Goal: Transaction & Acquisition: Purchase product/service

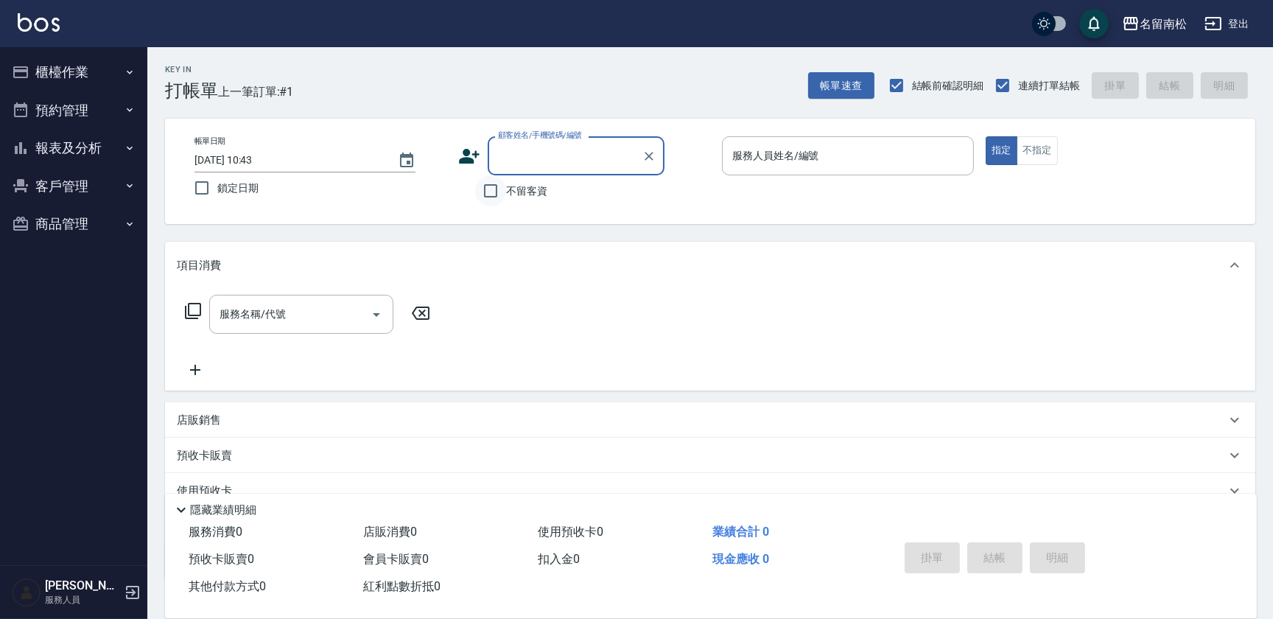
click at [496, 188] on input "不留客資" at bounding box center [490, 190] width 31 height 31
checkbox input "true"
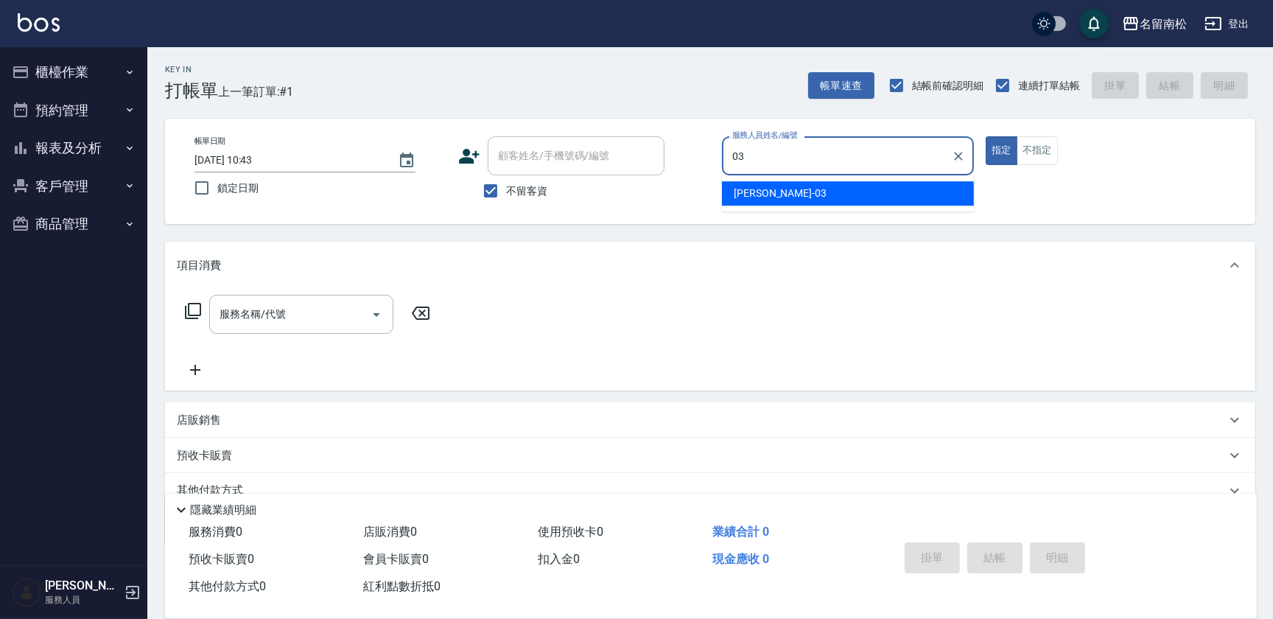
type input "張蕎驛-03"
type button "true"
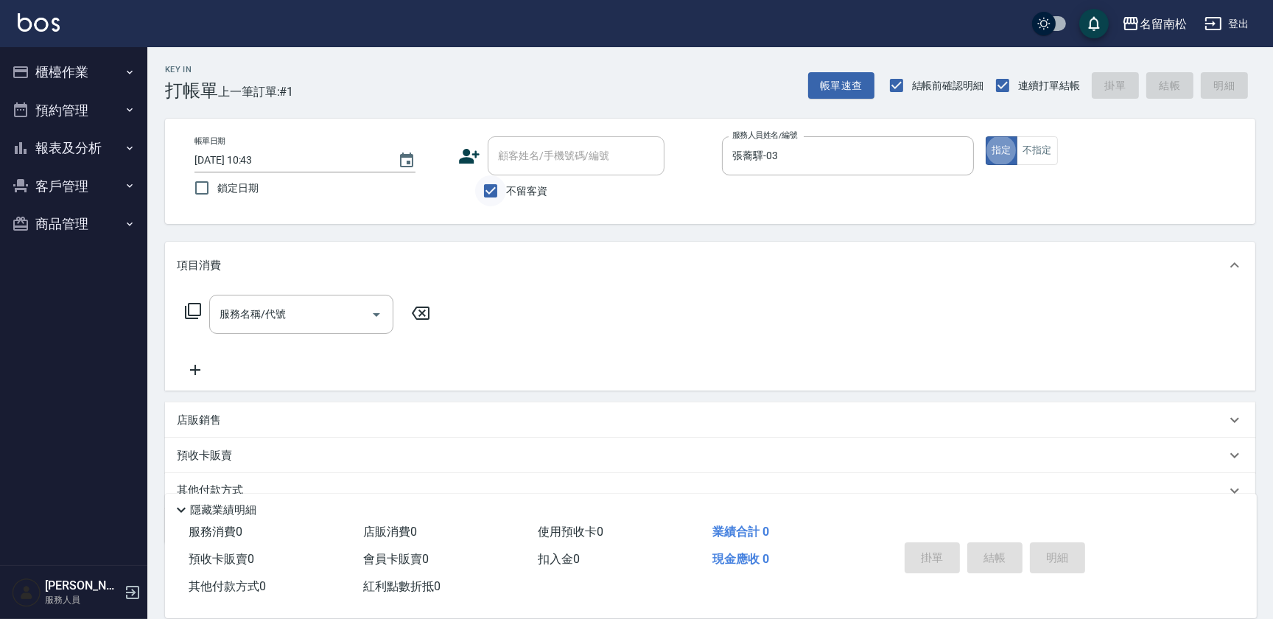
drag, startPoint x: 492, startPoint y: 189, endPoint x: 498, endPoint y: 175, distance: 15.2
click at [493, 188] on input "不留客資" at bounding box center [490, 190] width 31 height 31
checkbox input "false"
click at [508, 157] on input "顧客姓名/手機號碼/編號" at bounding box center [564, 156] width 141 height 26
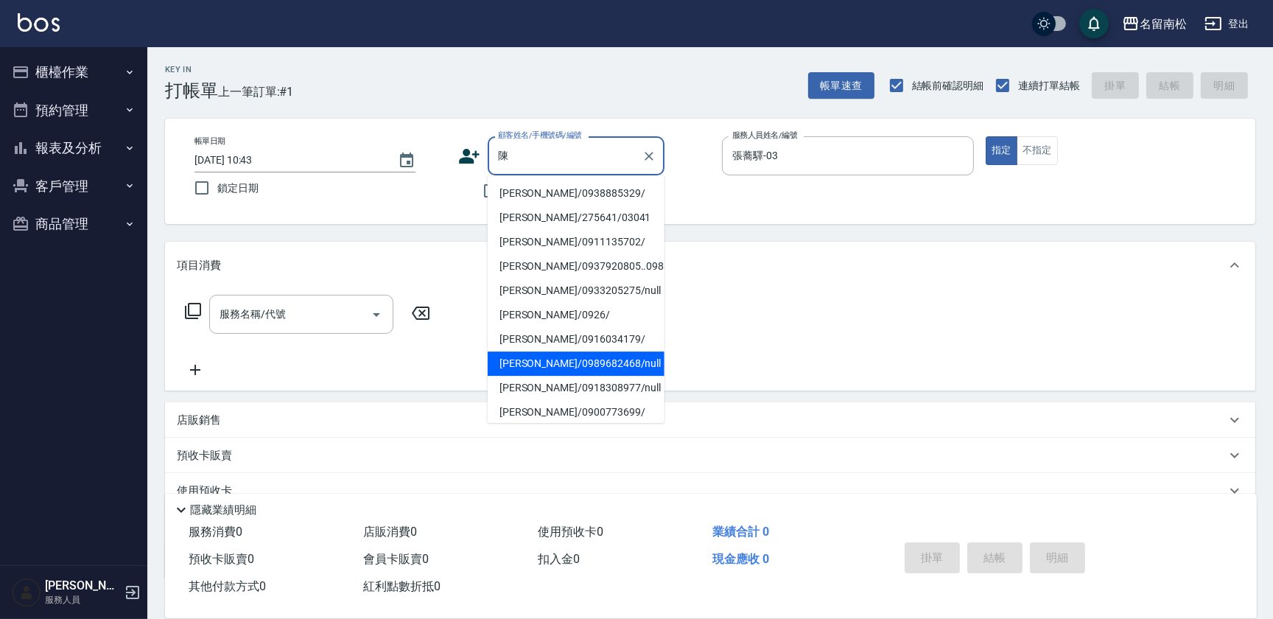
type input "陳"
drag, startPoint x: 319, startPoint y: 365, endPoint x: 291, endPoint y: 350, distance: 32.0
click at [324, 355] on div "服務名稱/代號 服務名稱/代號" at bounding box center [308, 337] width 262 height 84
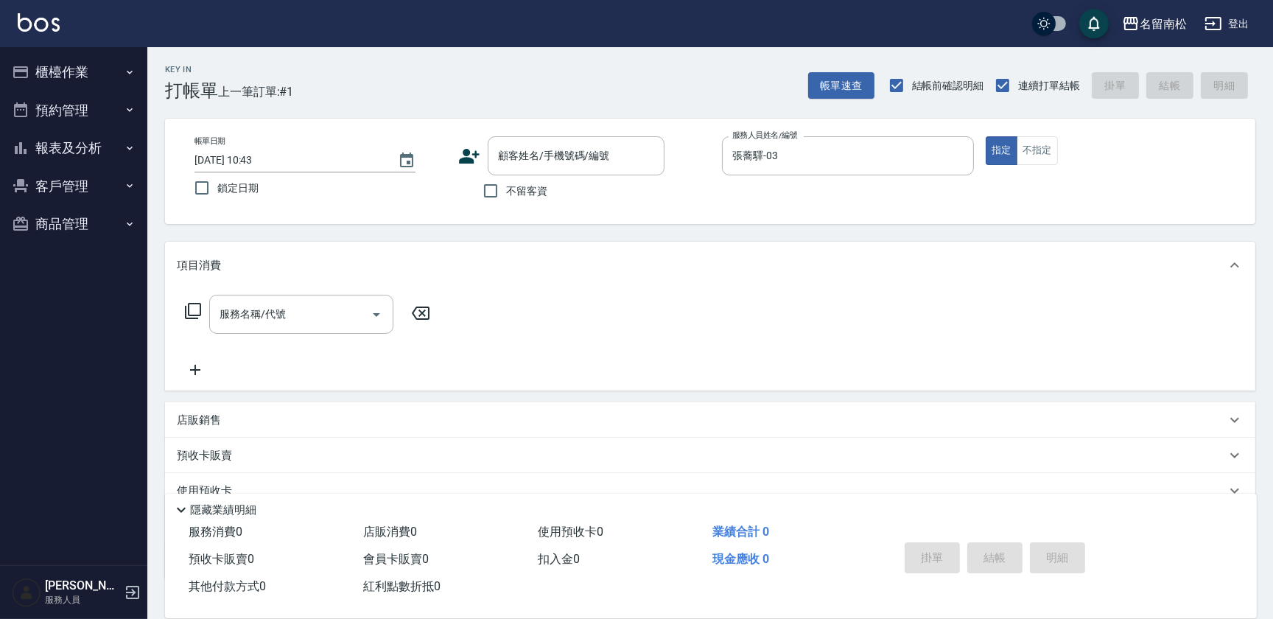
click at [122, 194] on button "客戶管理" at bounding box center [74, 186] width 136 height 38
click at [109, 225] on link "客戶列表" at bounding box center [74, 228] width 136 height 34
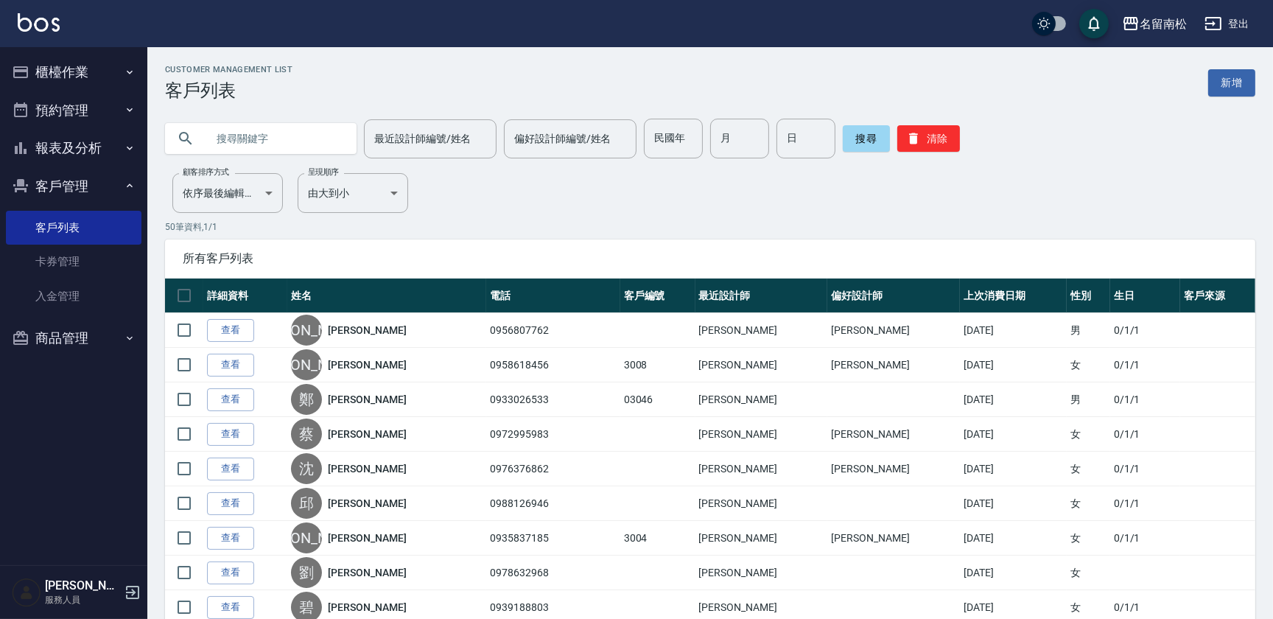
click at [284, 140] on input "text" at bounding box center [275, 139] width 139 height 40
type input "辰"
click at [847, 141] on button "搜尋" at bounding box center [866, 138] width 47 height 27
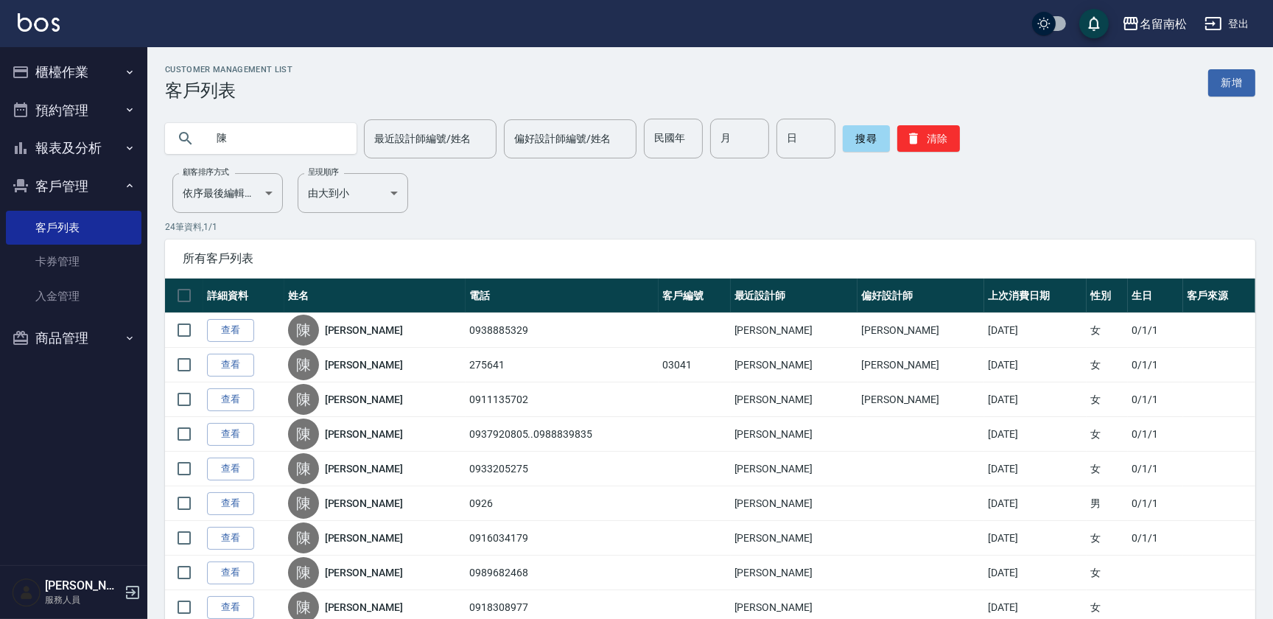
click at [293, 125] on input "陳" at bounding box center [275, 139] width 139 height 40
click at [264, 146] on input "陳" at bounding box center [275, 139] width 139 height 40
type input "[PERSON_NAME]"
click at [877, 139] on button "搜尋" at bounding box center [866, 138] width 47 height 27
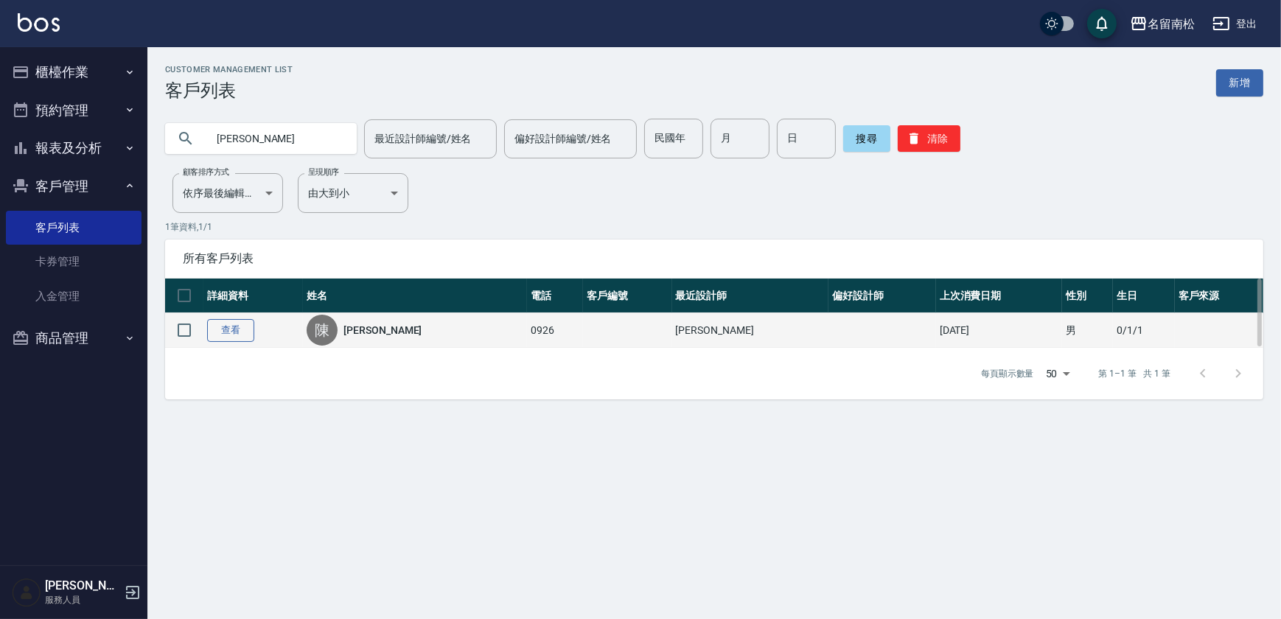
click at [217, 326] on link "查看" at bounding box center [230, 330] width 47 height 23
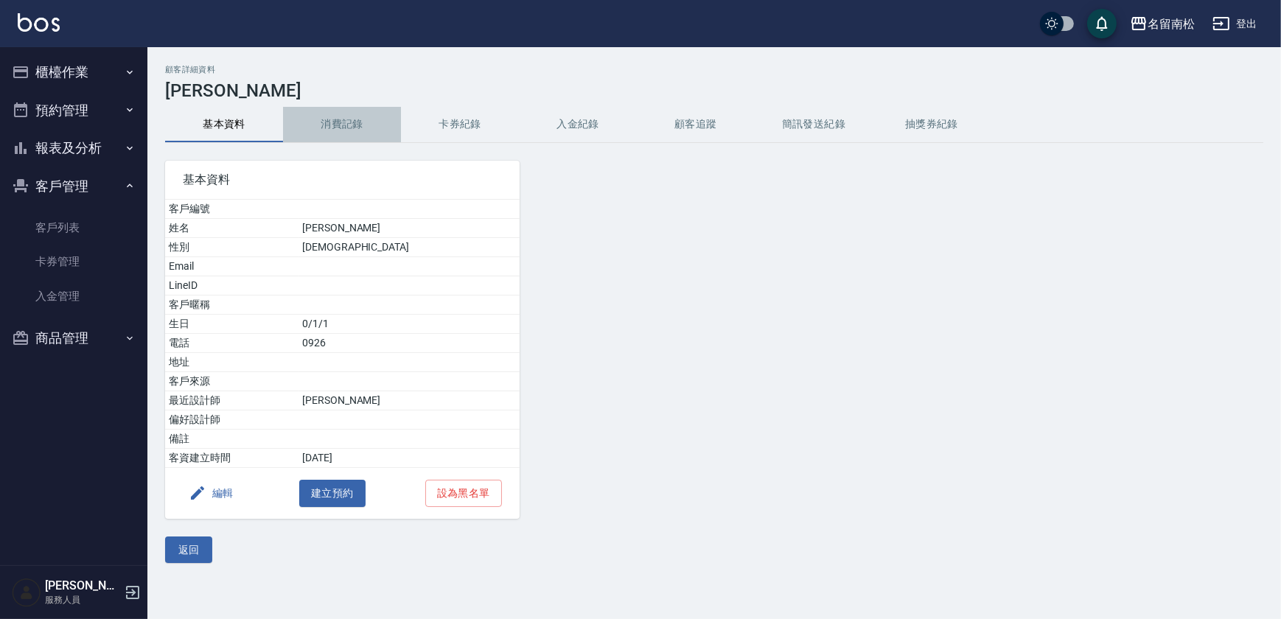
click at [344, 131] on button "消費記錄" at bounding box center [342, 124] width 118 height 35
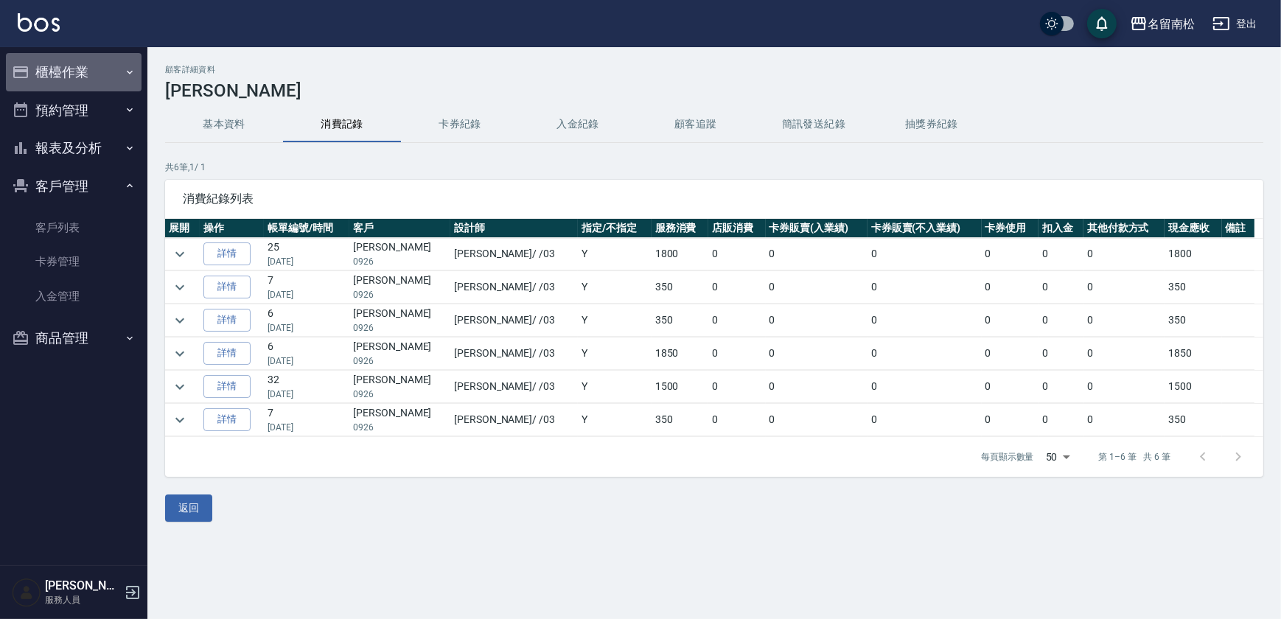
click at [84, 74] on button "櫃檯作業" at bounding box center [74, 72] width 136 height 38
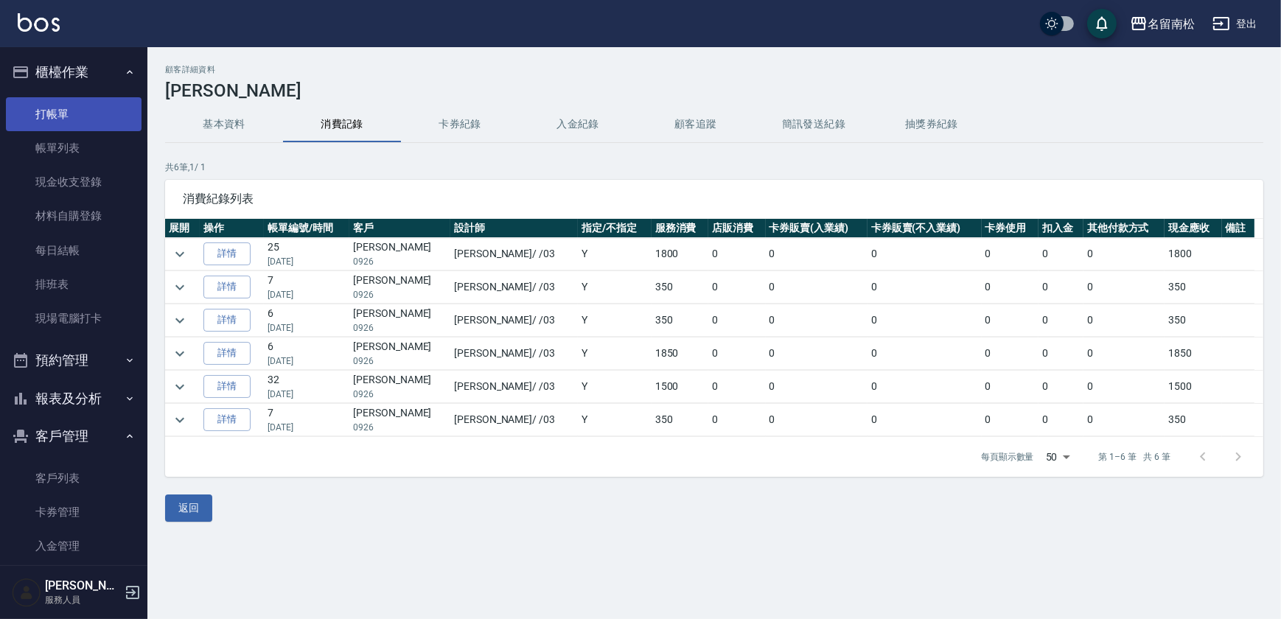
click at [83, 107] on link "打帳單" at bounding box center [74, 114] width 136 height 34
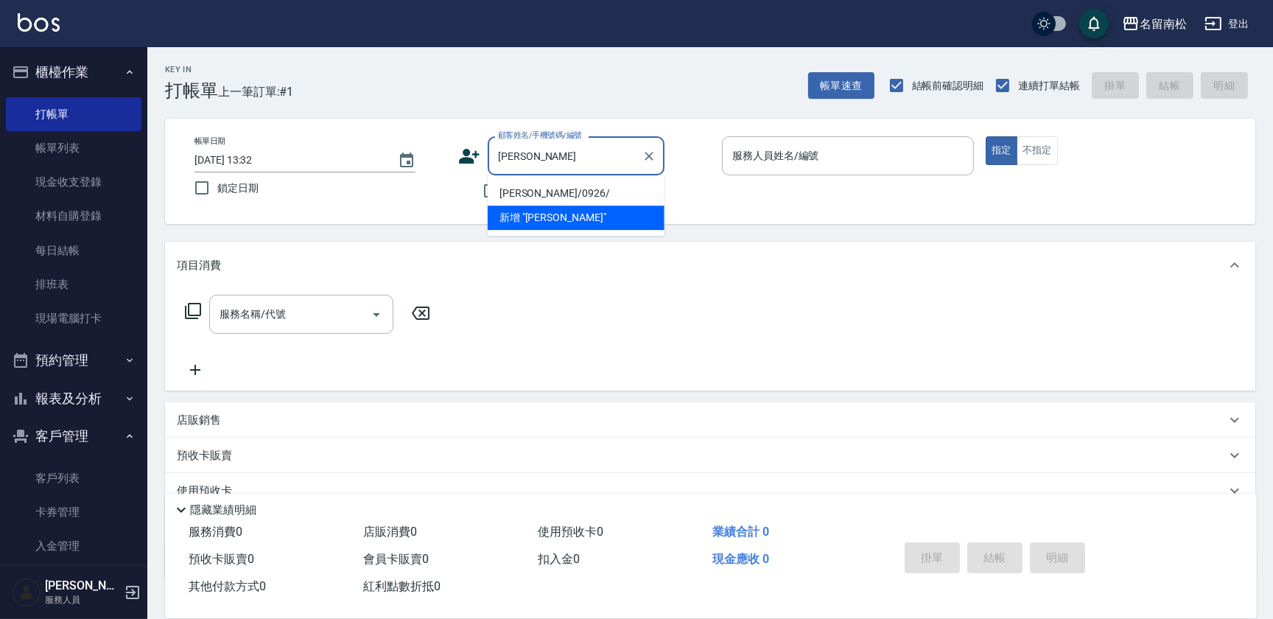
click at [593, 189] on li "[PERSON_NAME]/0926/" at bounding box center [576, 193] width 177 height 24
type input "[PERSON_NAME]/0926/"
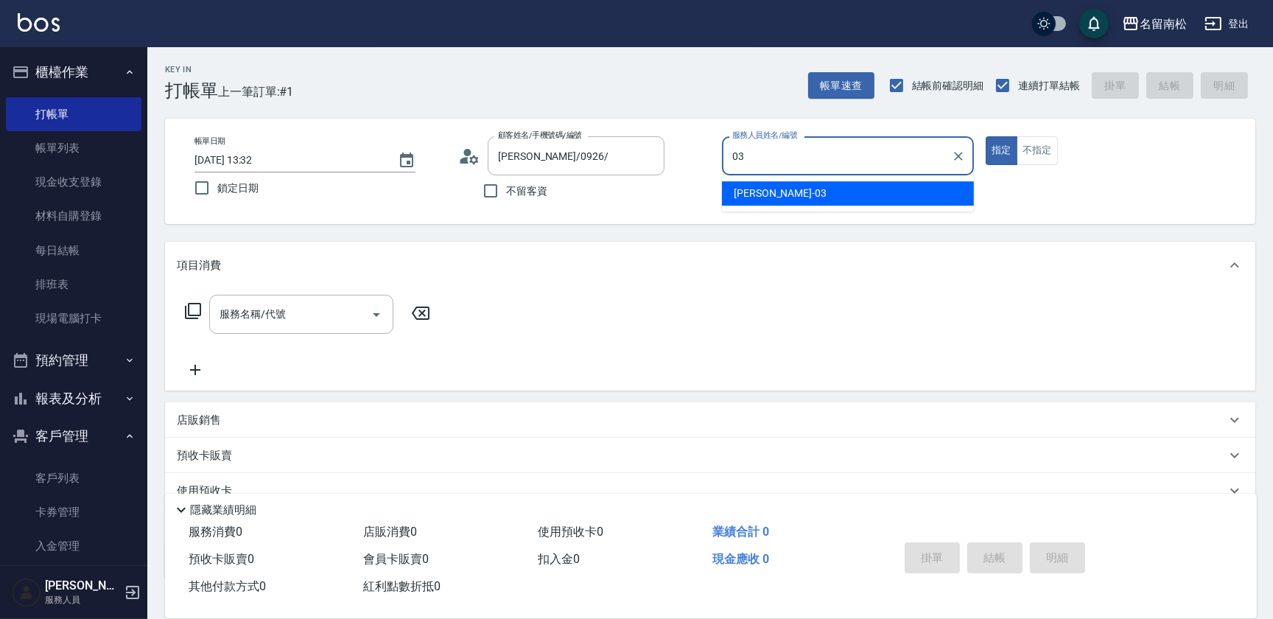
type input "張蕎驛-03"
type button "true"
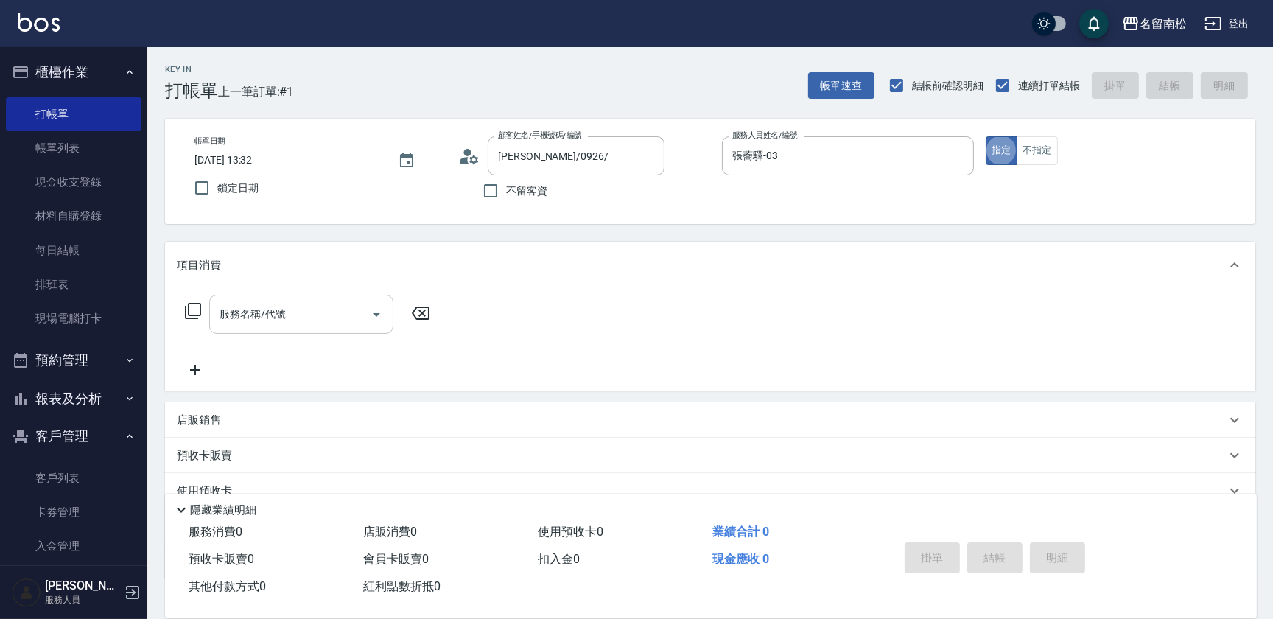
click at [267, 323] on input "服務名稱/代號" at bounding box center [290, 314] width 149 height 26
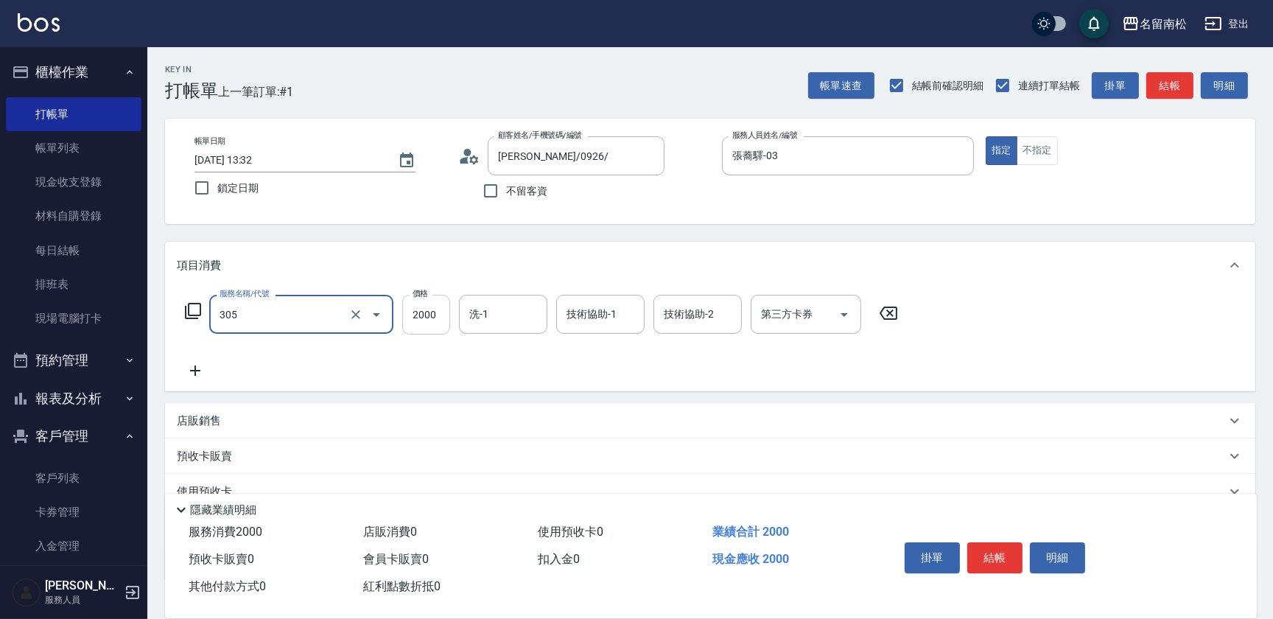
type input "離子燙[2000](305)"
click at [420, 327] on input "2000" at bounding box center [426, 315] width 48 height 40
type input "1800"
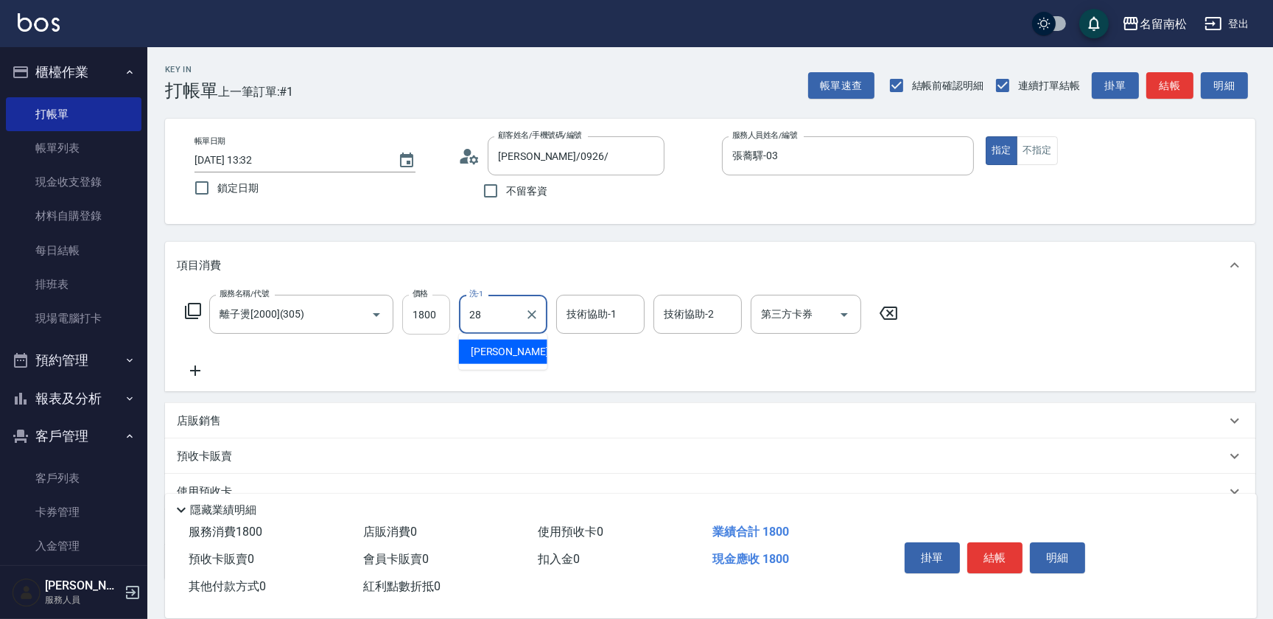
type input "[PERSON_NAME]-28"
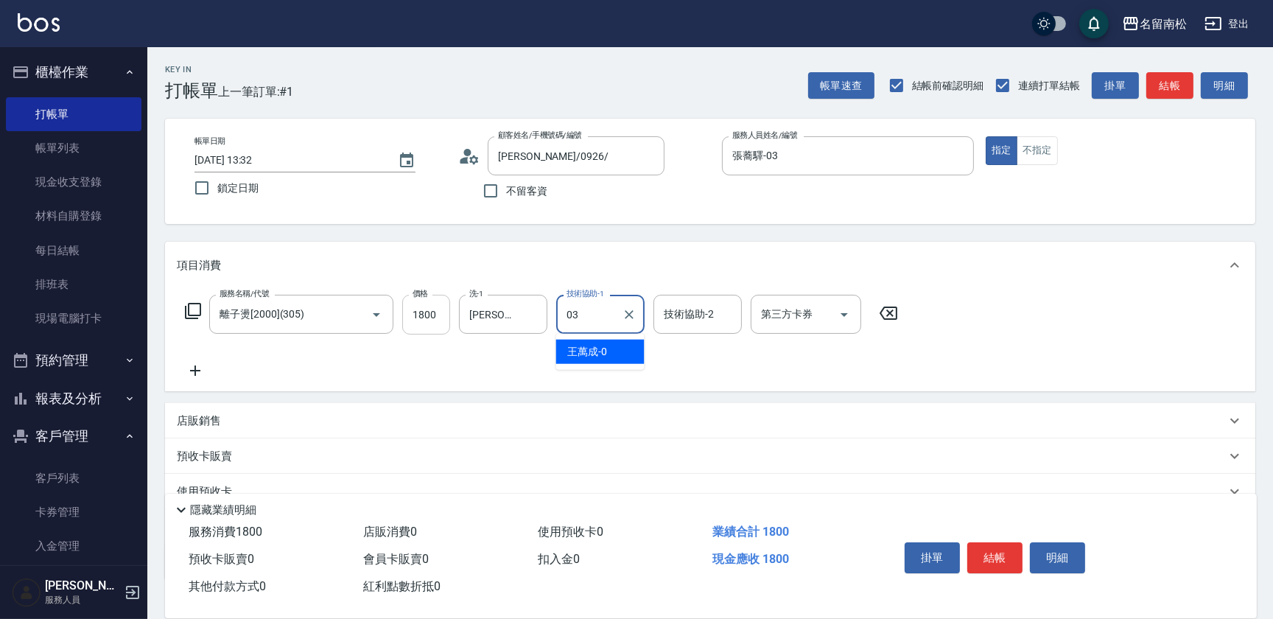
type input "張蕎驛-03"
click at [198, 370] on icon at bounding box center [195, 370] width 10 height 10
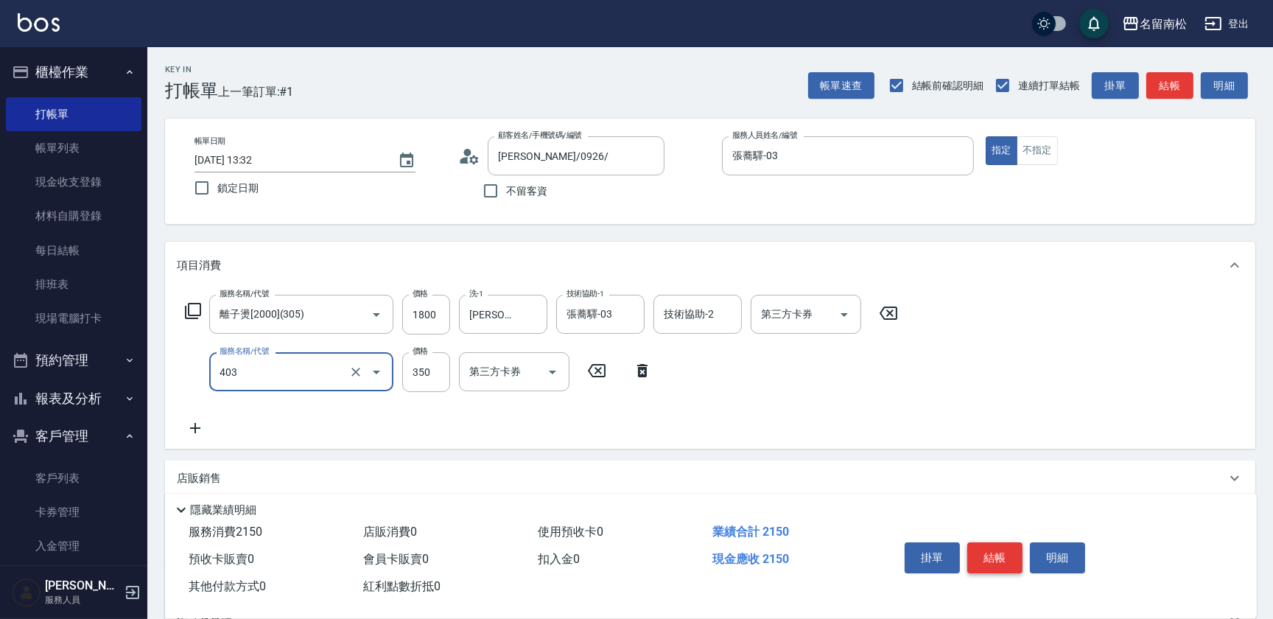
type input "剪髮(350)(403)"
click at [981, 560] on button "結帳" at bounding box center [994, 557] width 55 height 31
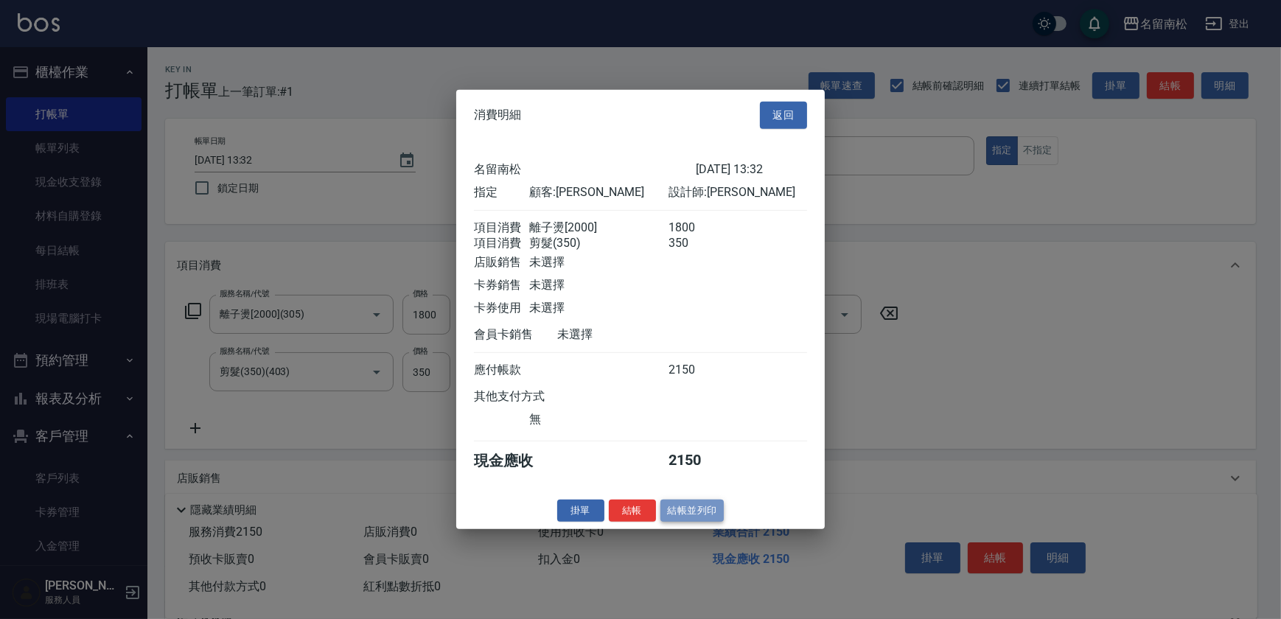
click at [712, 517] on button "結帳並列印" at bounding box center [692, 510] width 64 height 23
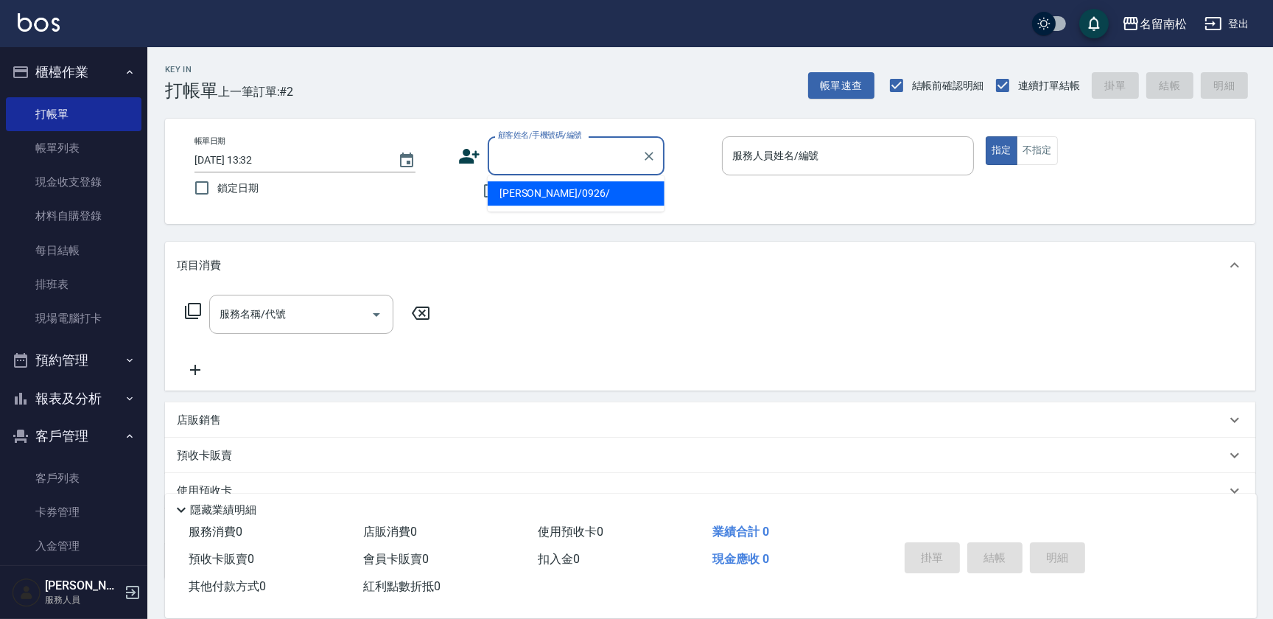
click at [524, 167] on input "顧客姓名/手機號碼/編號" at bounding box center [564, 156] width 141 height 26
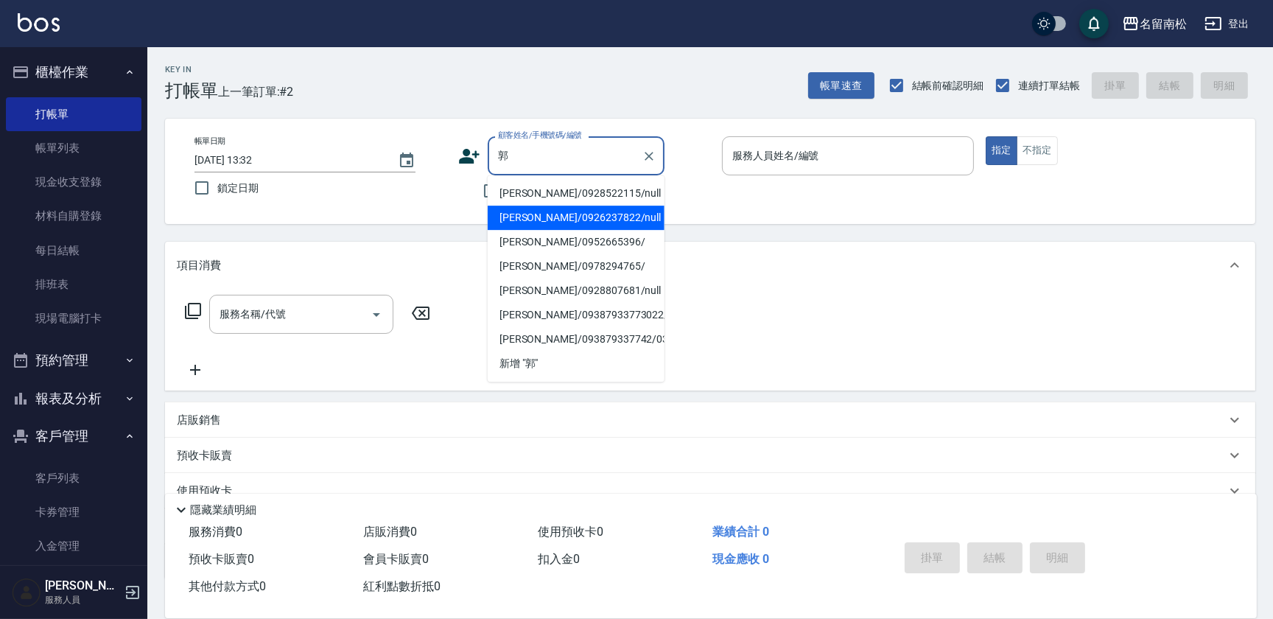
click at [589, 225] on li "[PERSON_NAME]/0926237822/null" at bounding box center [576, 218] width 177 height 24
type input "[PERSON_NAME]/0926237822/null"
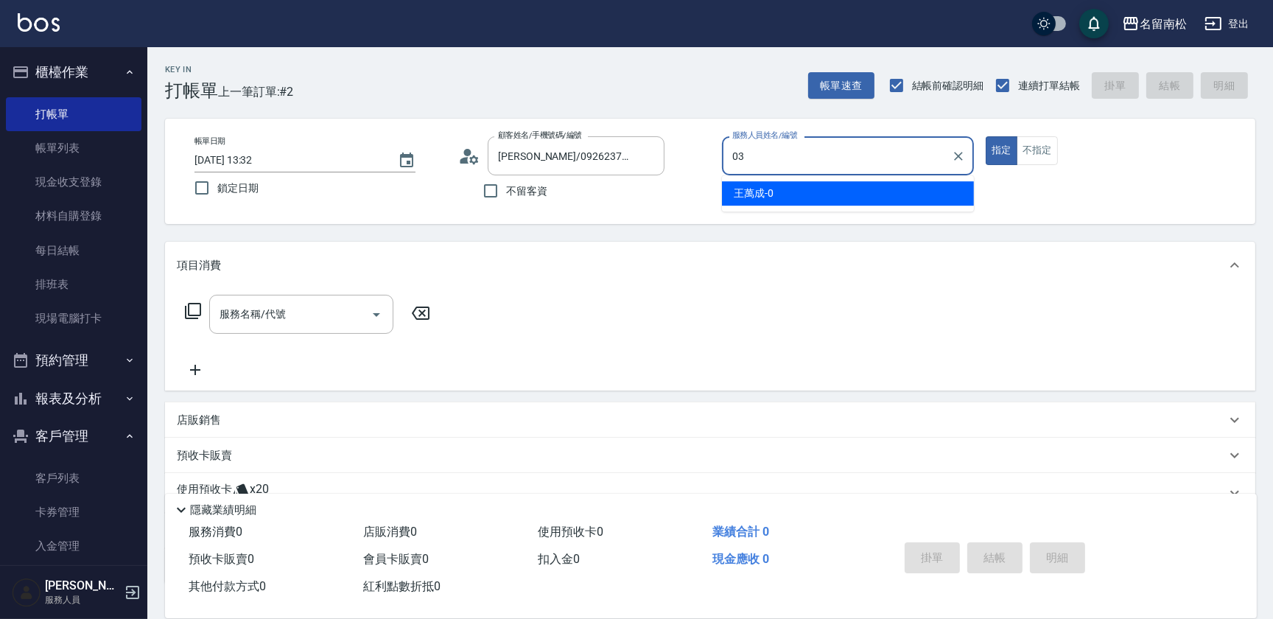
type input "張蕎驛-03"
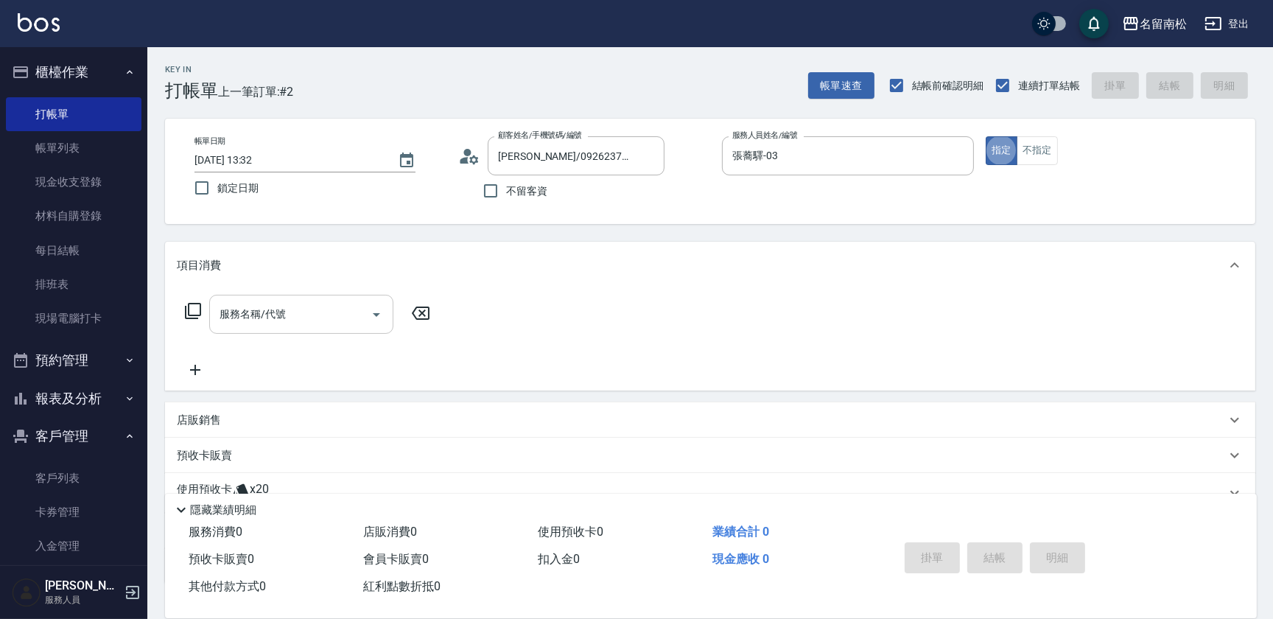
click at [254, 315] on input "服務名稱/代號" at bounding box center [290, 314] width 149 height 26
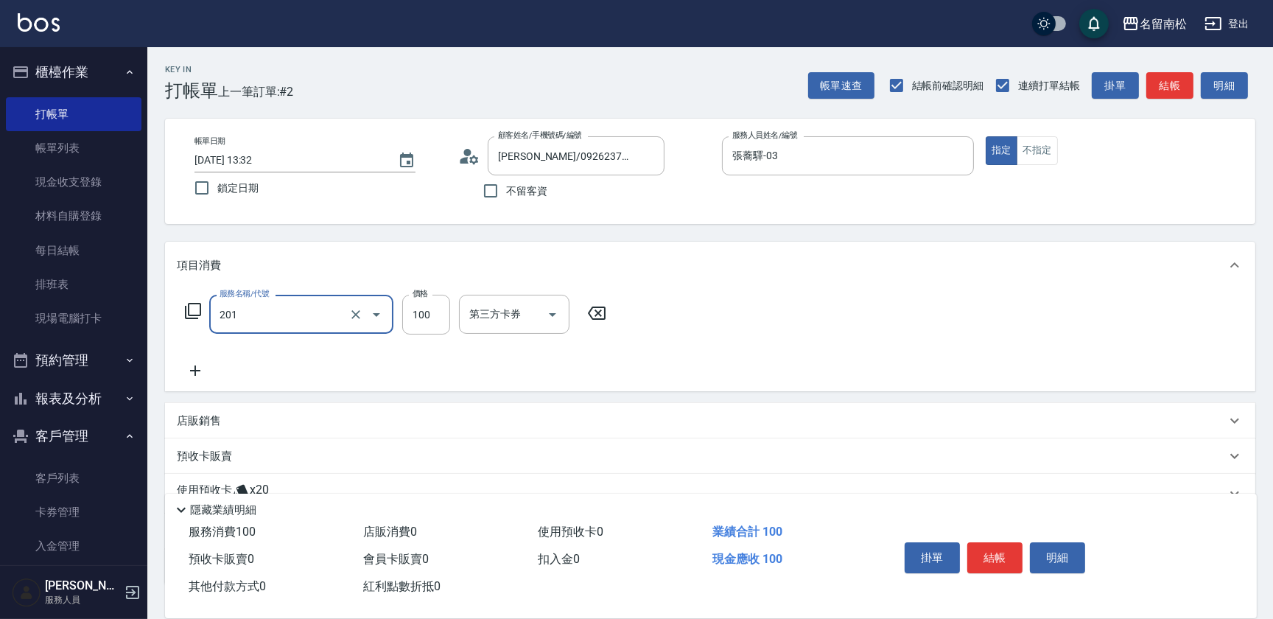
type input "洗髮[100](201)"
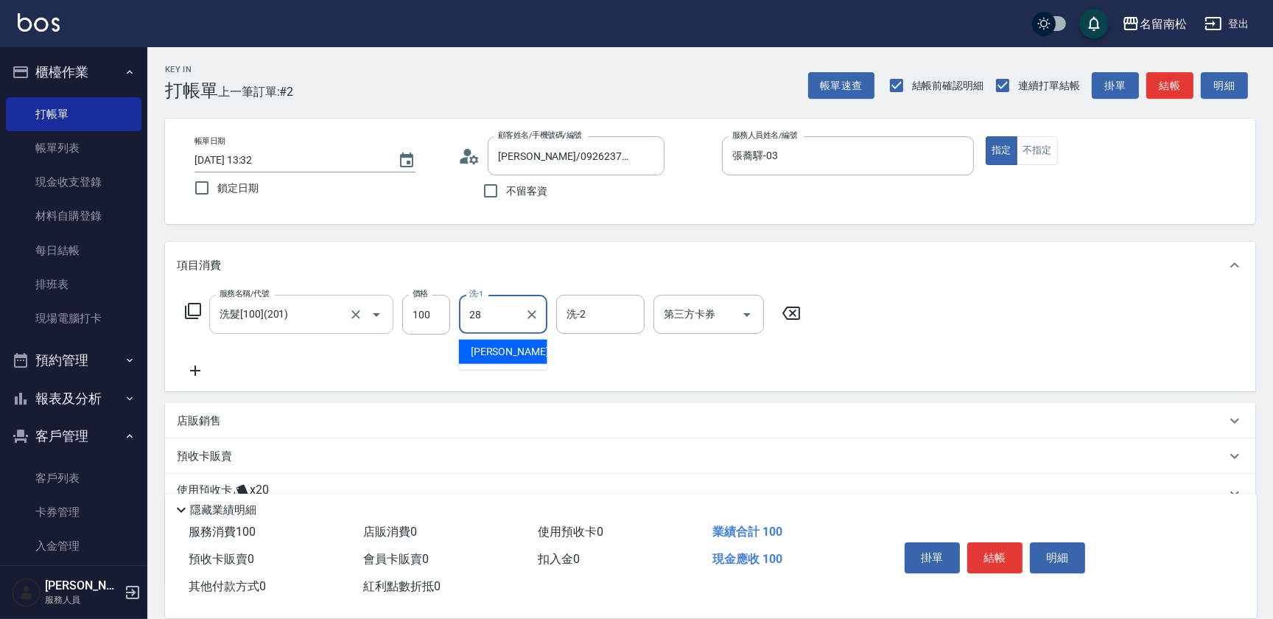
type input "[PERSON_NAME]-28"
click at [195, 368] on icon at bounding box center [195, 371] width 37 height 18
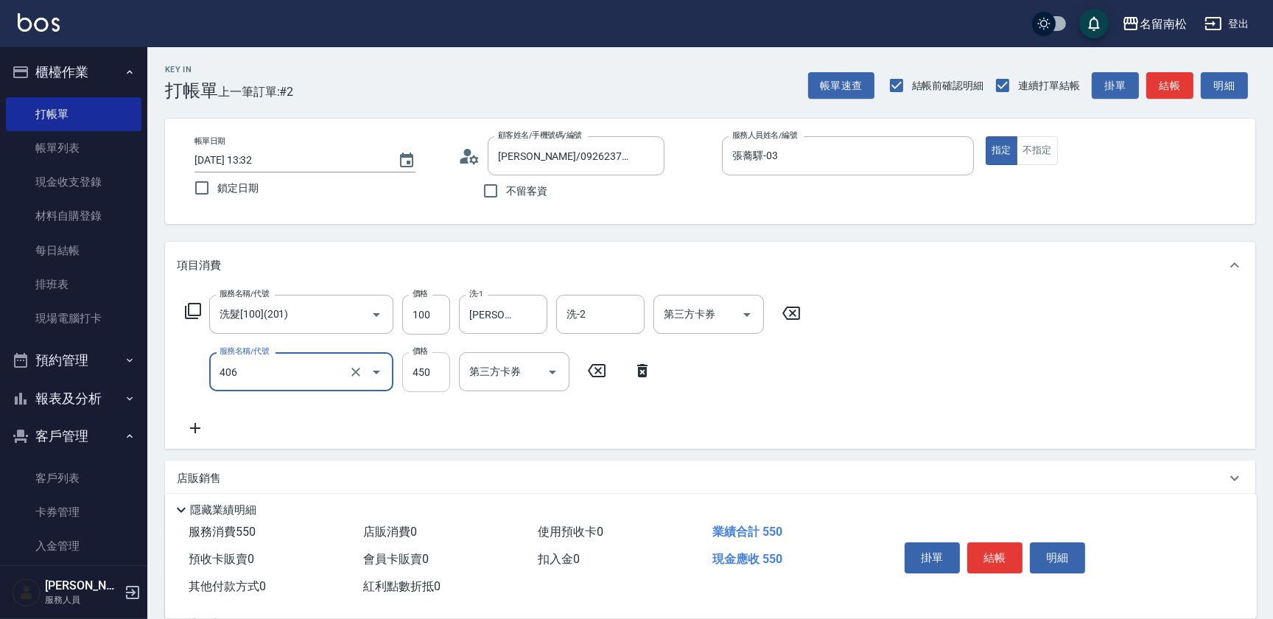
type input "剪髮(450)(406)"
click at [427, 387] on input "450" at bounding box center [426, 372] width 48 height 40
type input "480"
click at [995, 560] on button "結帳" at bounding box center [994, 557] width 55 height 31
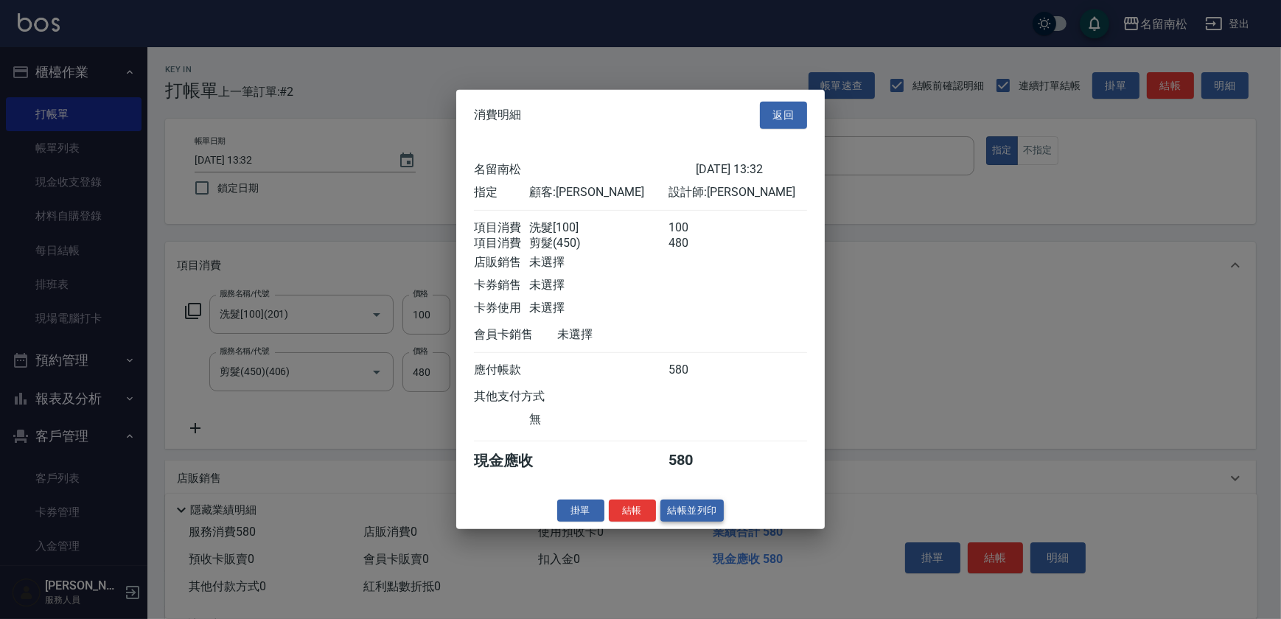
click at [710, 520] on button "結帳並列印" at bounding box center [692, 510] width 64 height 23
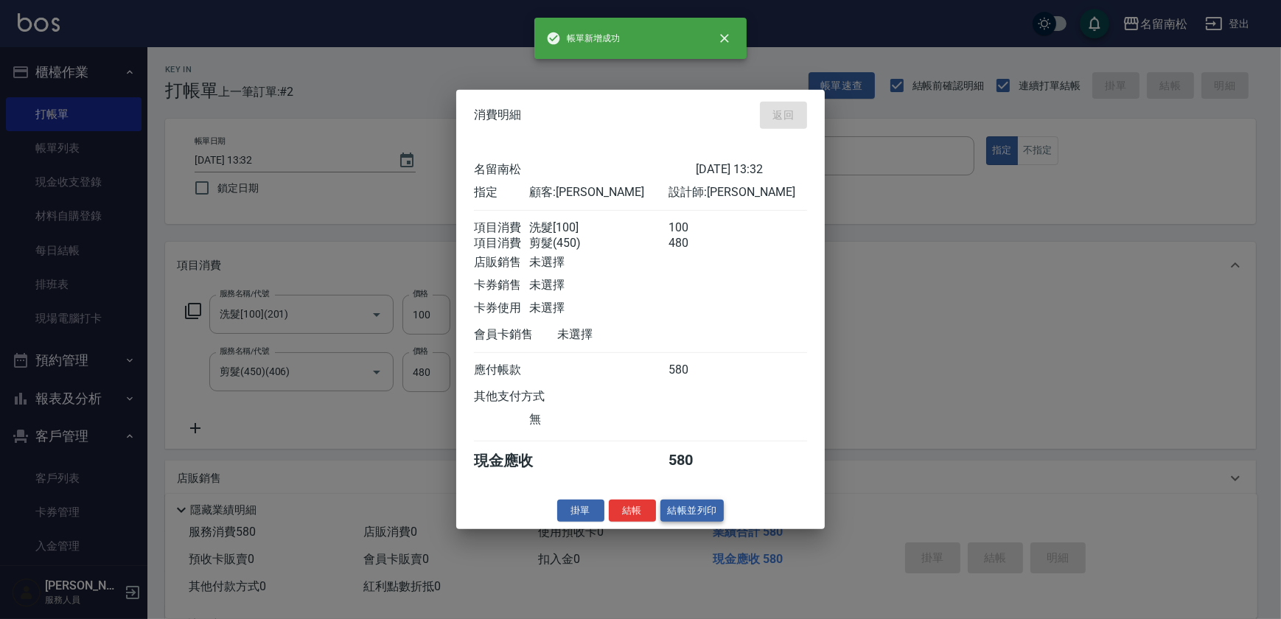
type input "[DATE] 13:33"
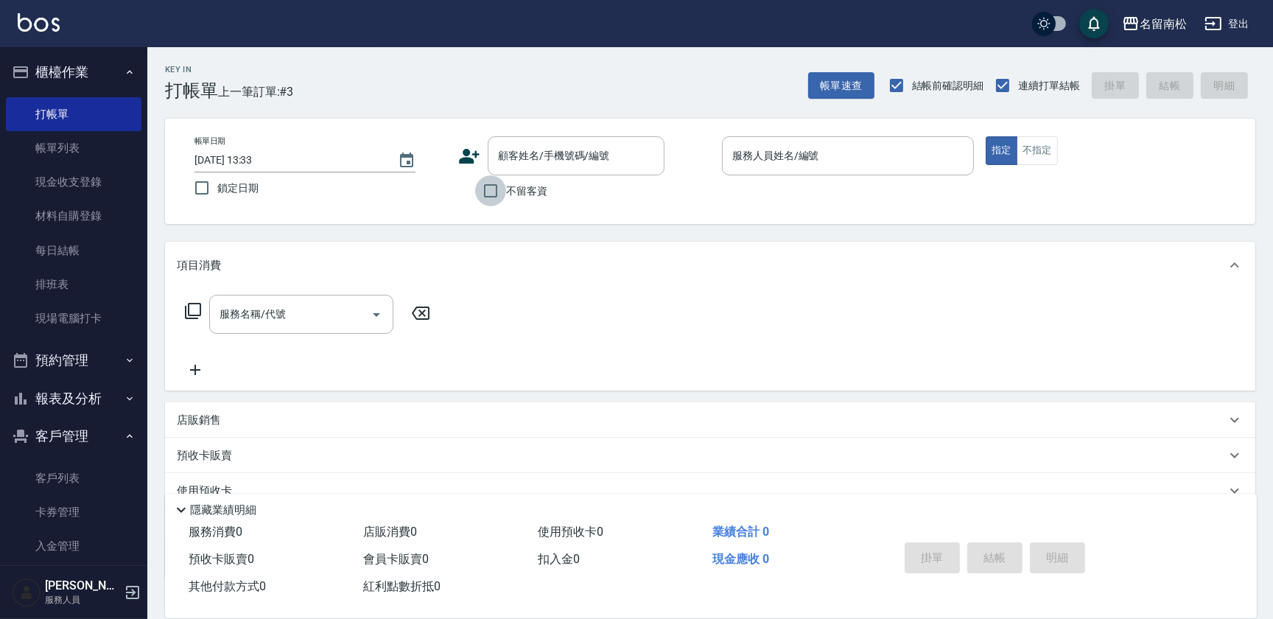
click at [499, 190] on input "不留客資" at bounding box center [490, 190] width 31 height 31
checkbox input "true"
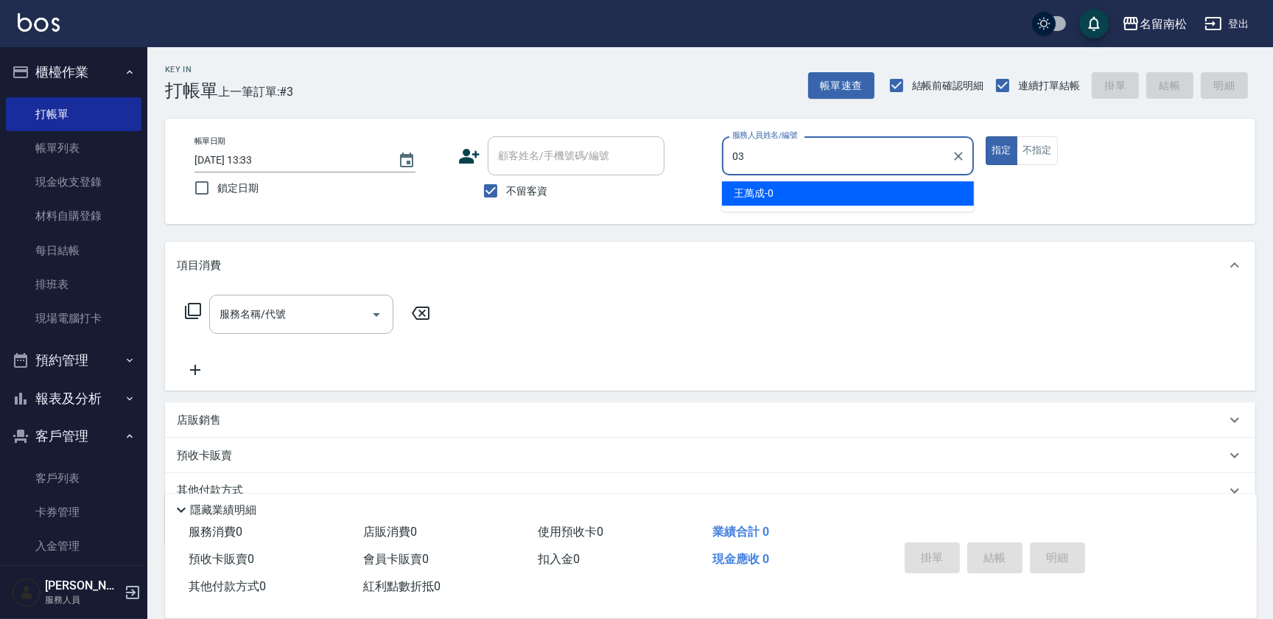
type input "張蕎驛-03"
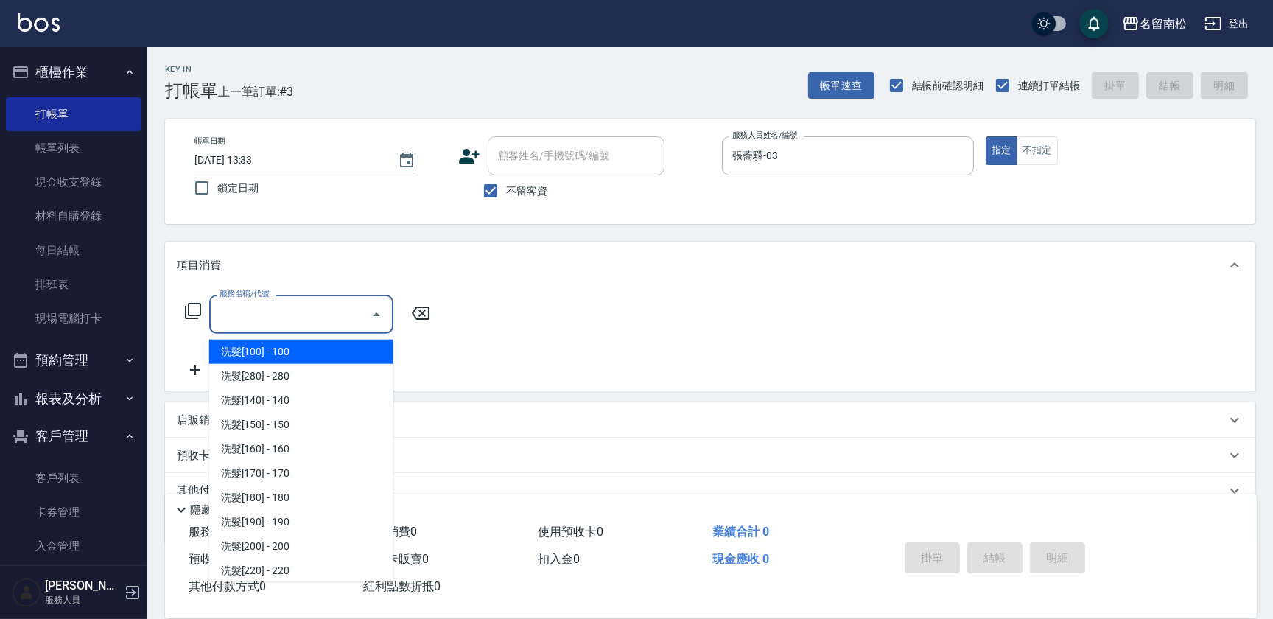
click at [284, 316] on input "服務名稱/代號" at bounding box center [290, 314] width 149 height 26
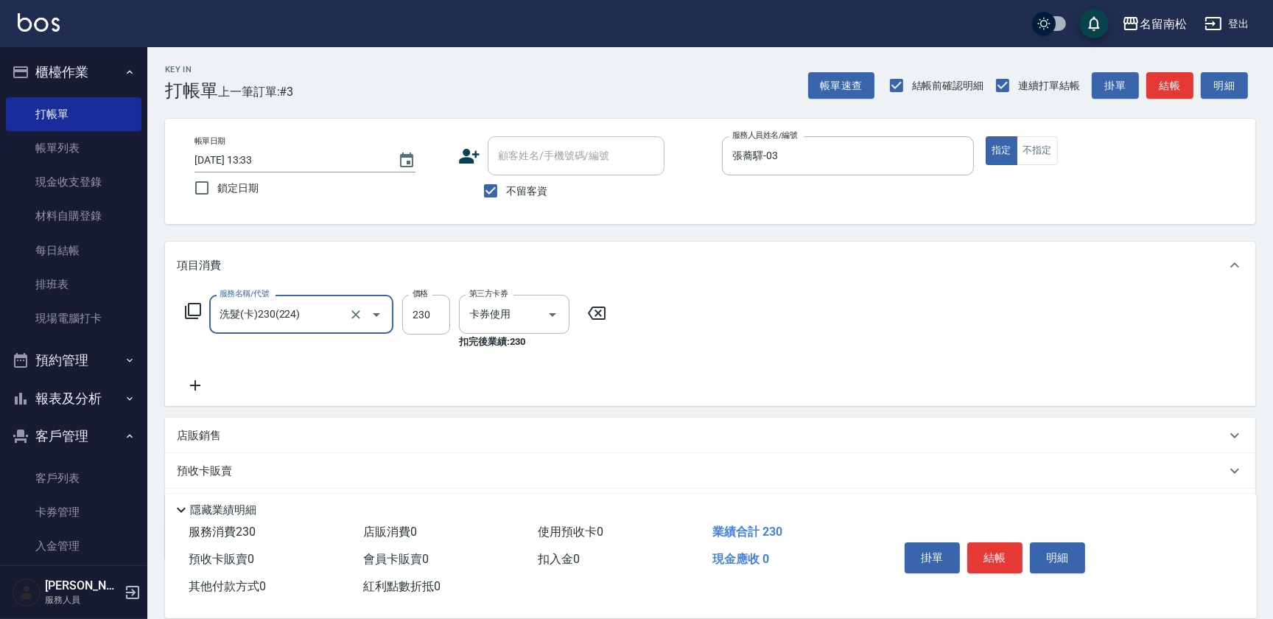
type input "洗髮(卡)230(224)"
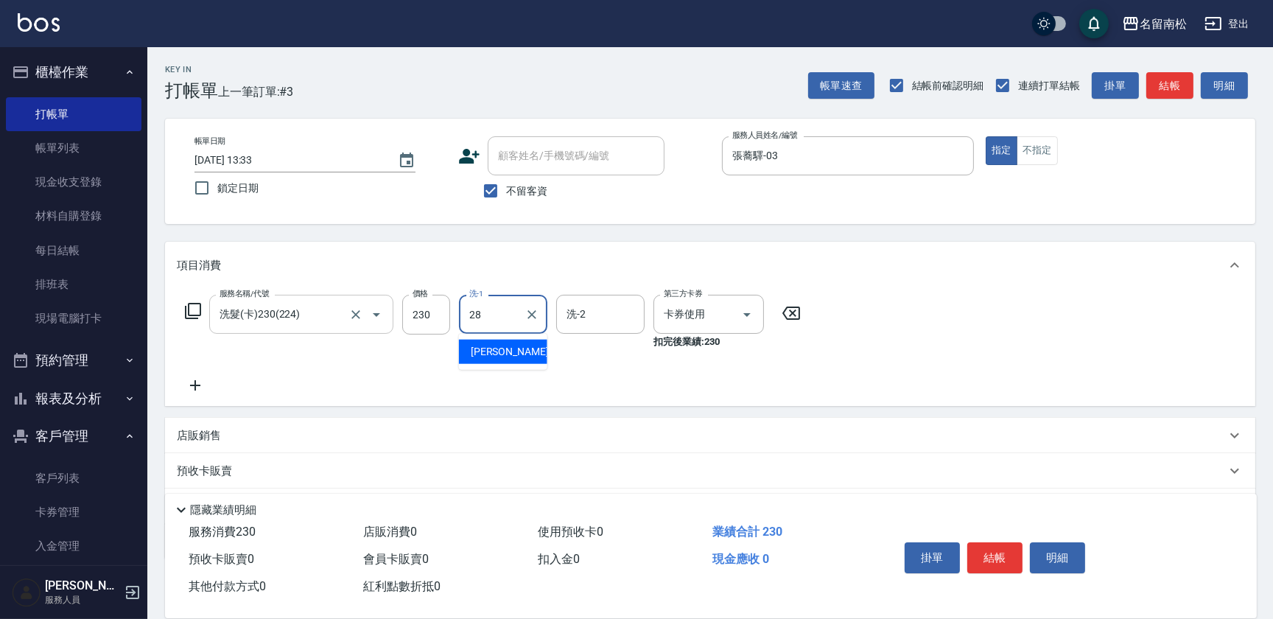
type input "[PERSON_NAME]-28"
click at [197, 391] on icon at bounding box center [195, 386] width 37 height 18
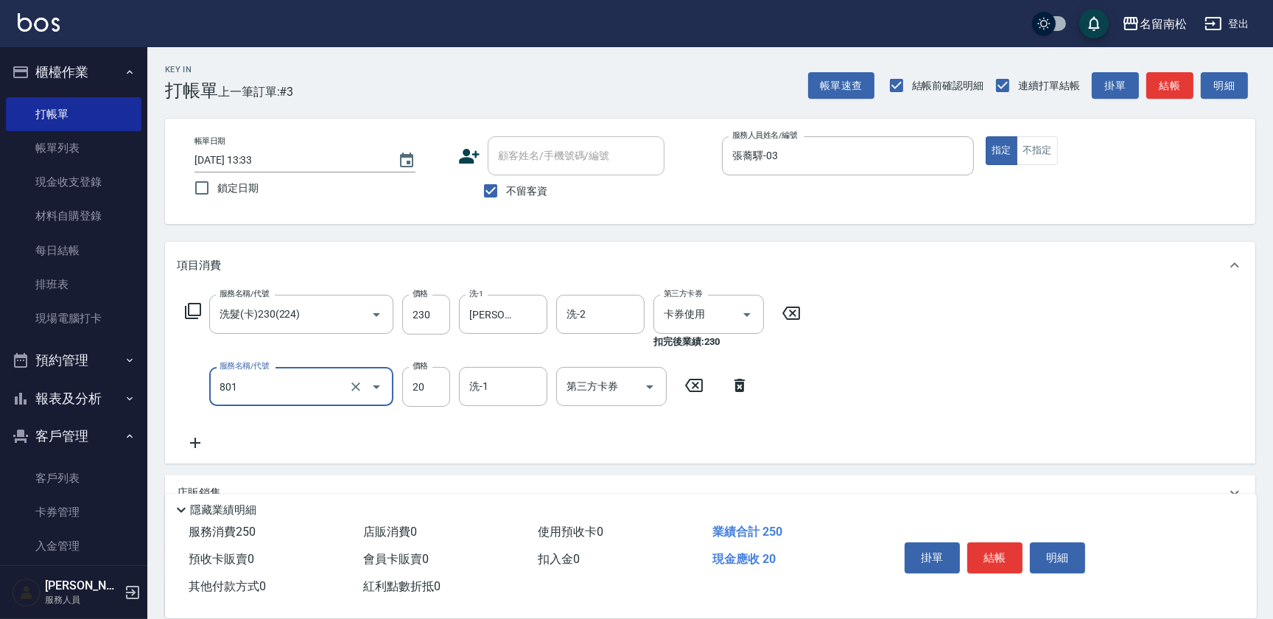
type input "潤絲(801)"
type input "30"
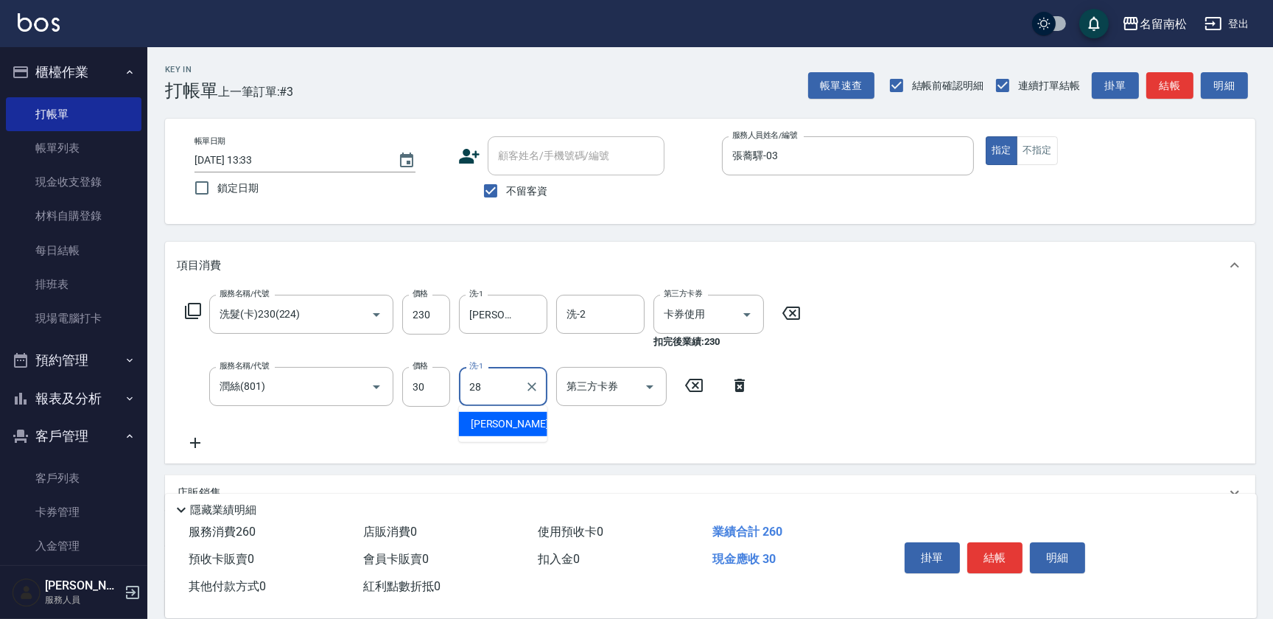
type input "[PERSON_NAME]-28"
click at [997, 564] on button "結帳" at bounding box center [994, 557] width 55 height 31
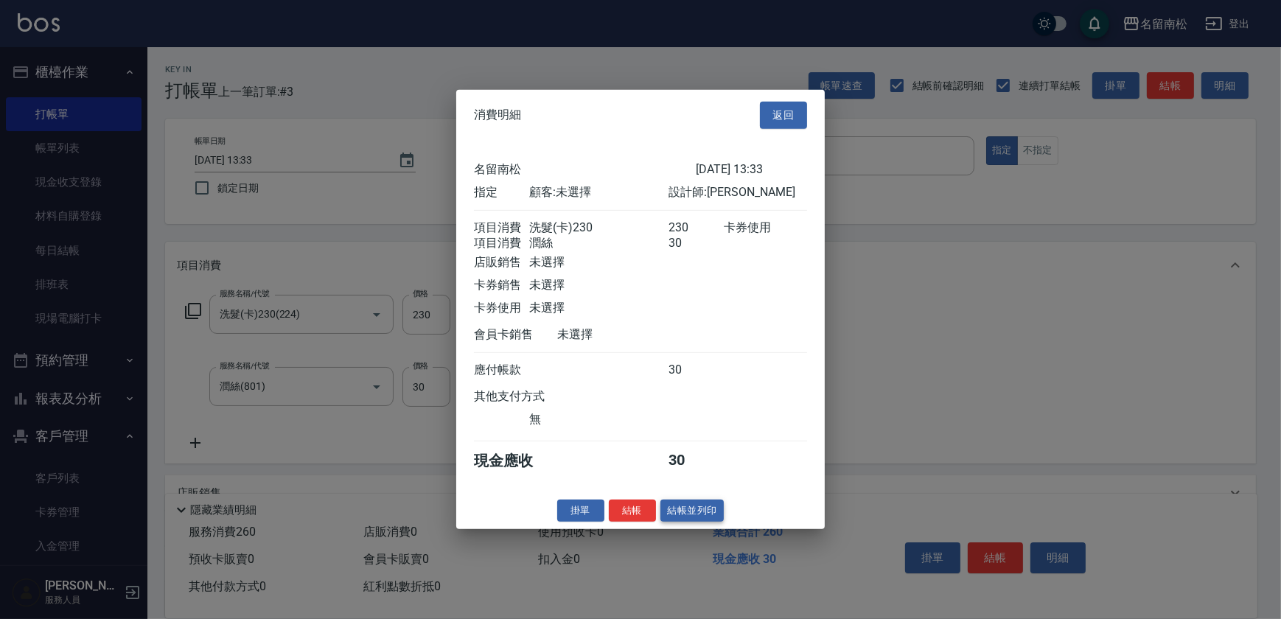
drag, startPoint x: 680, startPoint y: 522, endPoint x: 670, endPoint y: 521, distance: 9.6
click at [679, 522] on button "結帳並列印" at bounding box center [692, 510] width 64 height 23
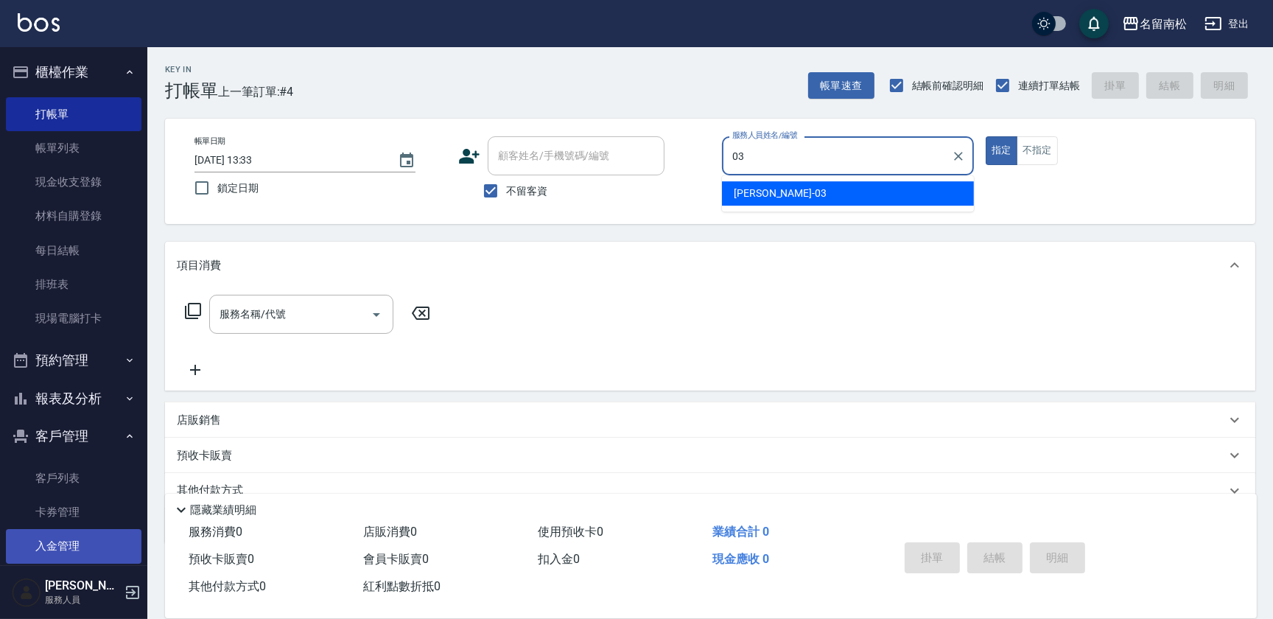
type input "張蕎驛-03"
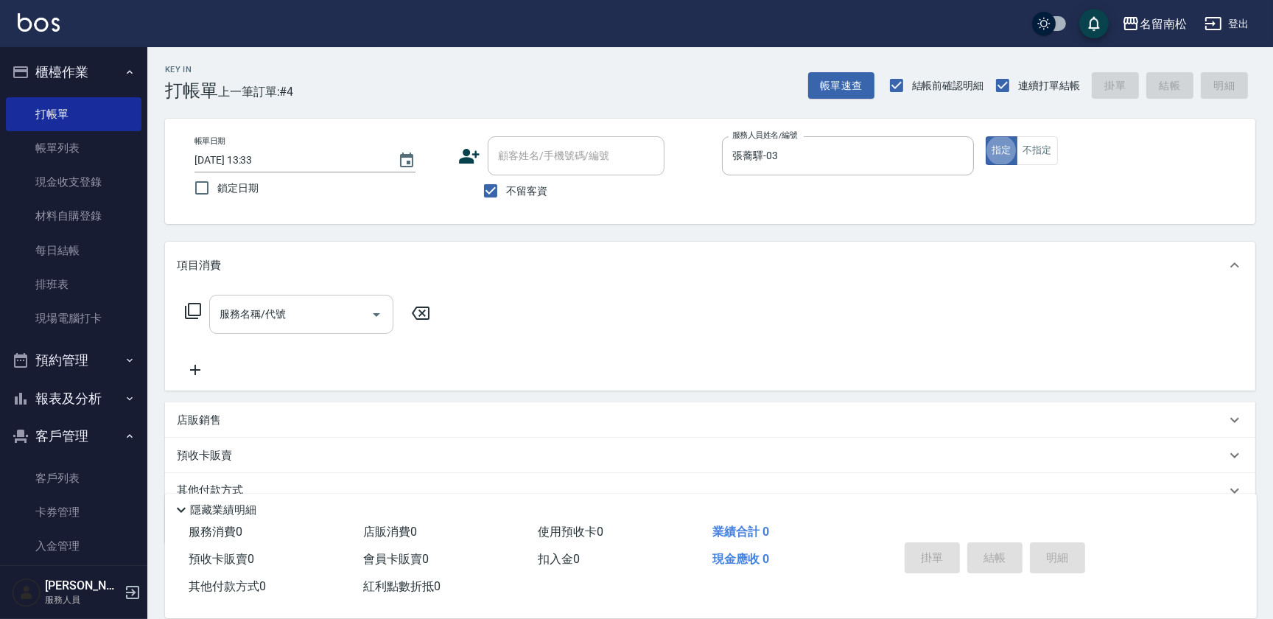
click at [279, 317] on input "服務名稱/代號" at bounding box center [290, 314] width 149 height 26
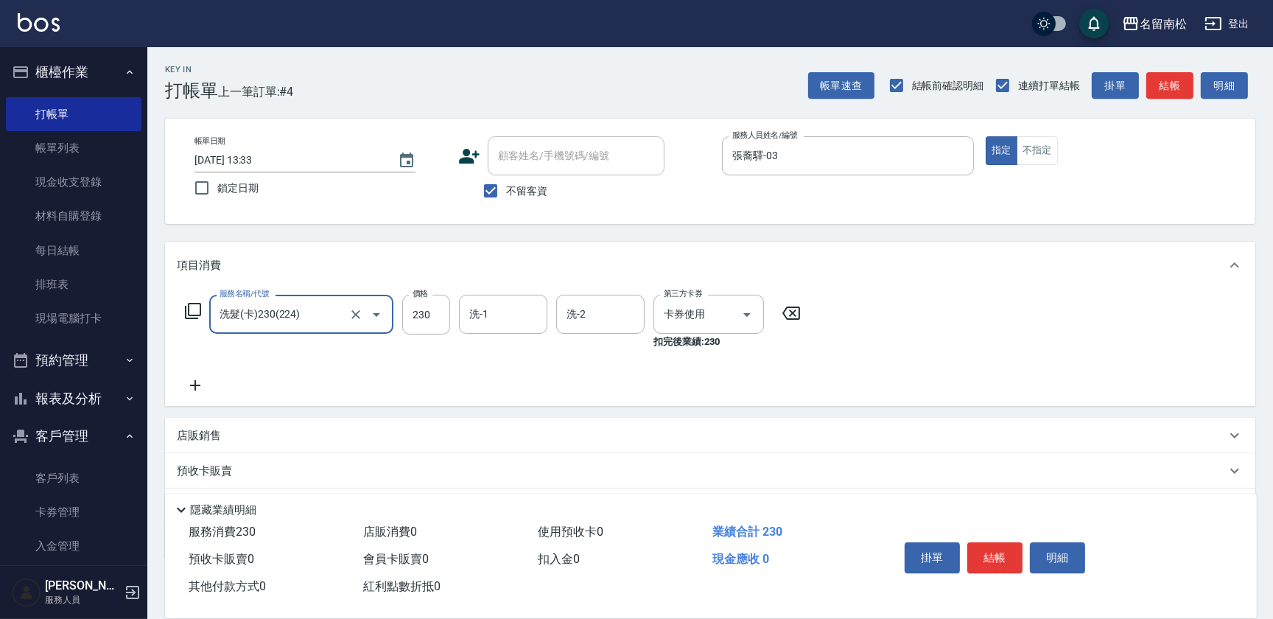
type input "洗髮(卡)230(224)"
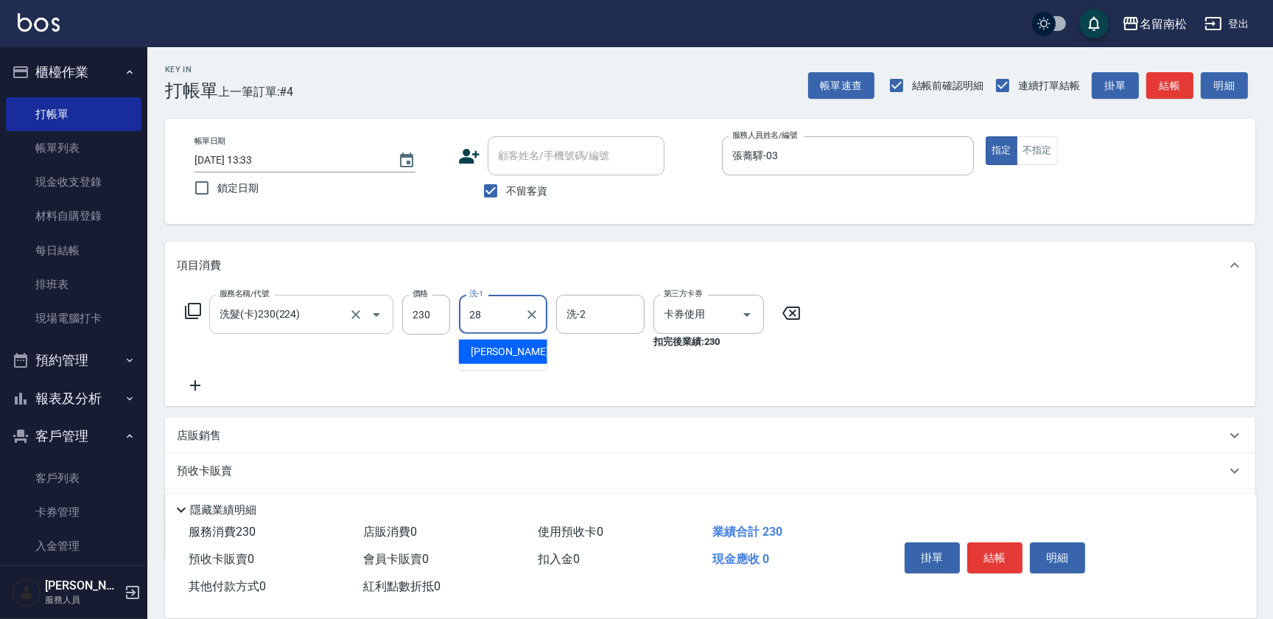
type input "[PERSON_NAME]-28"
click at [1001, 551] on button "結帳" at bounding box center [994, 557] width 55 height 31
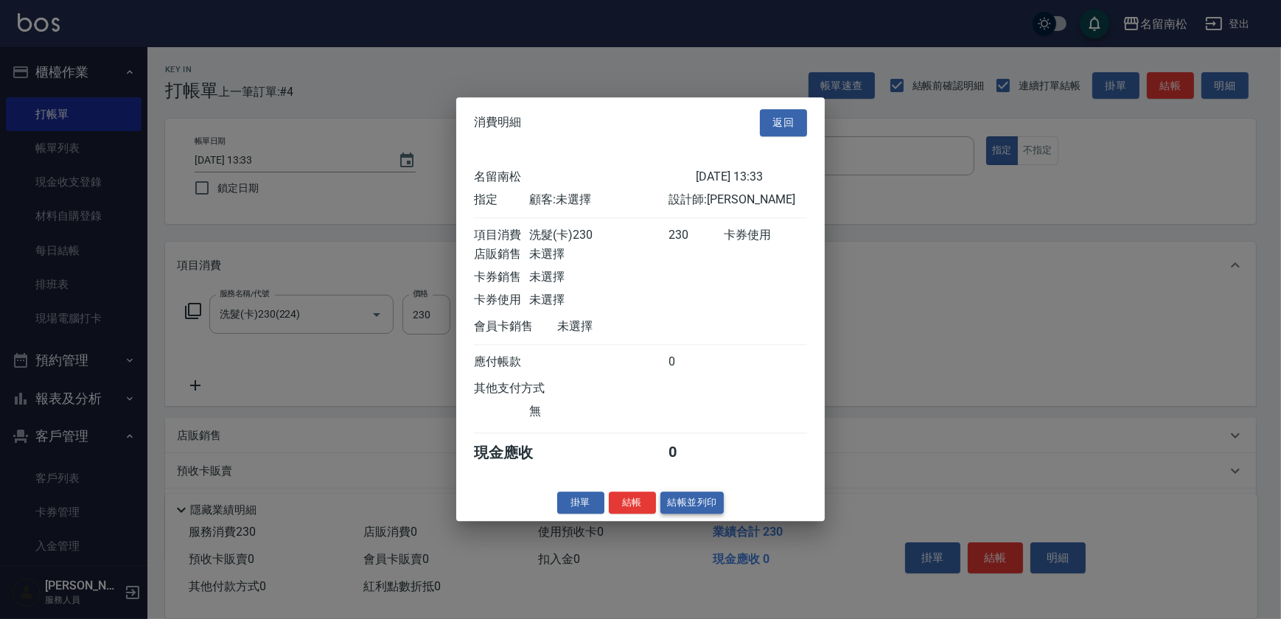
click at [675, 514] on button "結帳並列印" at bounding box center [692, 502] width 64 height 23
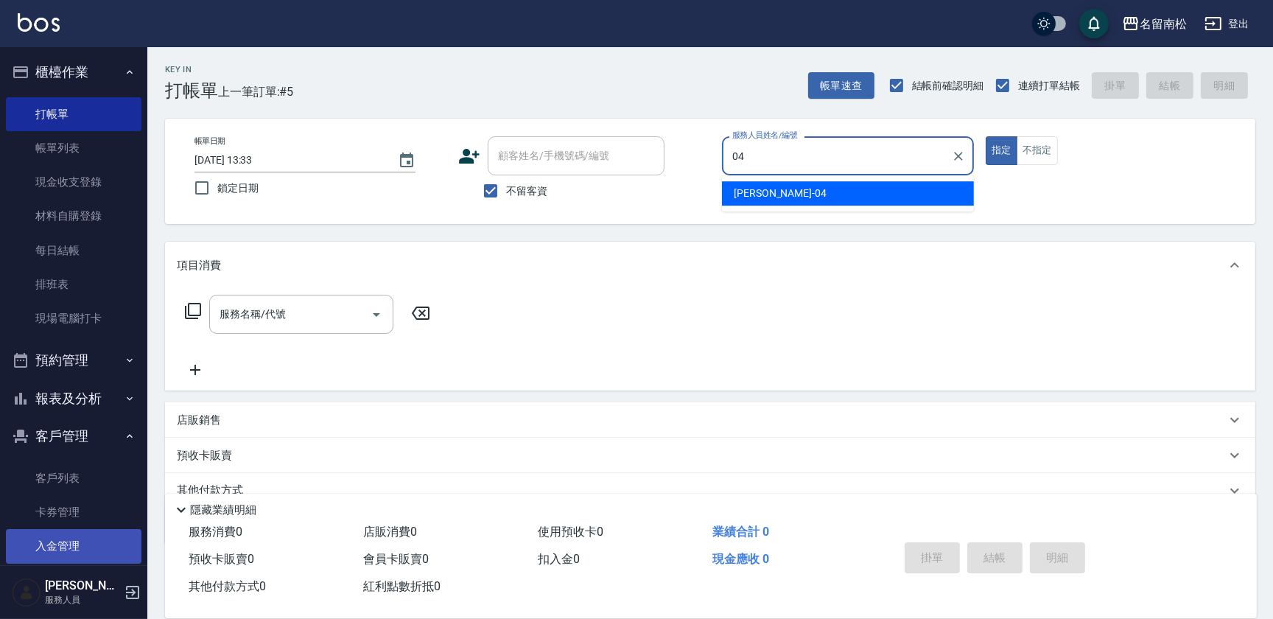
type input "[PERSON_NAME]04"
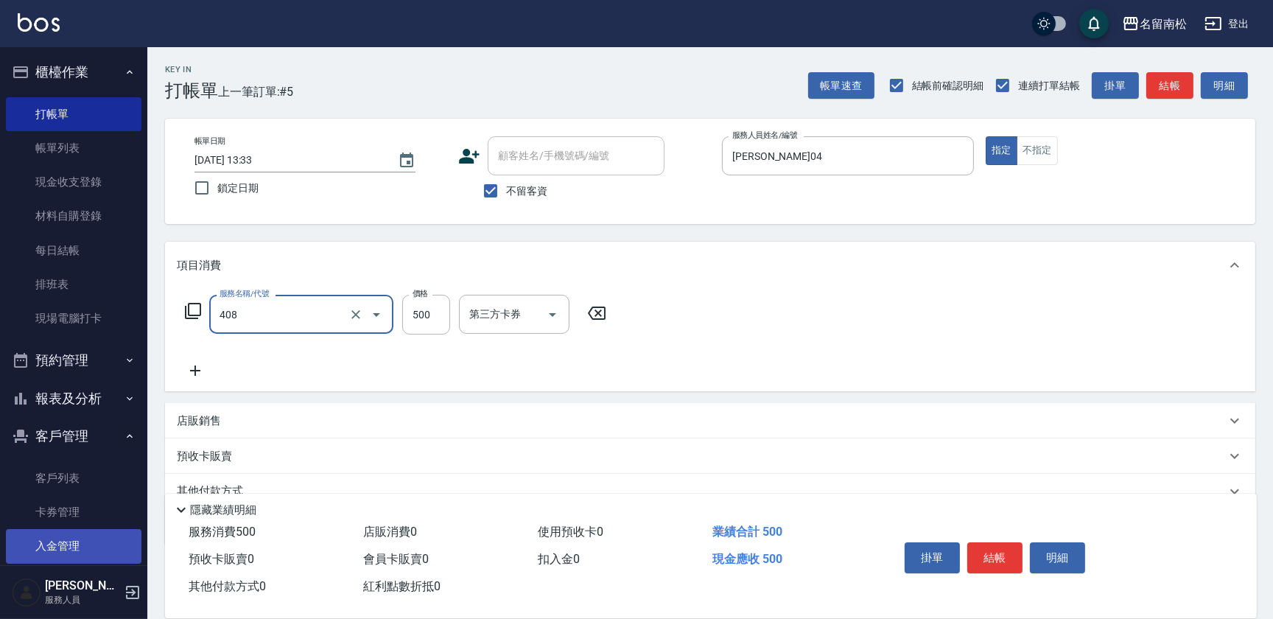
type input "剪髮(500)(408)"
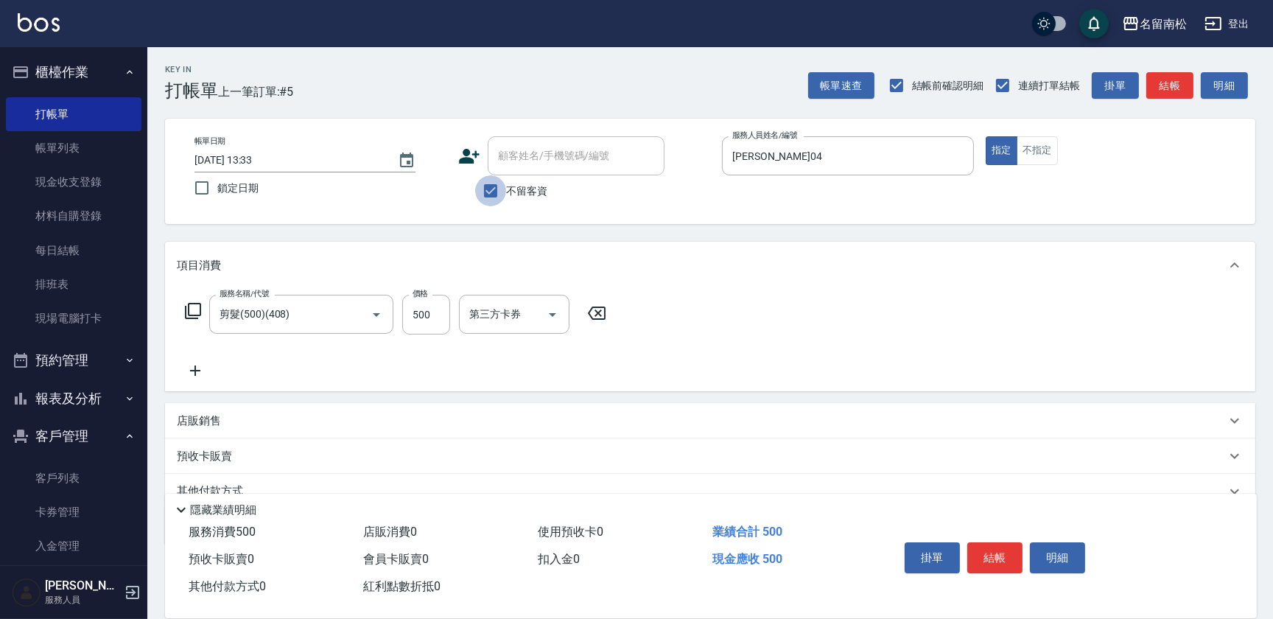
click at [501, 193] on input "不留客資" at bounding box center [490, 190] width 31 height 31
checkbox input "false"
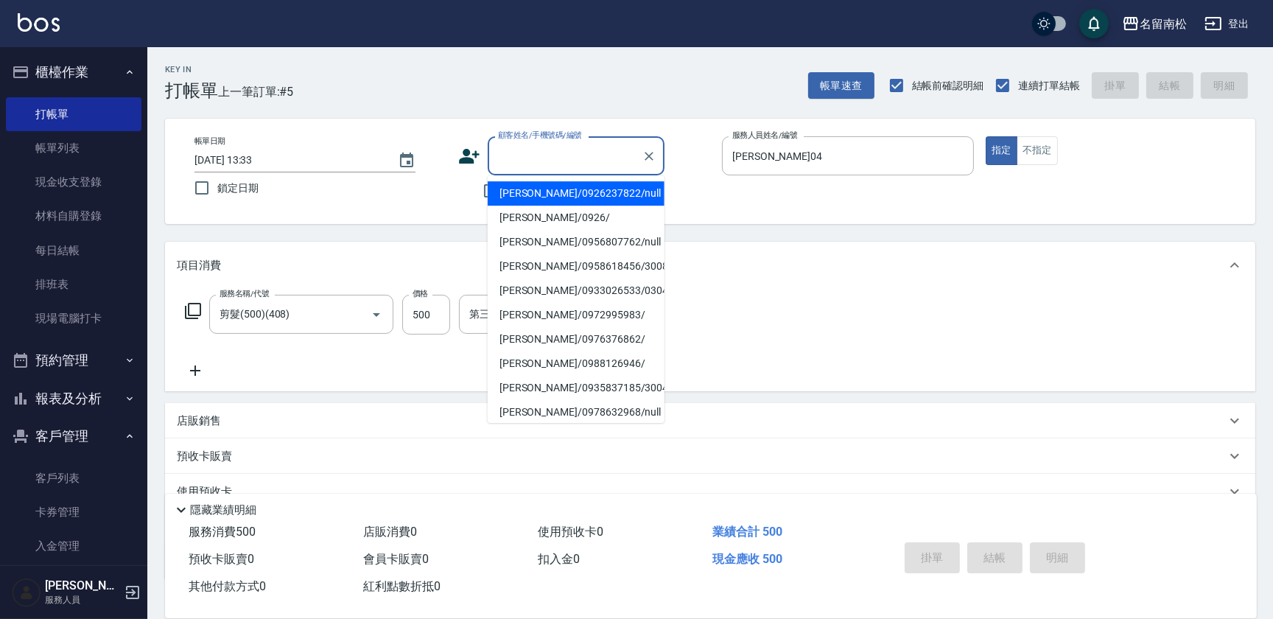
click at [561, 155] on input "顧客姓名/手機號碼/編號" at bounding box center [564, 156] width 141 height 26
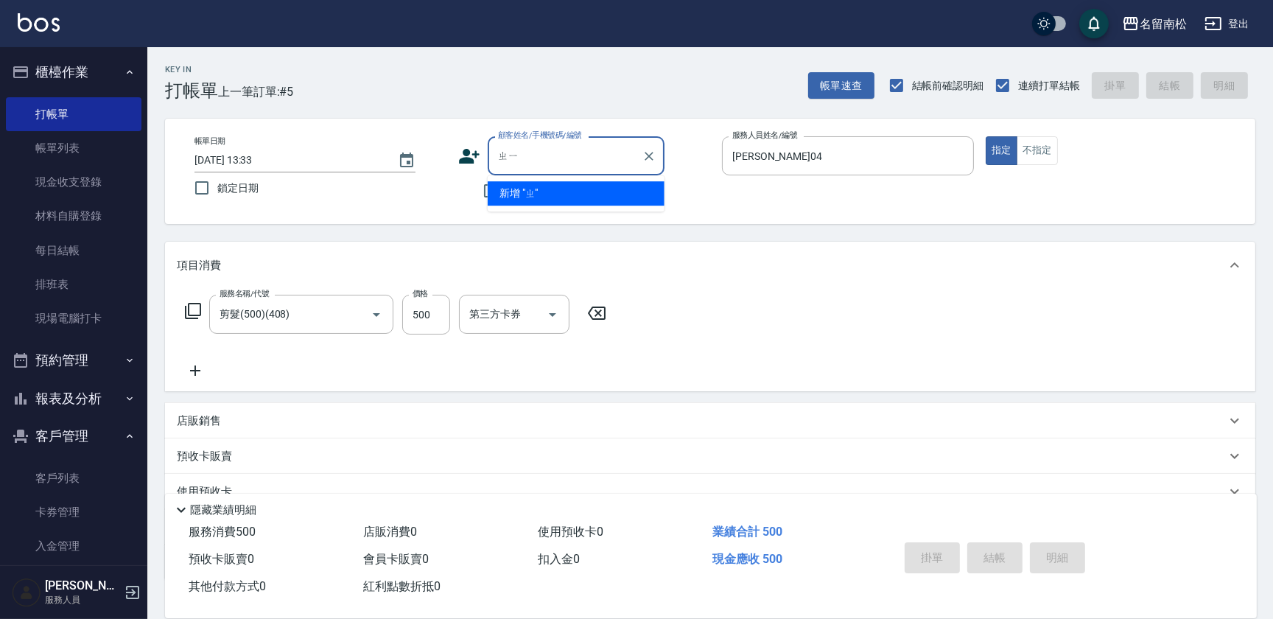
type input "ㄓ"
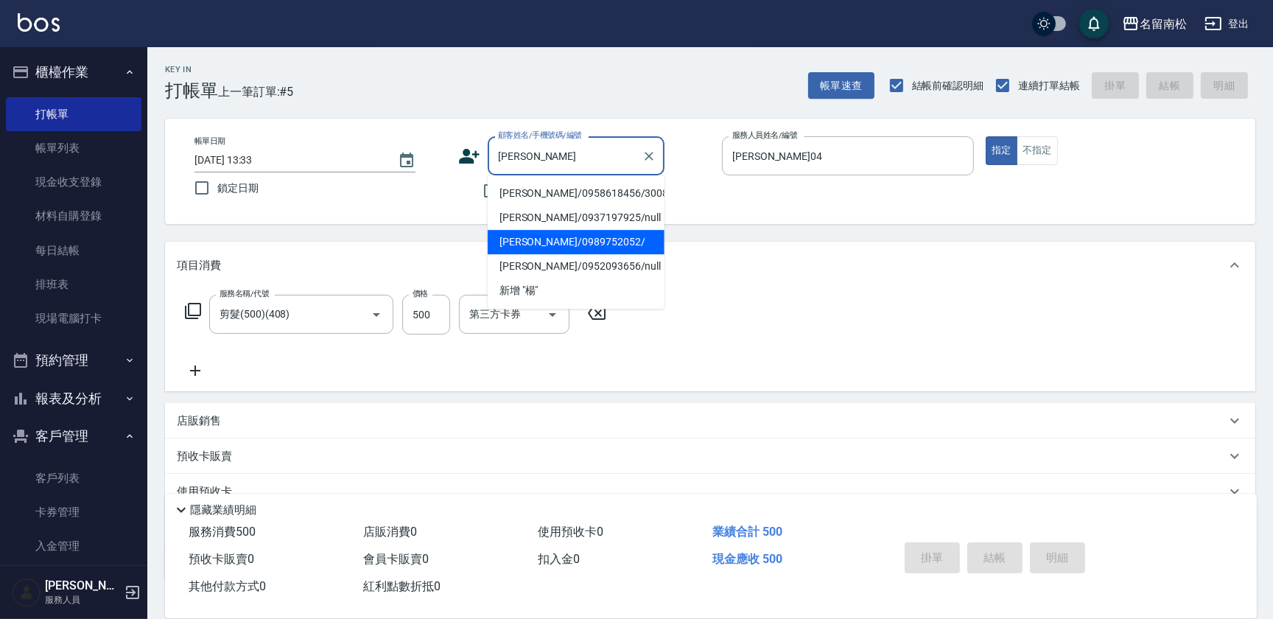
click at [551, 241] on li "[PERSON_NAME]/0989752052/" at bounding box center [576, 242] width 177 height 24
type input "[PERSON_NAME]/0989752052/"
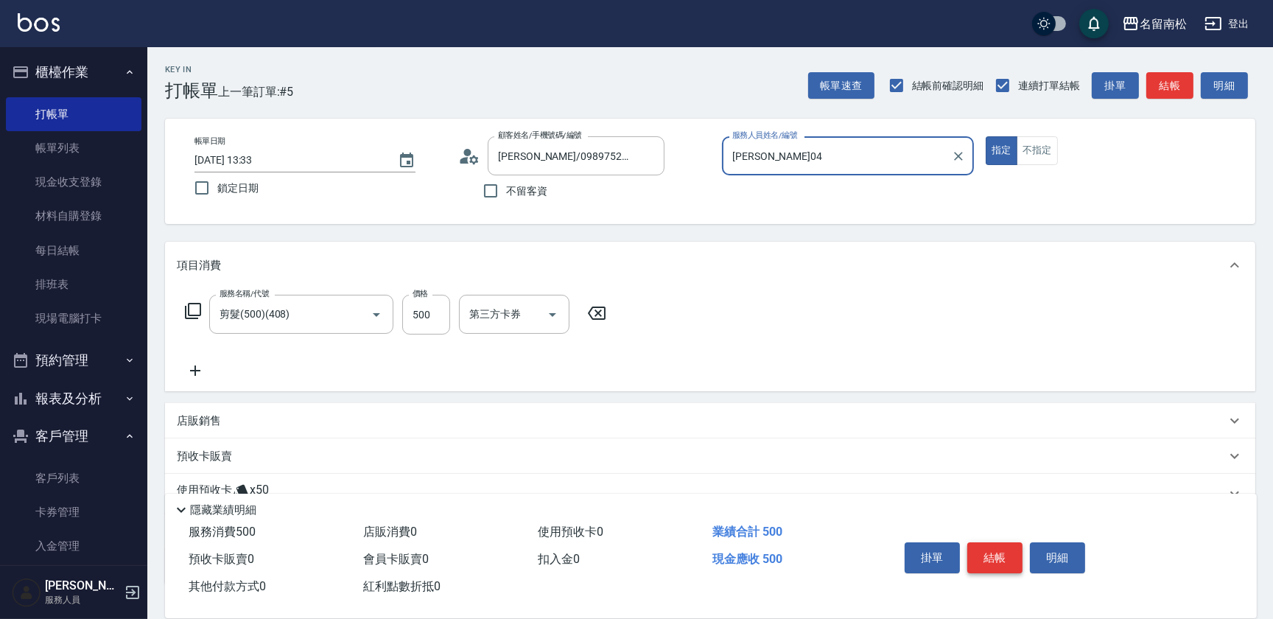
click at [1002, 560] on button "結帳" at bounding box center [994, 557] width 55 height 31
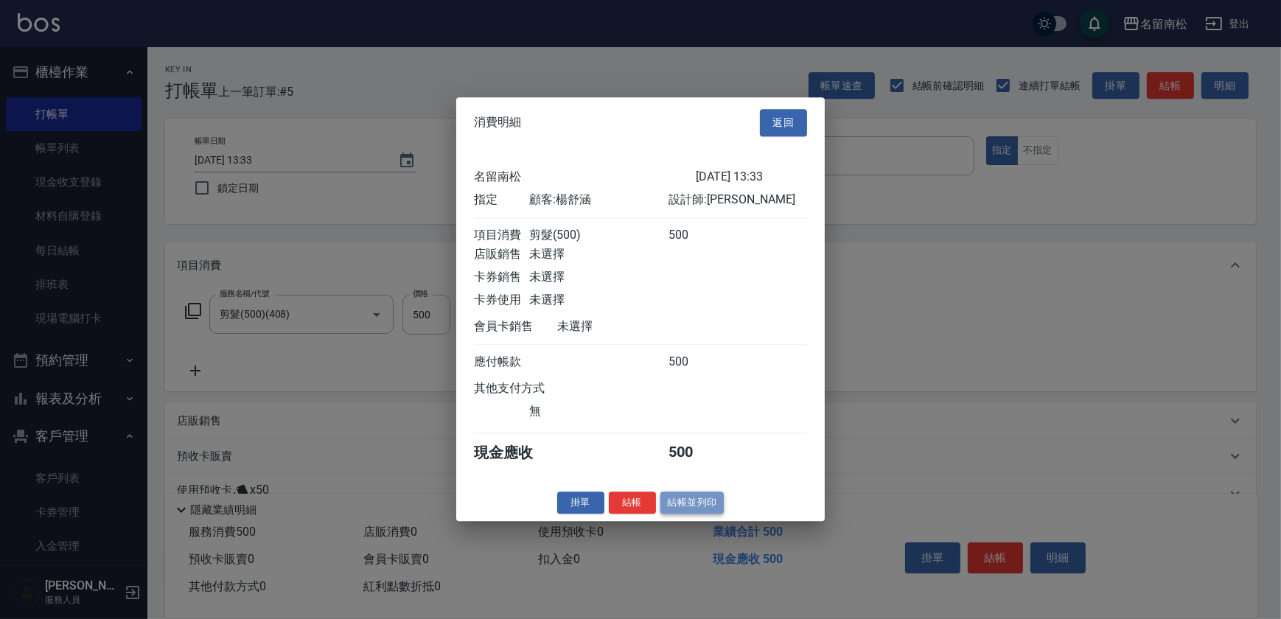
click at [696, 507] on button "結帳並列印" at bounding box center [692, 502] width 64 height 23
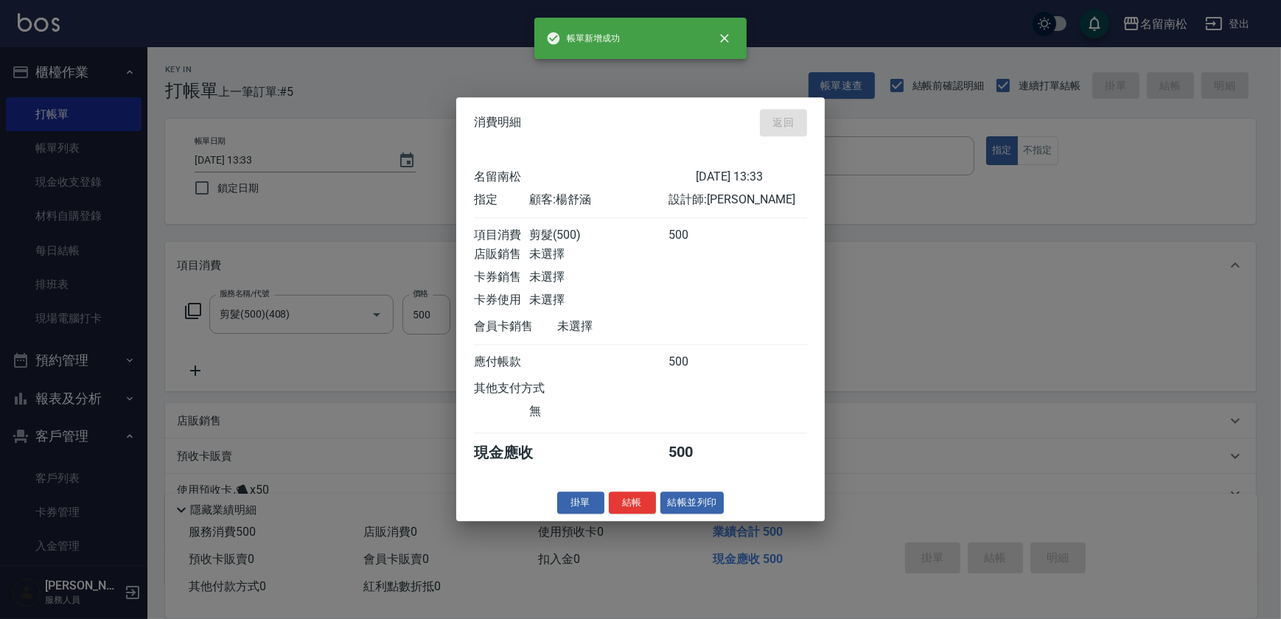
type input "[DATE] 13:41"
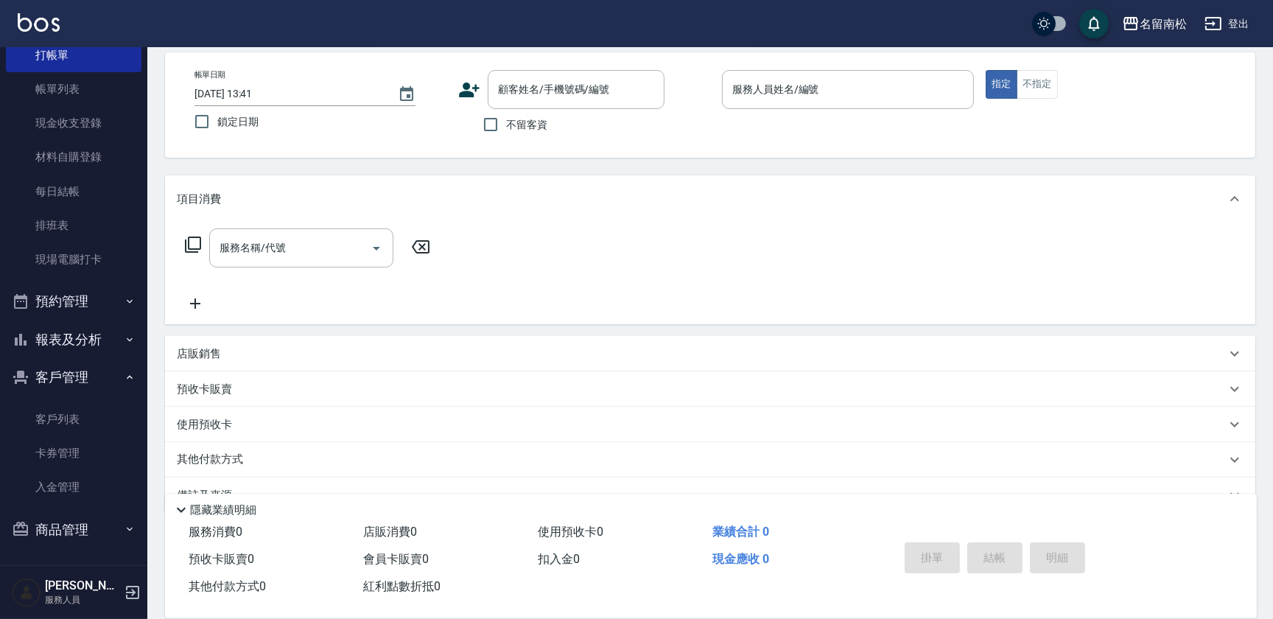
scroll to position [66, 0]
click at [95, 335] on button "報表及分析" at bounding box center [74, 340] width 136 height 38
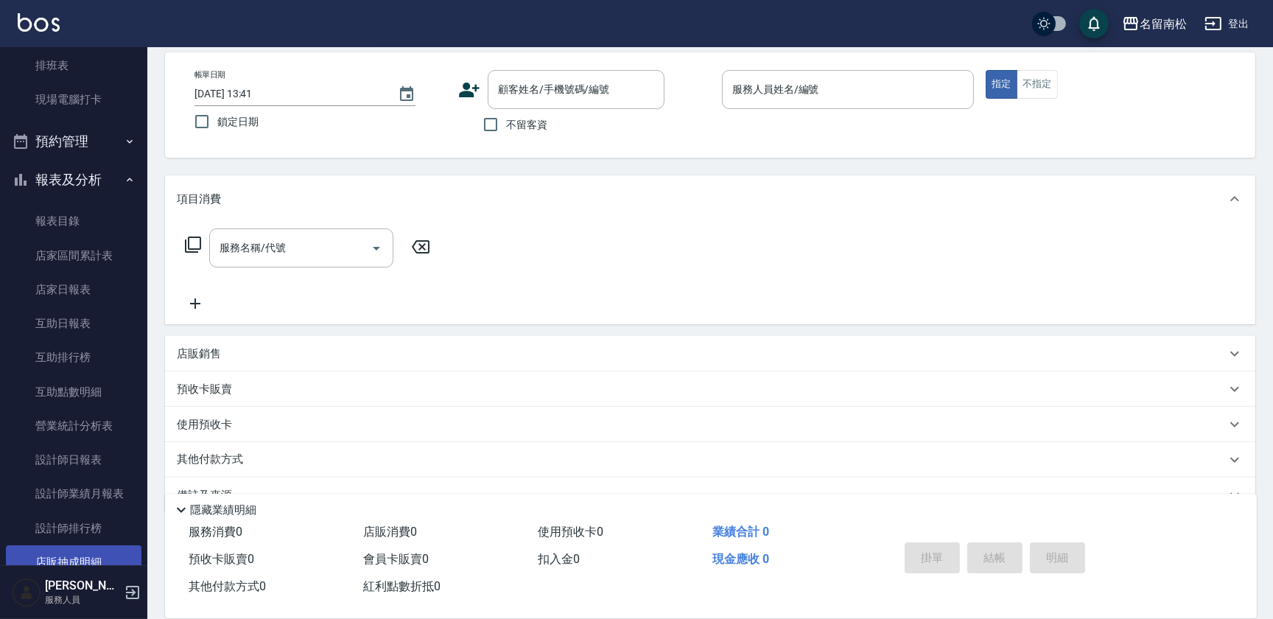
scroll to position [260, 0]
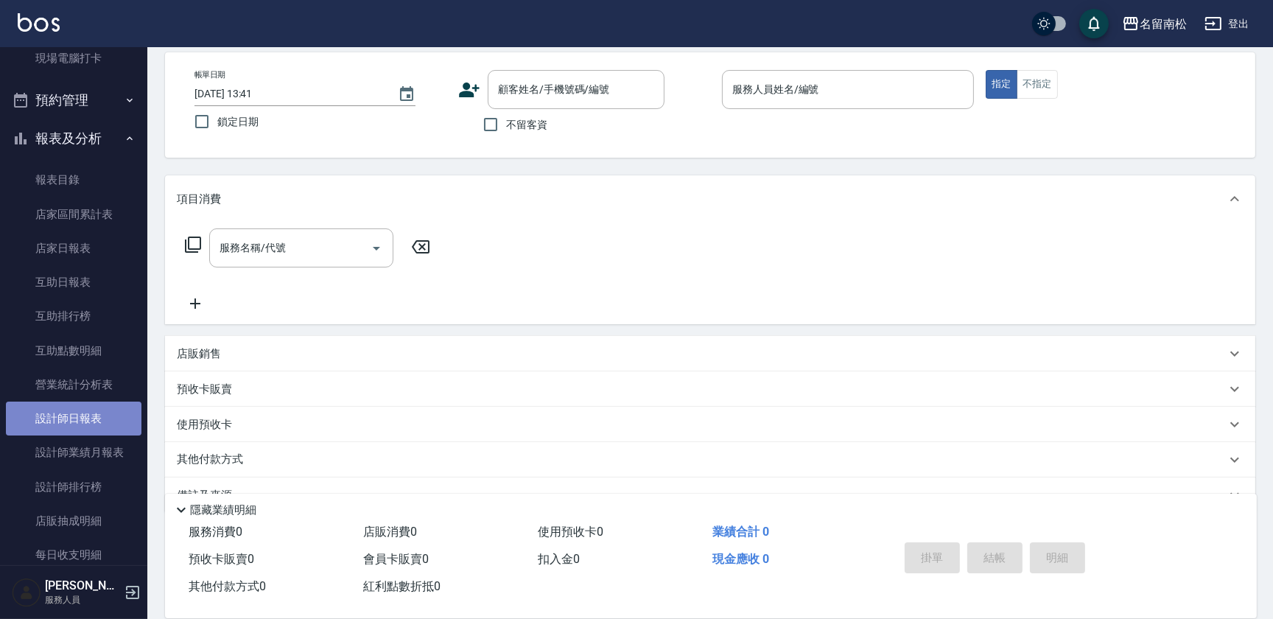
click at [102, 419] on link "設計師日報表" at bounding box center [74, 419] width 136 height 34
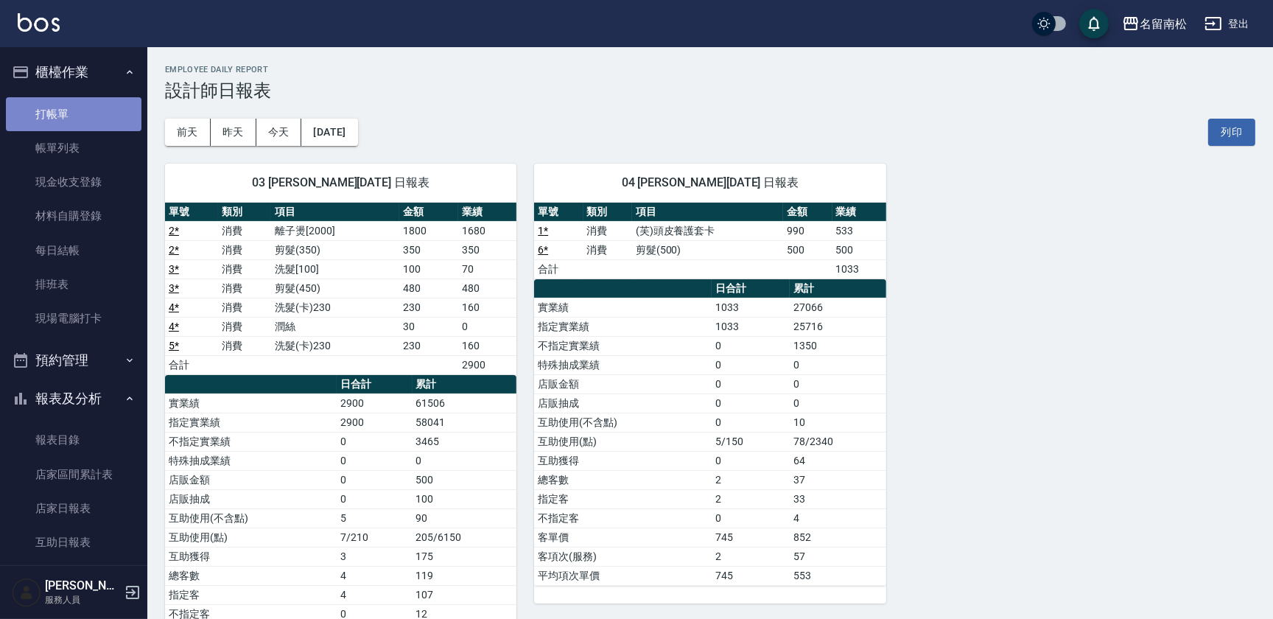
click at [95, 116] on link "打帳單" at bounding box center [74, 114] width 136 height 34
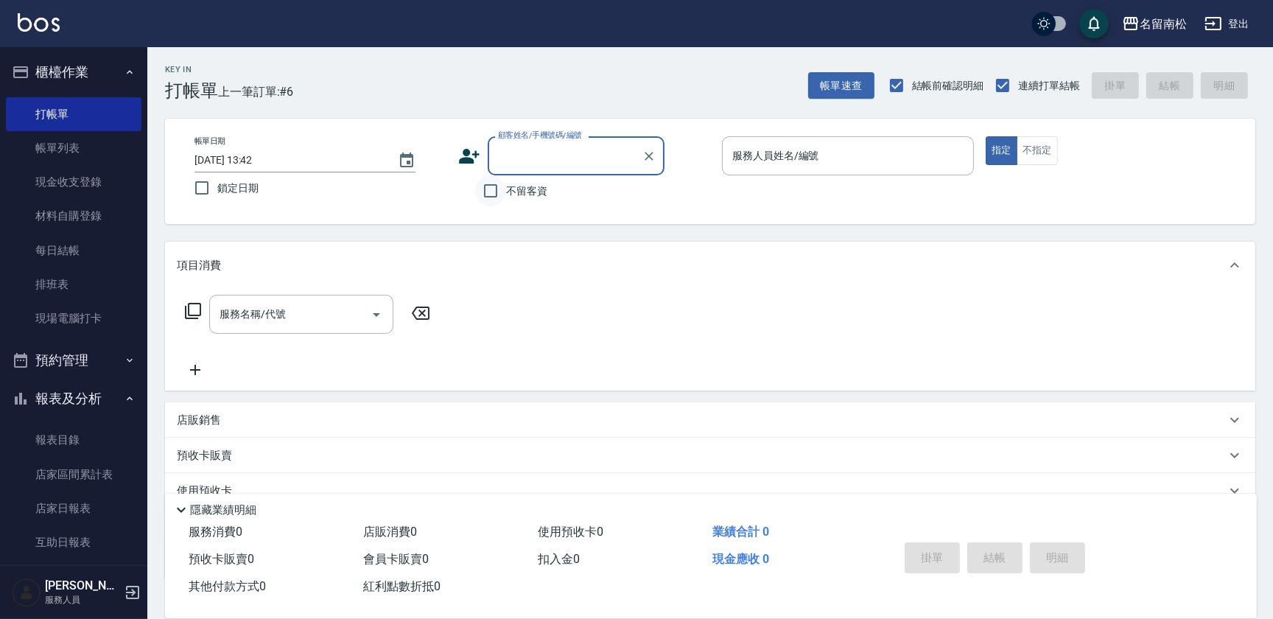
click at [486, 192] on input "不留客資" at bounding box center [490, 190] width 31 height 31
checkbox input "true"
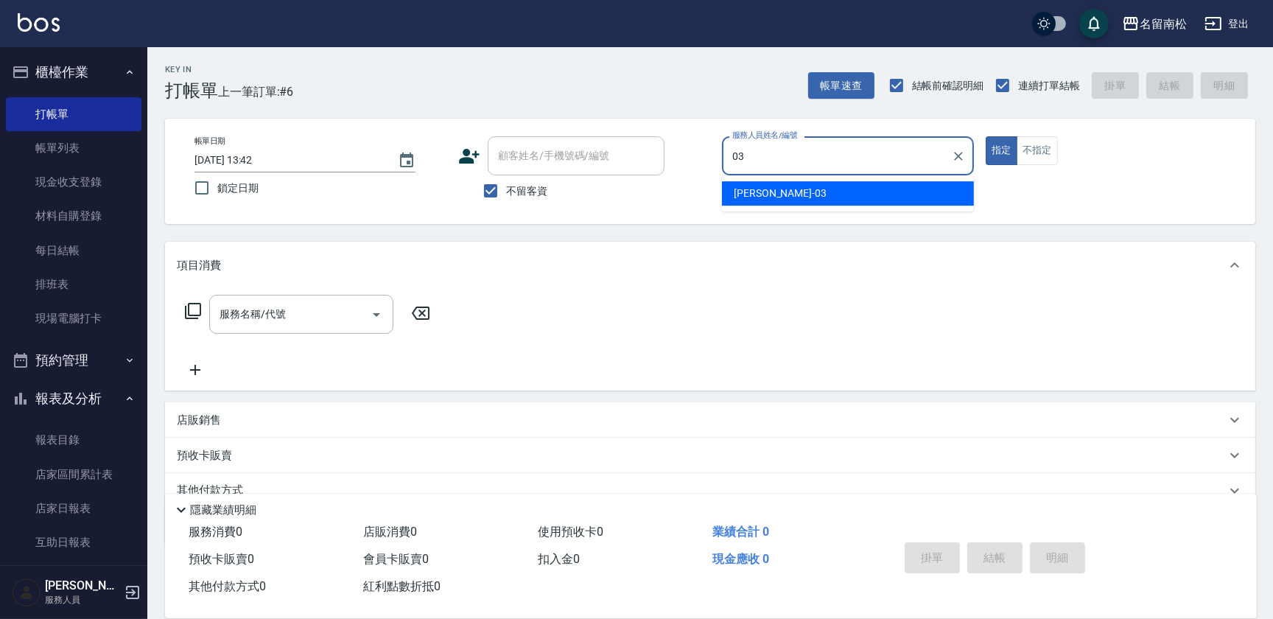
type input "張蕎驛-03"
type button "true"
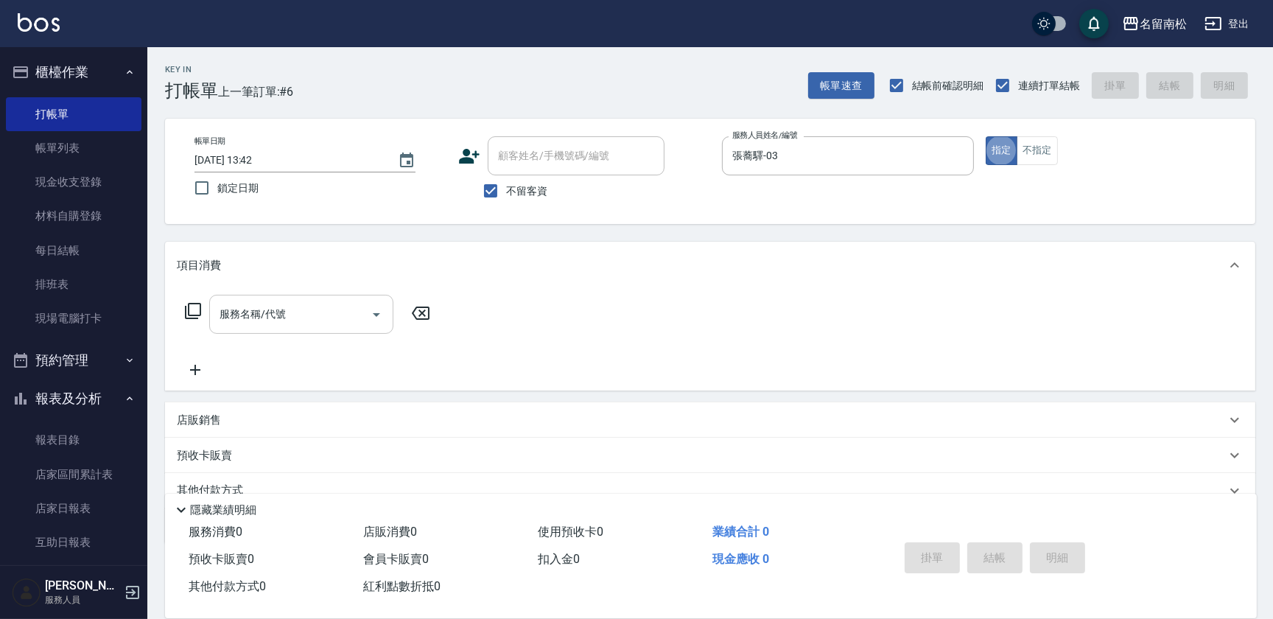
click at [281, 316] on input "服務名稱/代號" at bounding box center [290, 314] width 149 height 26
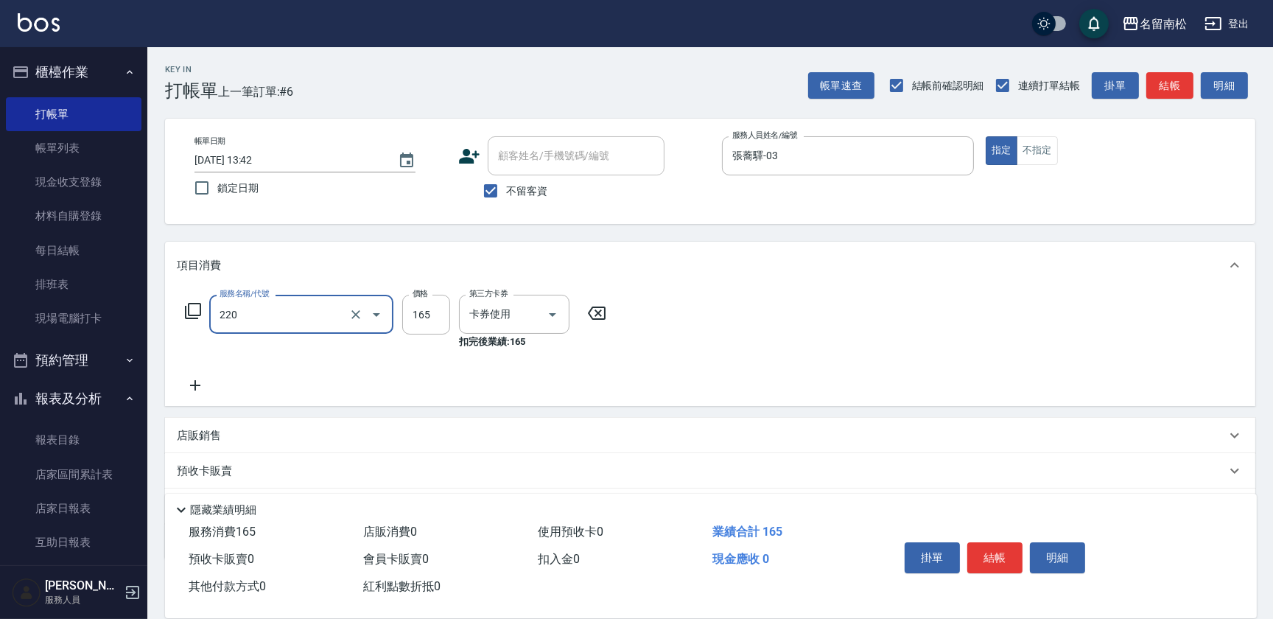
type input "洗髮卡券(165)(220)"
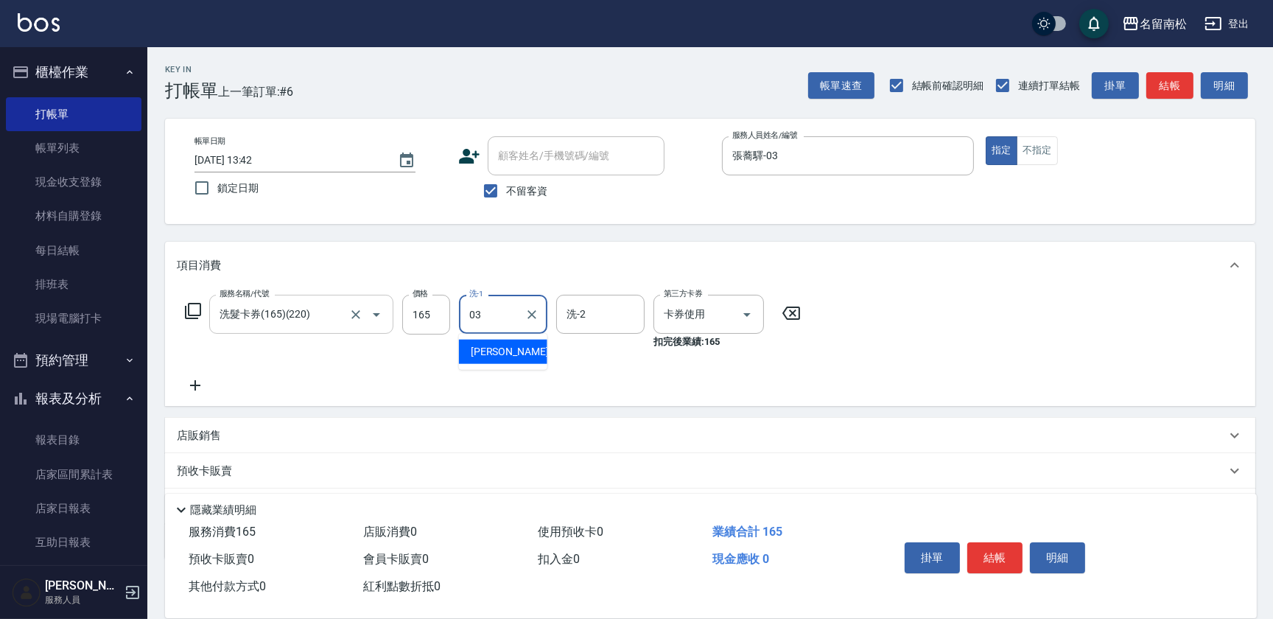
type input "張蕎驛-03"
click at [1002, 543] on button "結帳" at bounding box center [994, 557] width 55 height 31
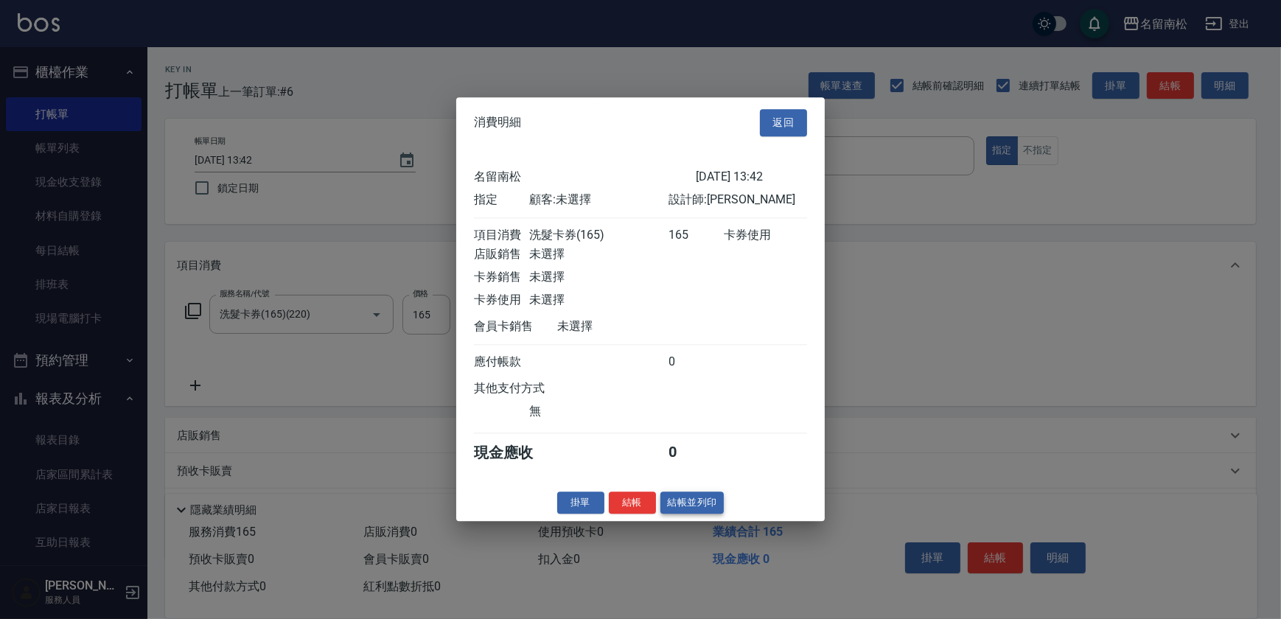
click at [684, 503] on button "結帳並列印" at bounding box center [692, 502] width 64 height 23
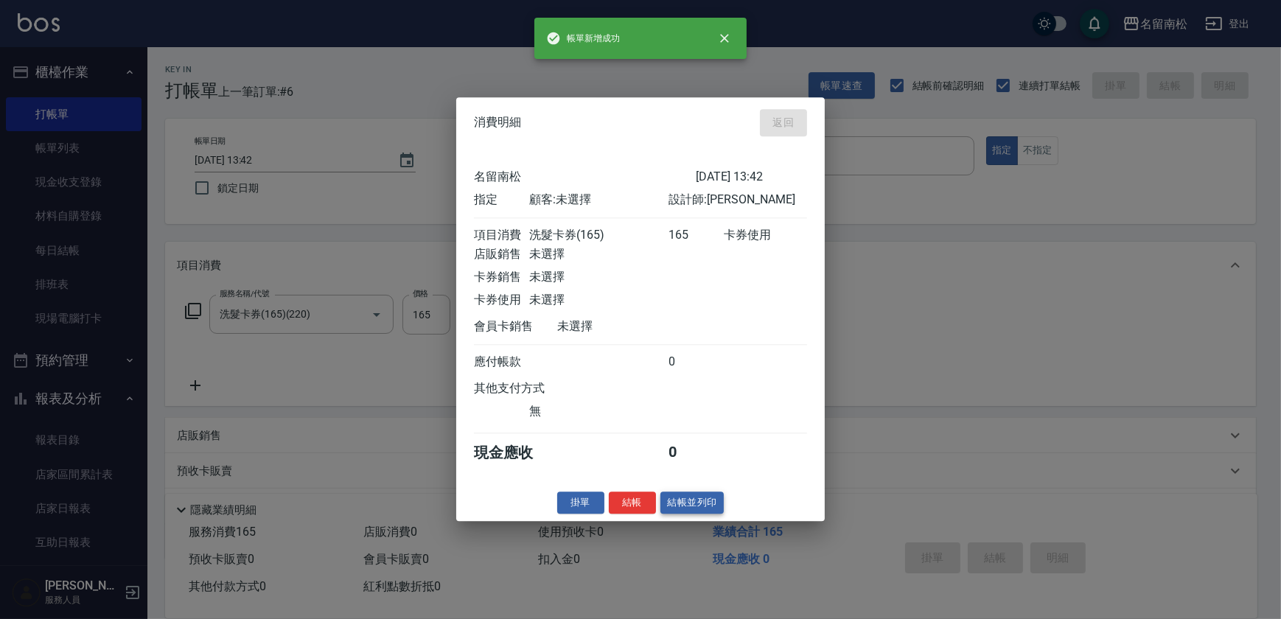
type input "[DATE] 13:48"
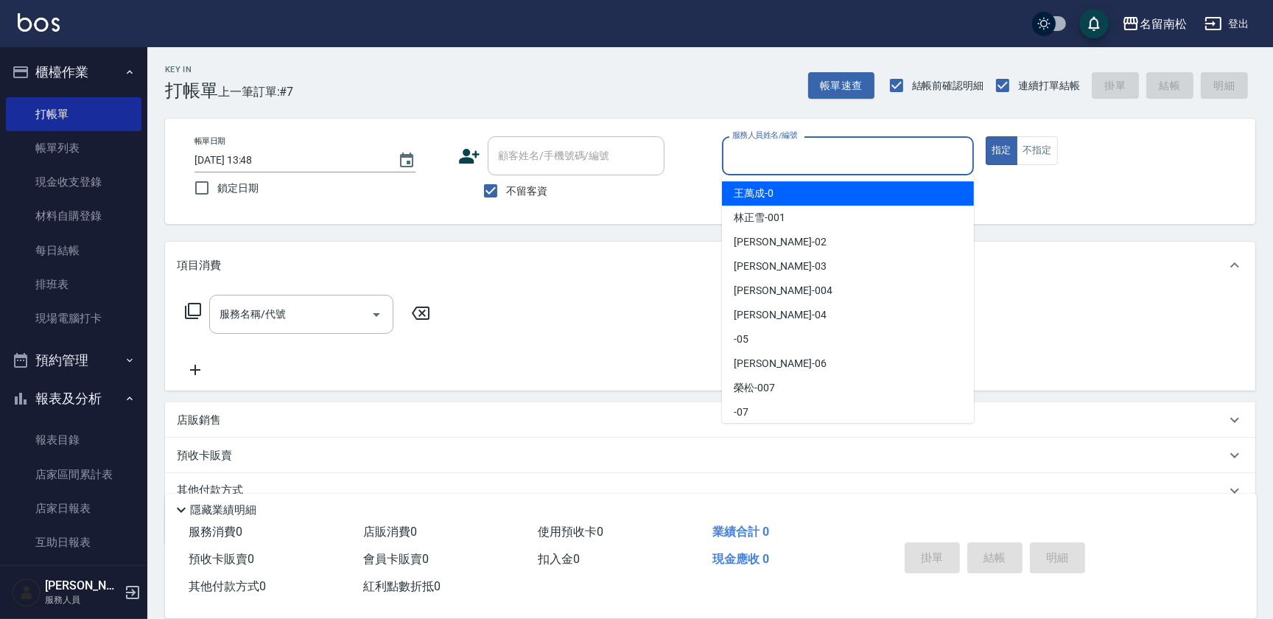
click at [802, 166] on input "服務人員姓名/編號" at bounding box center [848, 156] width 239 height 26
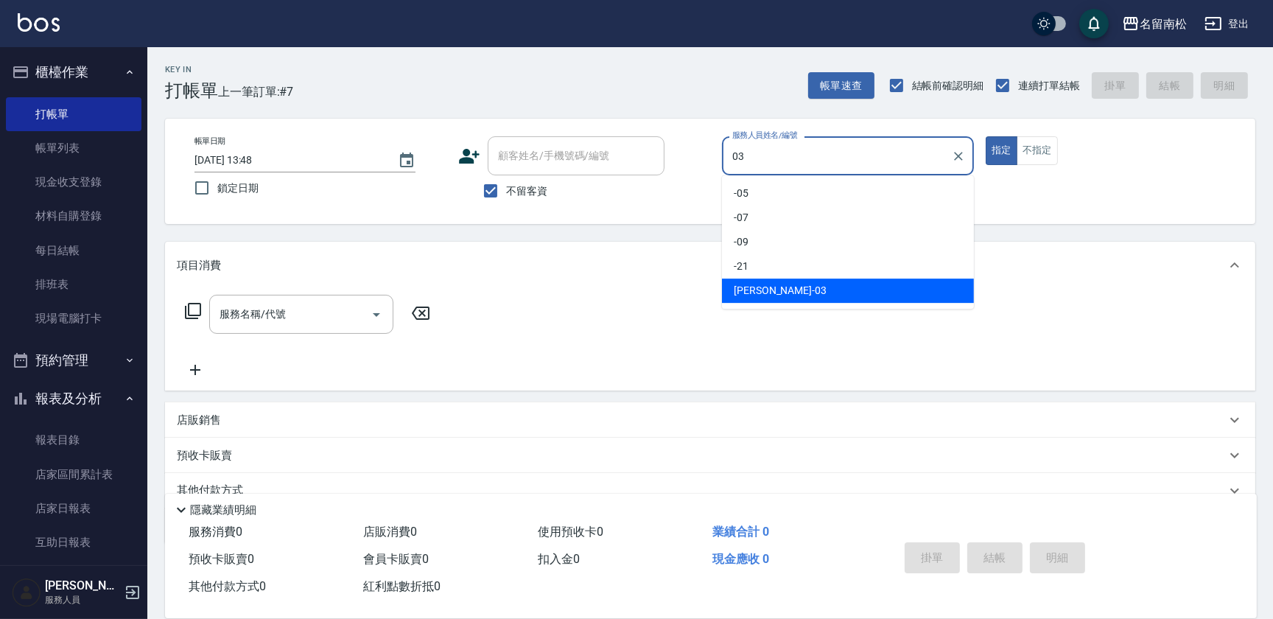
type input "張蕎驛-03"
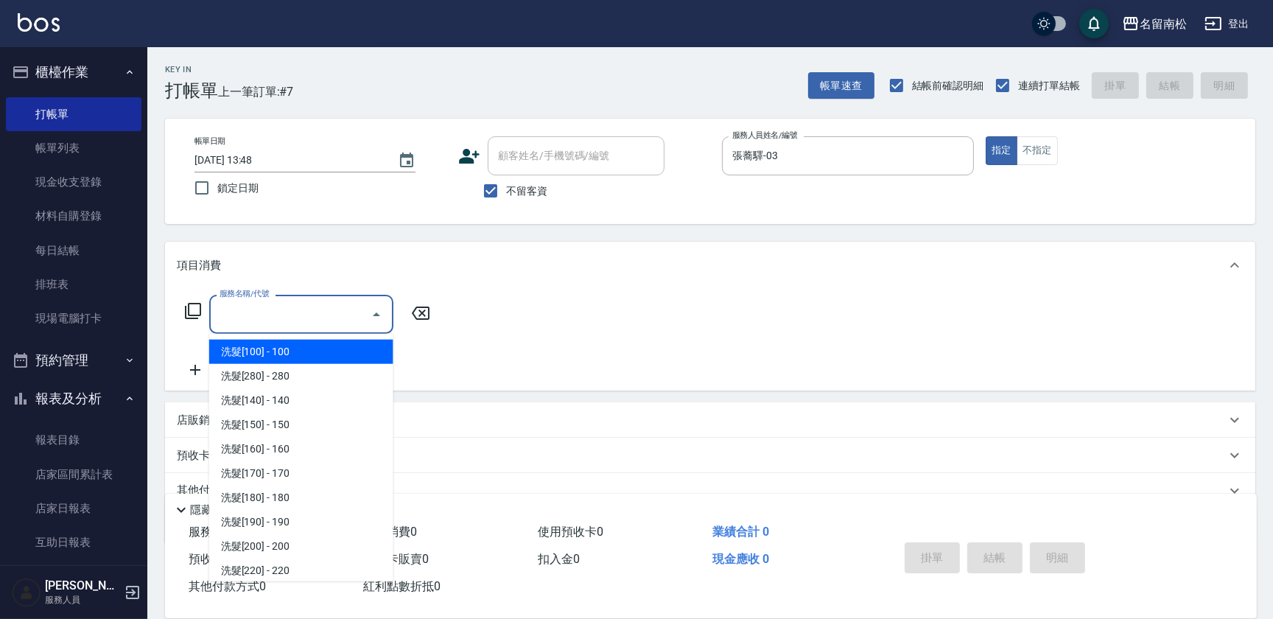
click at [302, 323] on input "服務名稱/代號" at bounding box center [290, 314] width 149 height 26
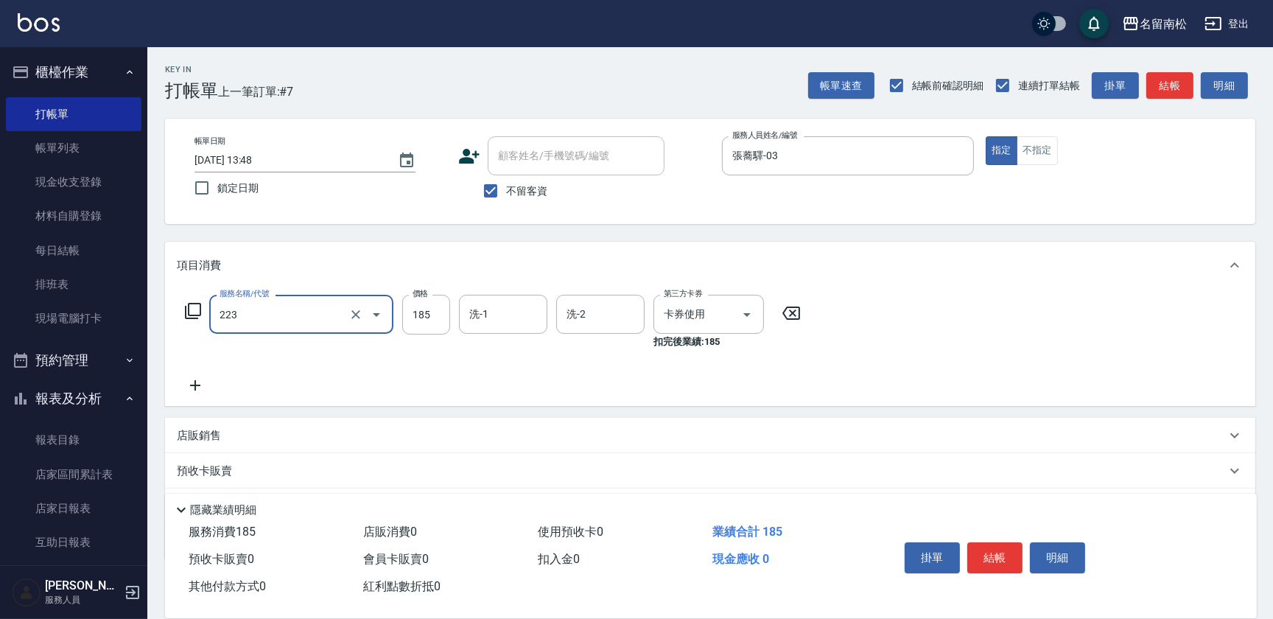
type input "洗髮卡(185)(223)"
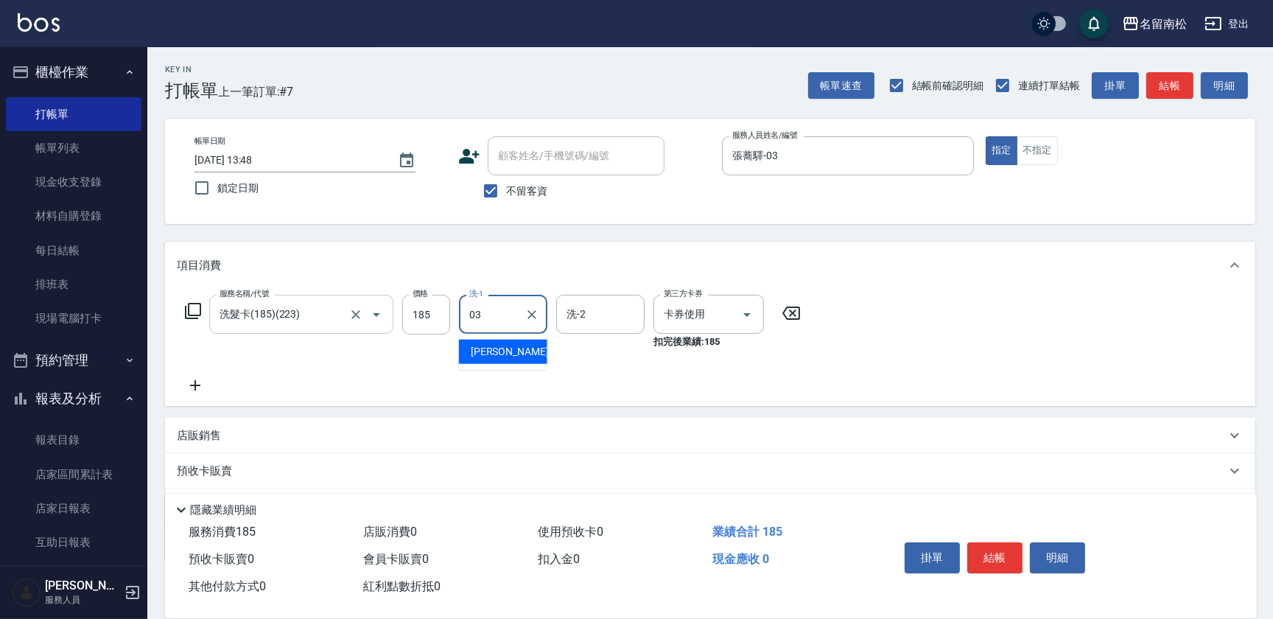
type input "張蕎驛-03"
click at [1006, 556] on button "結帳" at bounding box center [994, 557] width 55 height 31
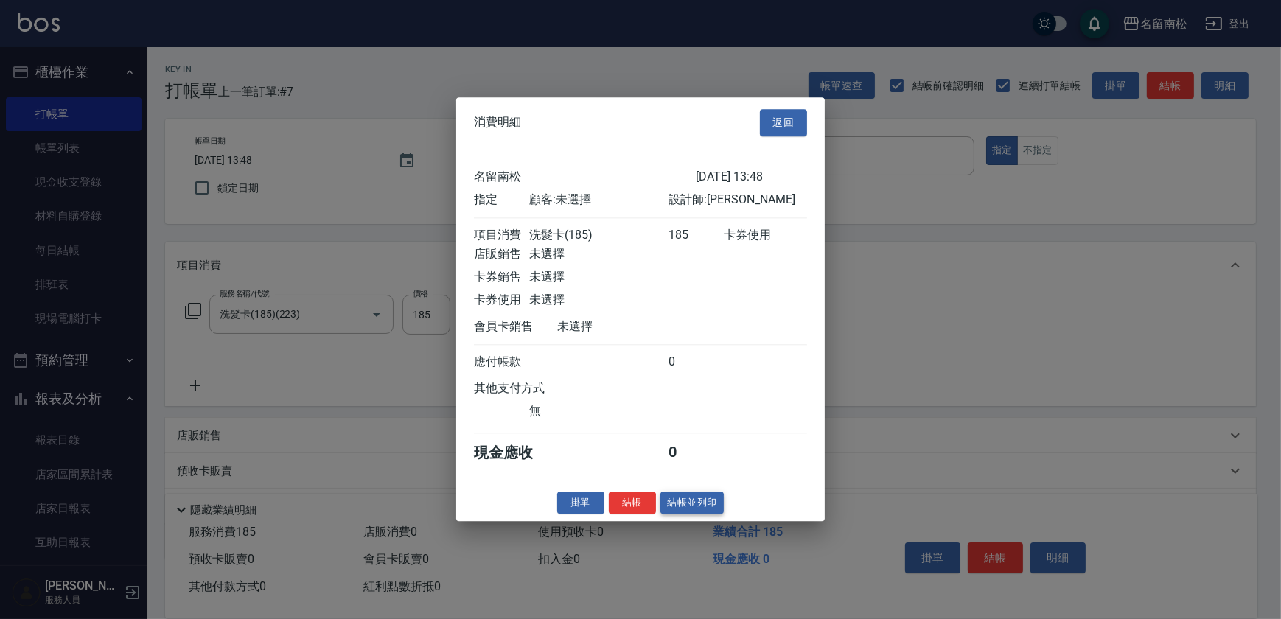
click at [686, 508] on button "結帳並列印" at bounding box center [692, 502] width 64 height 23
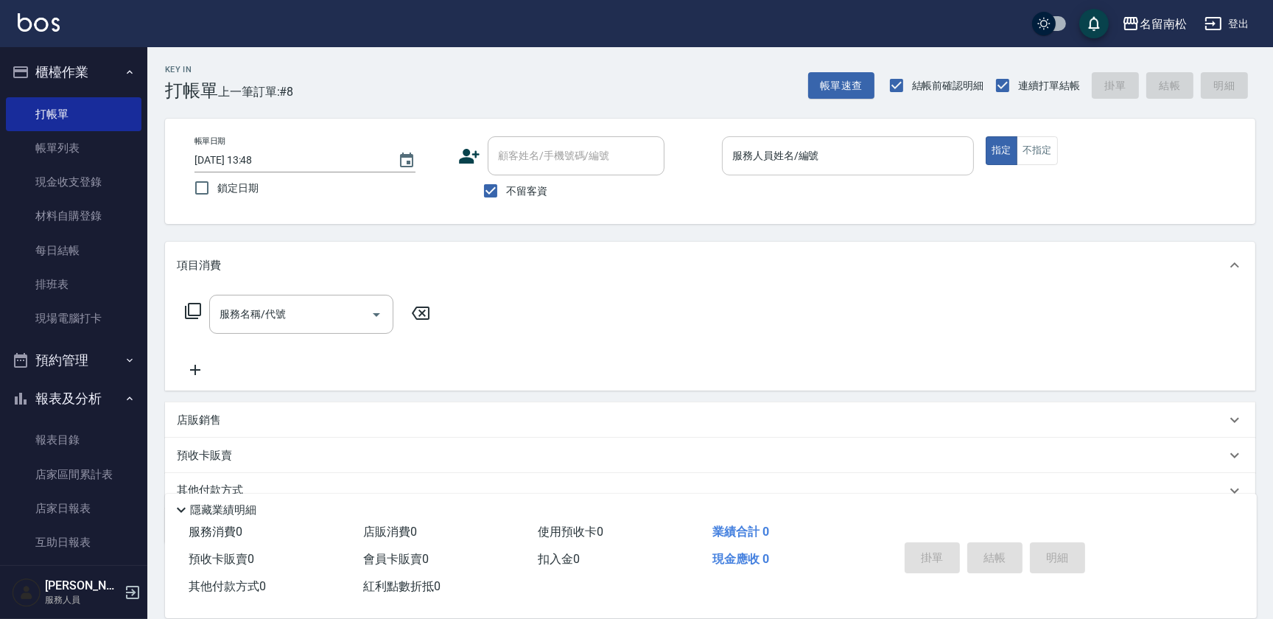
click at [810, 159] on div "服務人員姓名/編號 服務人員姓名/編號" at bounding box center [848, 155] width 252 height 39
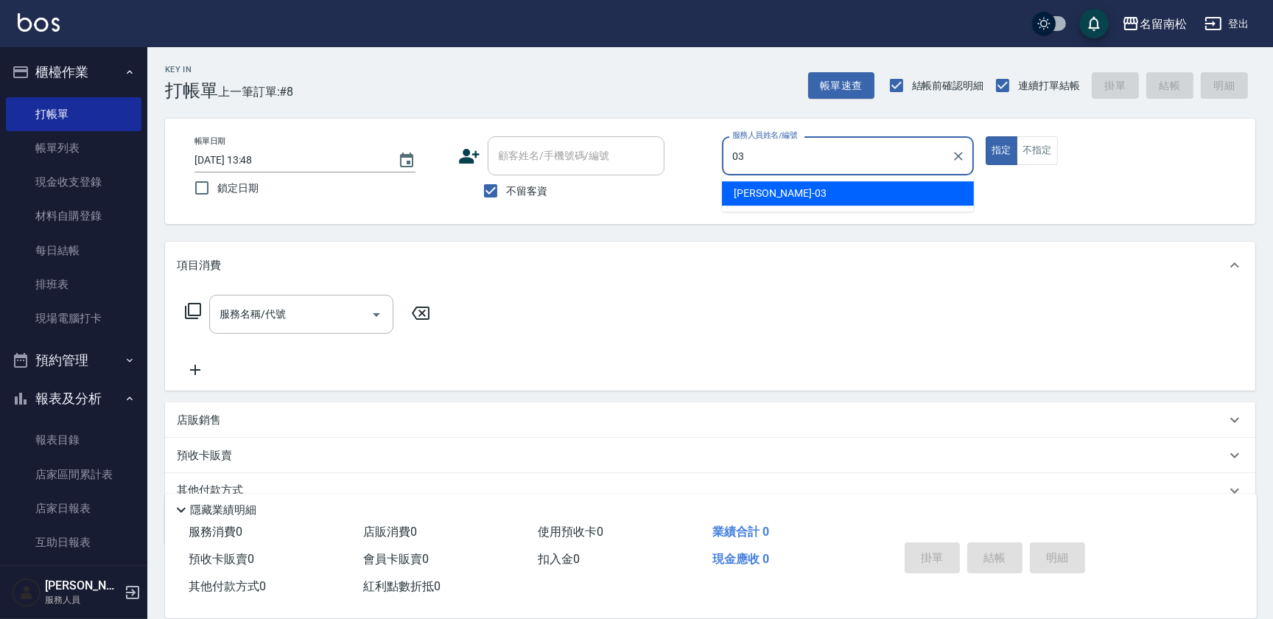
type input "張蕎驛-03"
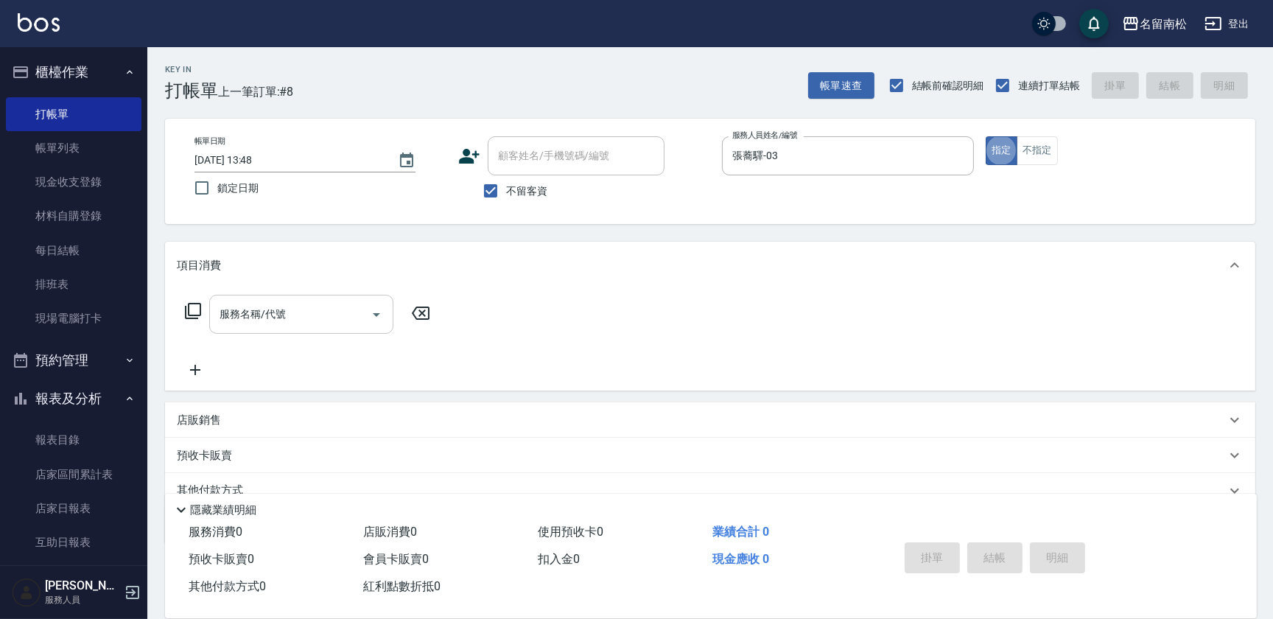
drag, startPoint x: 315, startPoint y: 318, endPoint x: 345, endPoint y: 310, distance: 31.1
click at [315, 318] on input "服務名稱/代號" at bounding box center [290, 314] width 149 height 26
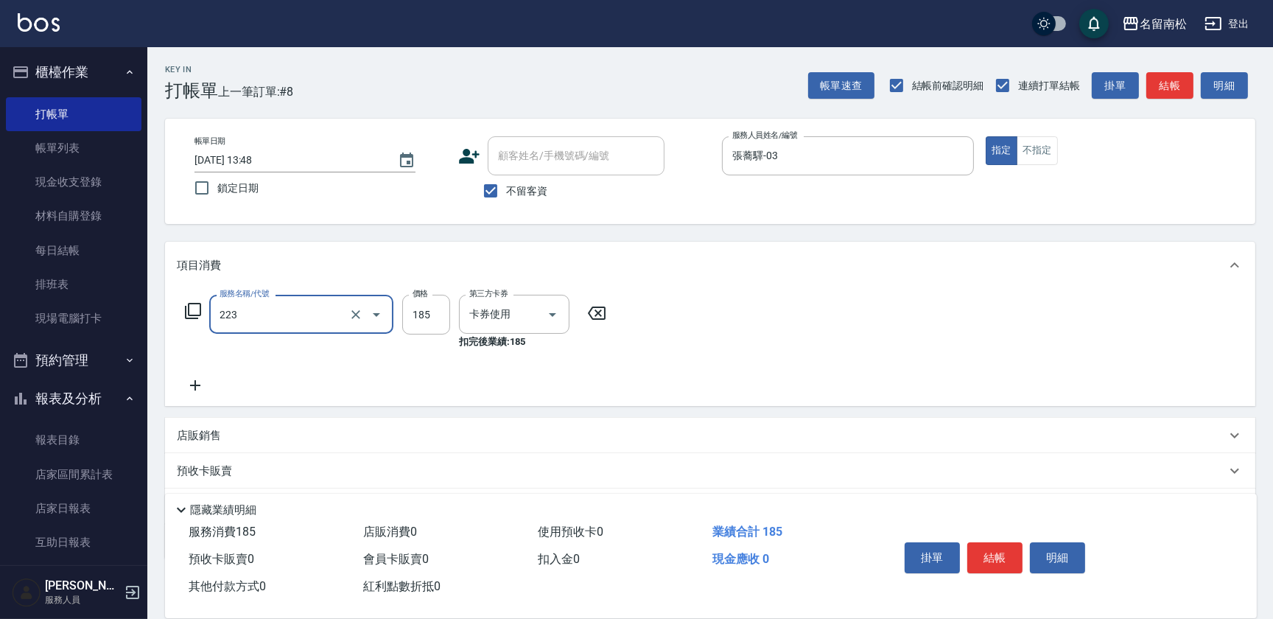
type input "洗髮卡(185)(223)"
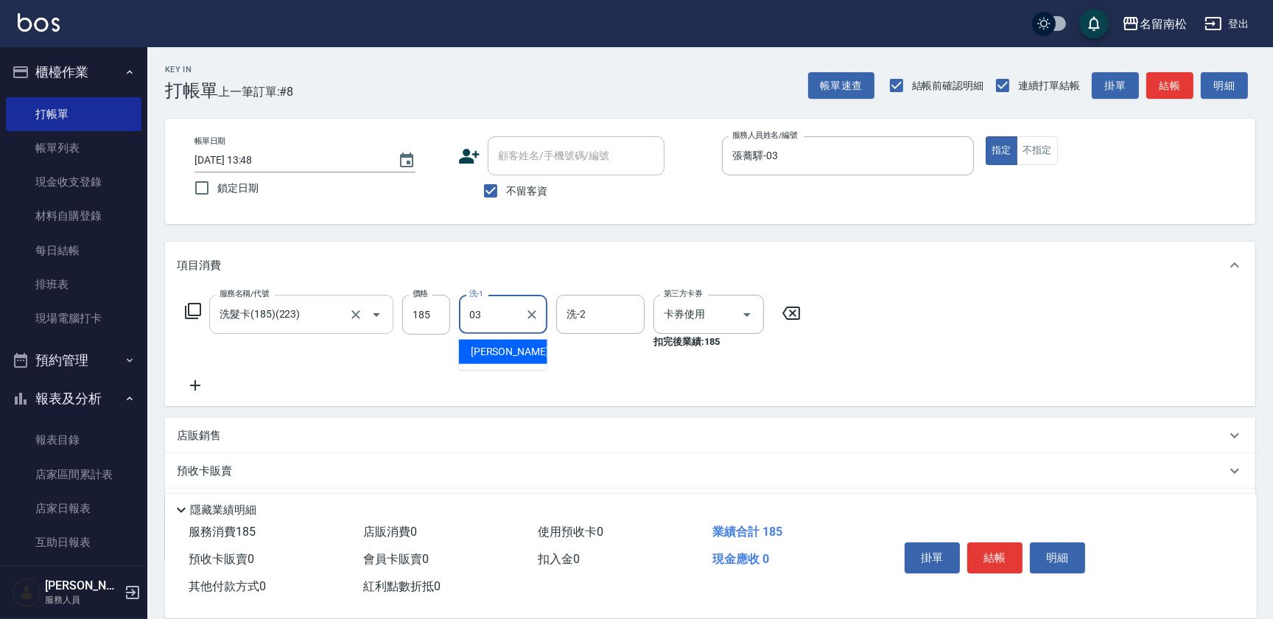
type input "張蕎驛-03"
click at [995, 547] on button "結帳" at bounding box center [994, 557] width 55 height 31
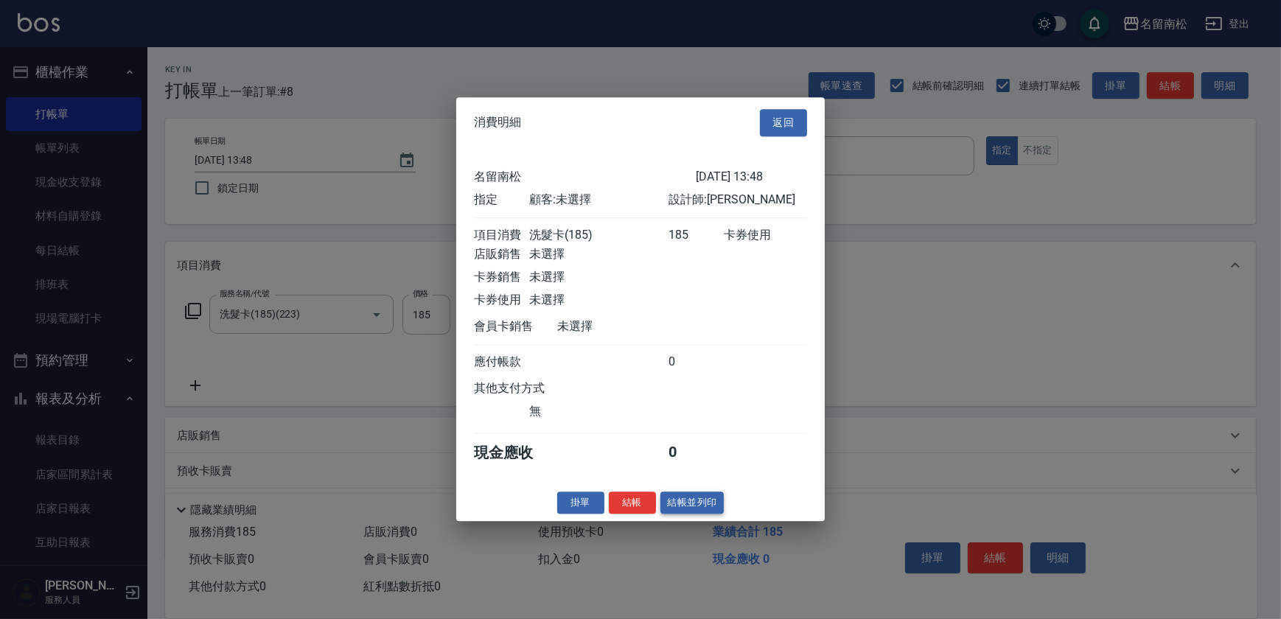
click at [699, 514] on button "結帳並列印" at bounding box center [692, 502] width 64 height 23
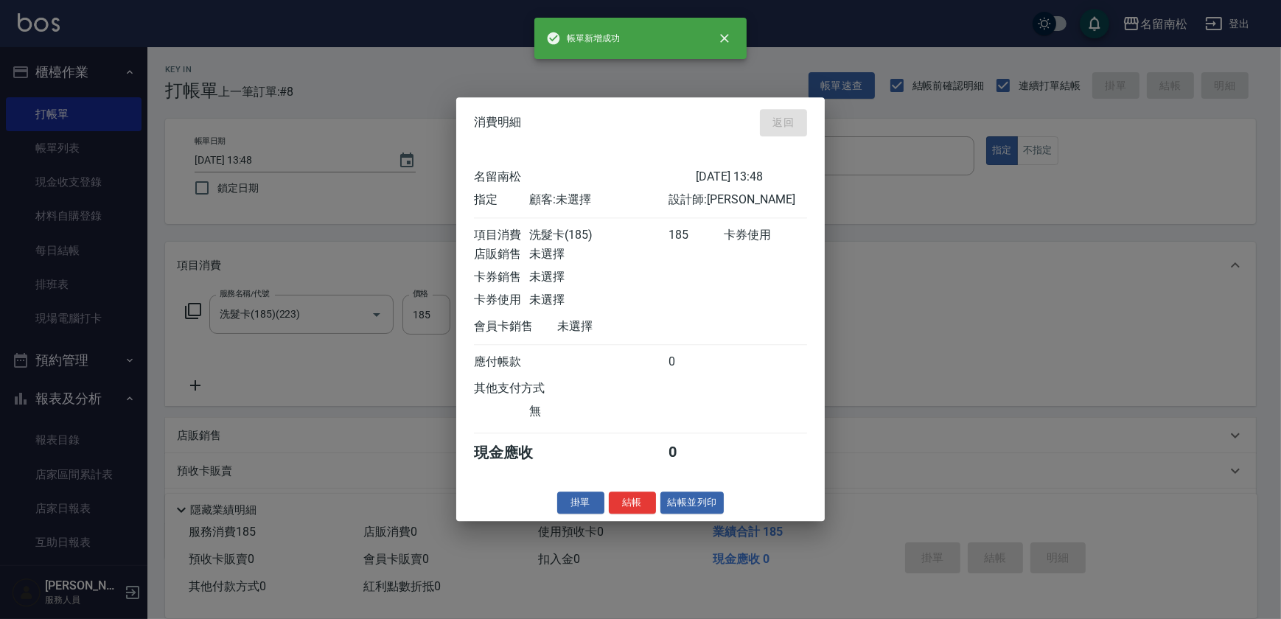
type input "[DATE] 13:49"
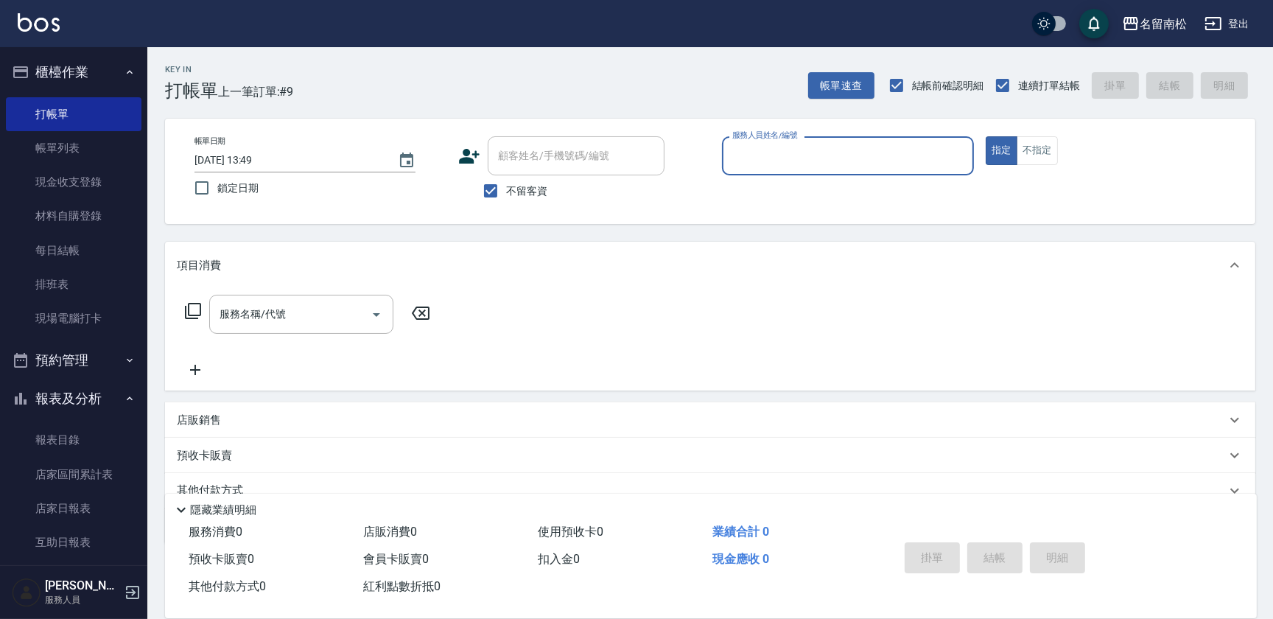
drag, startPoint x: 844, startPoint y: 141, endPoint x: 836, endPoint y: 156, distance: 17.1
click at [841, 155] on div "服務人員姓名/編號" at bounding box center [848, 155] width 252 height 39
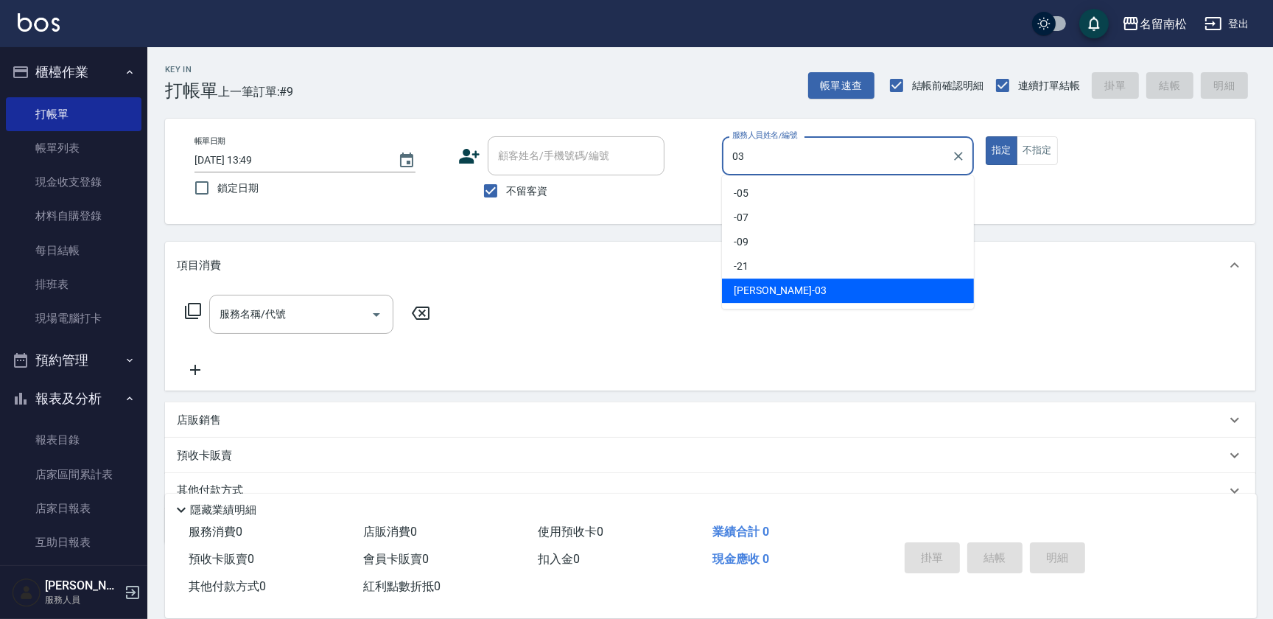
type input "張蕎驛-03"
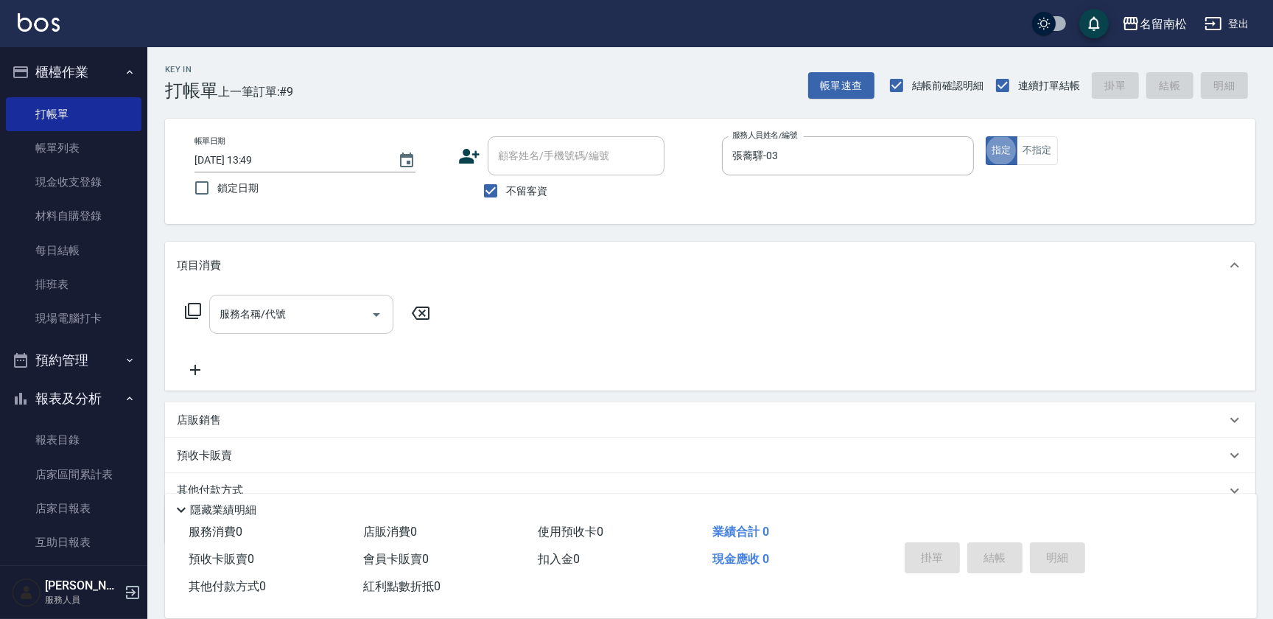
click at [283, 328] on div "服務名稱/代號" at bounding box center [301, 314] width 184 height 39
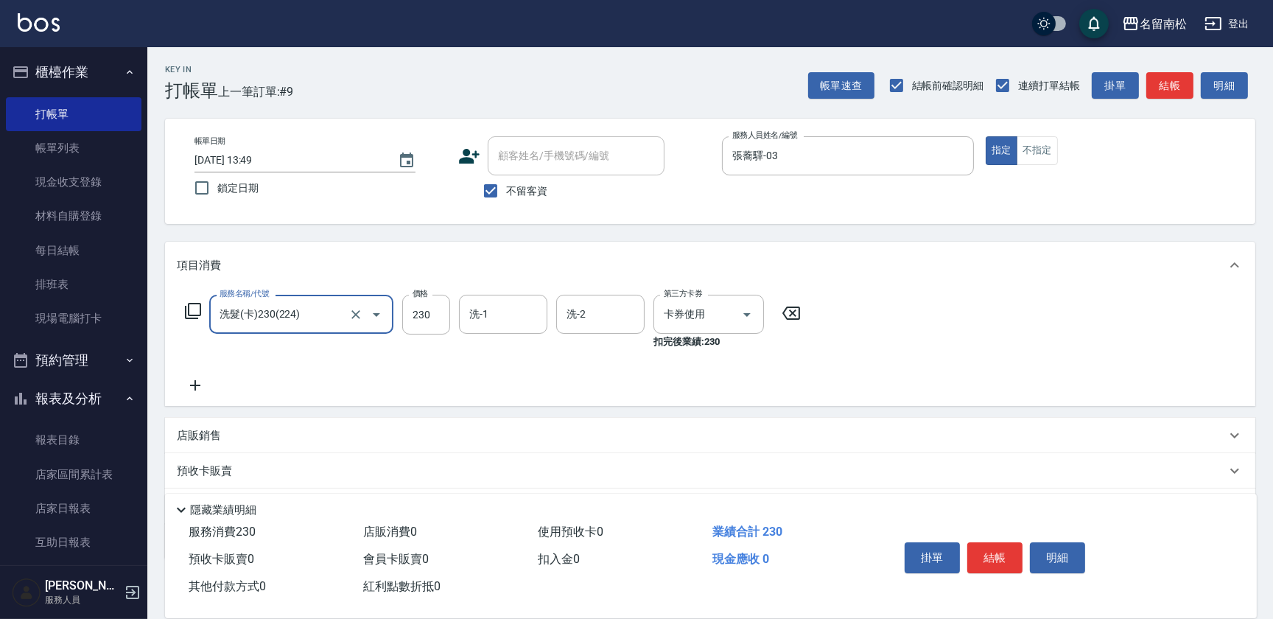
type input "洗髮(卡)230(224)"
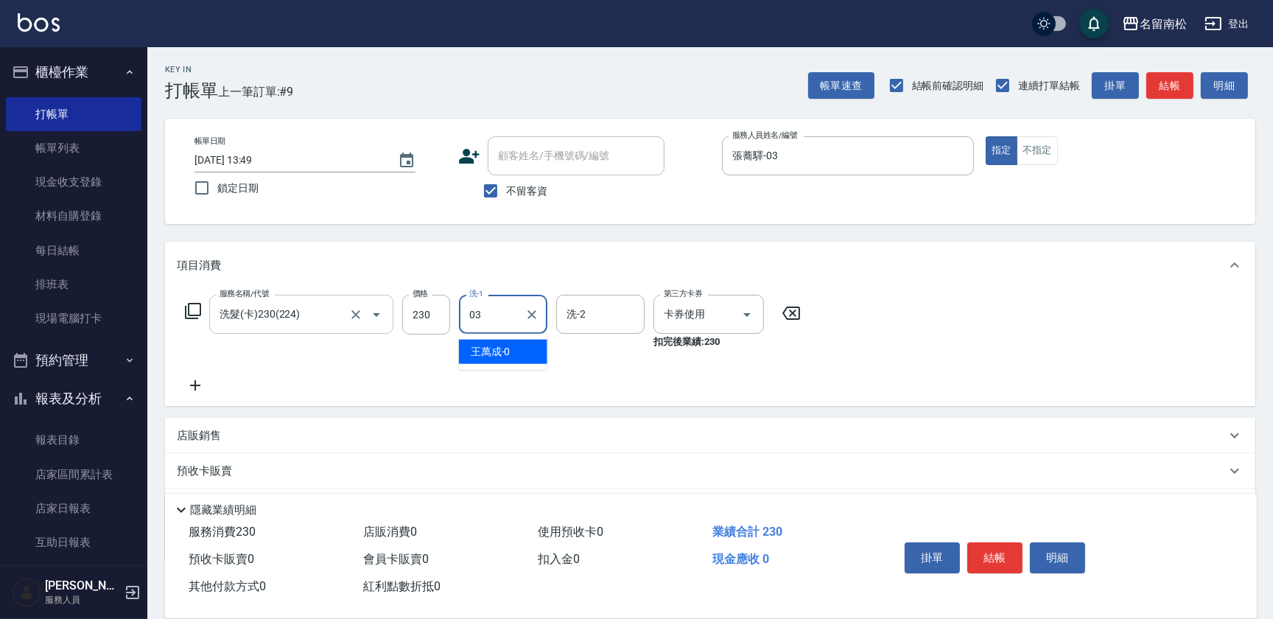
type input "張蕎驛-03"
click at [995, 563] on button "結帳" at bounding box center [994, 557] width 55 height 31
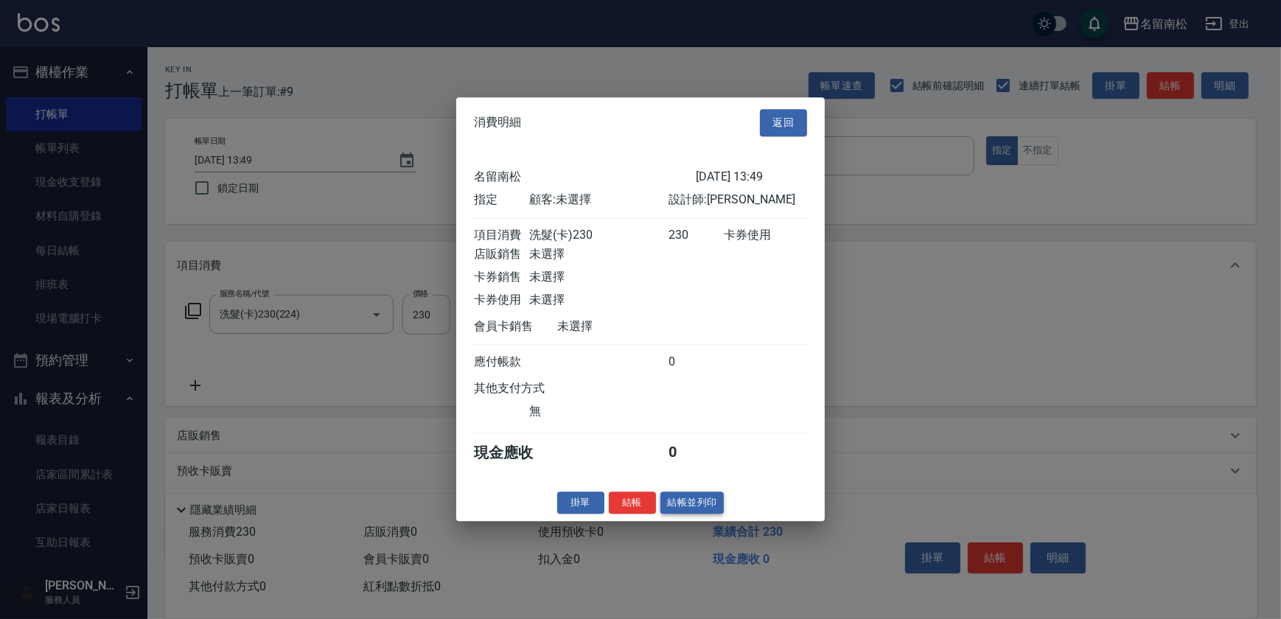
click at [683, 512] on button "結帳並列印" at bounding box center [692, 502] width 64 height 23
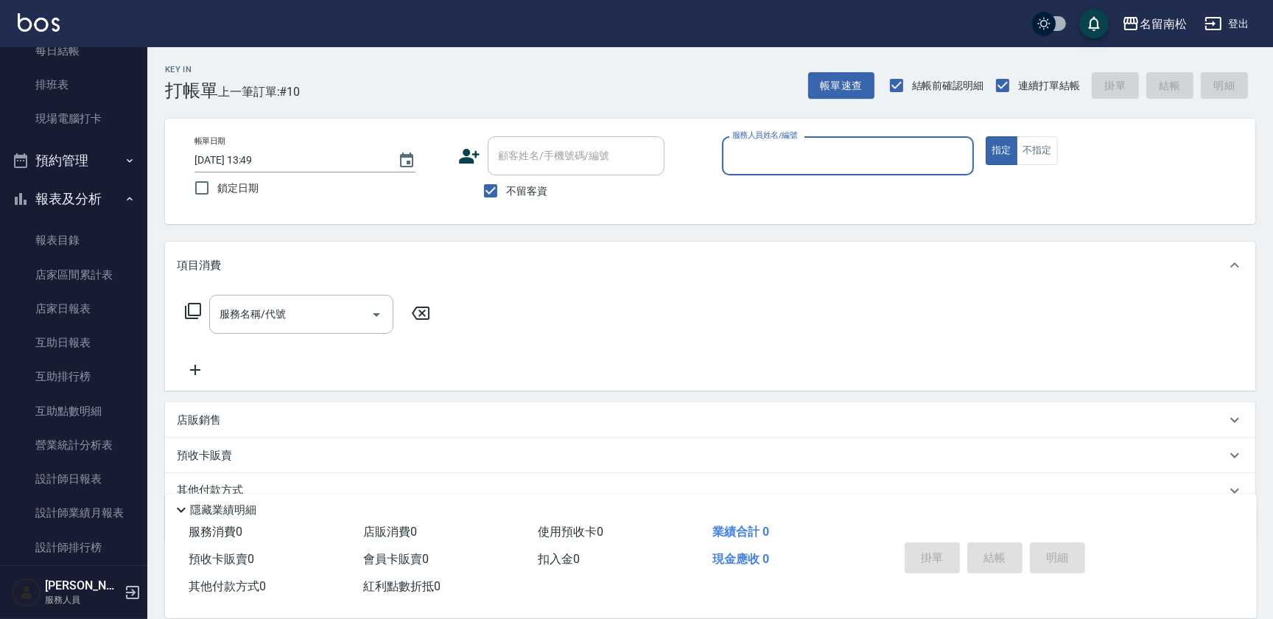
scroll to position [242, 0]
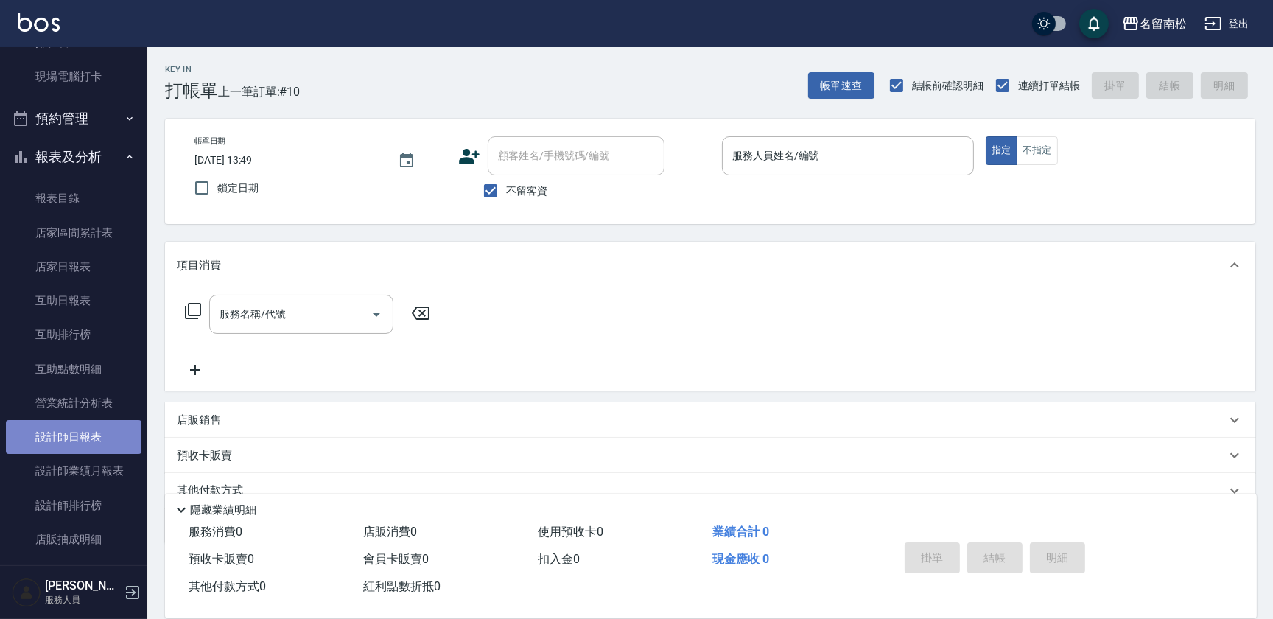
click at [85, 436] on link "設計師日報表" at bounding box center [74, 437] width 136 height 34
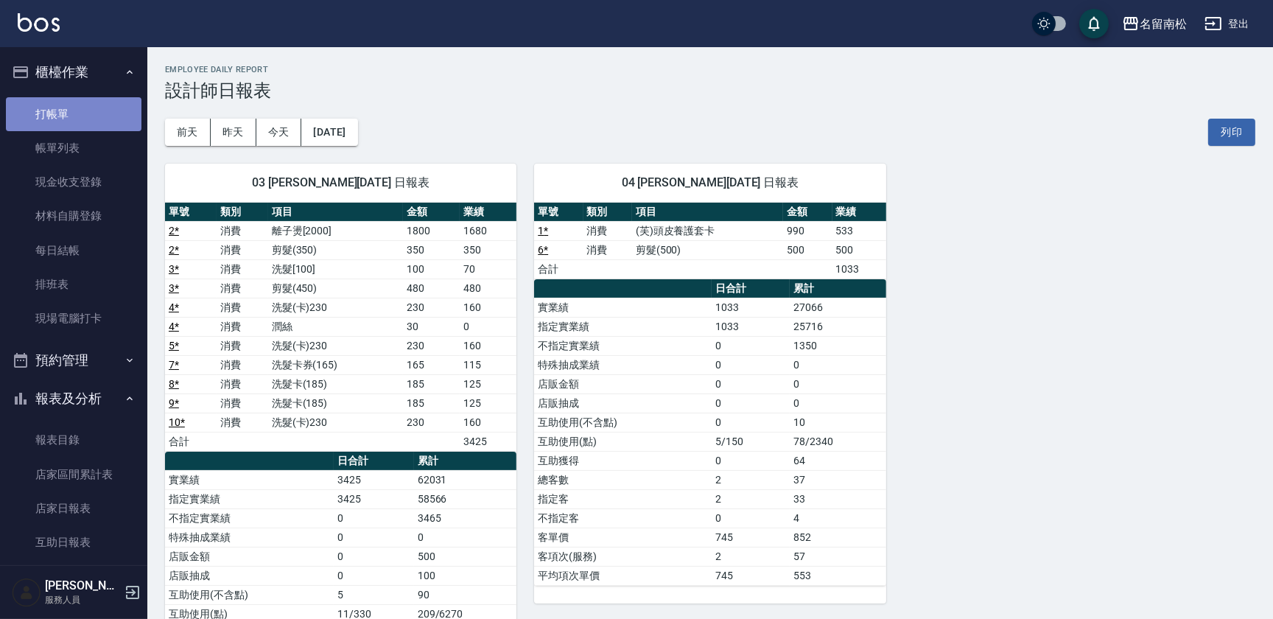
click at [91, 112] on link "打帳單" at bounding box center [74, 114] width 136 height 34
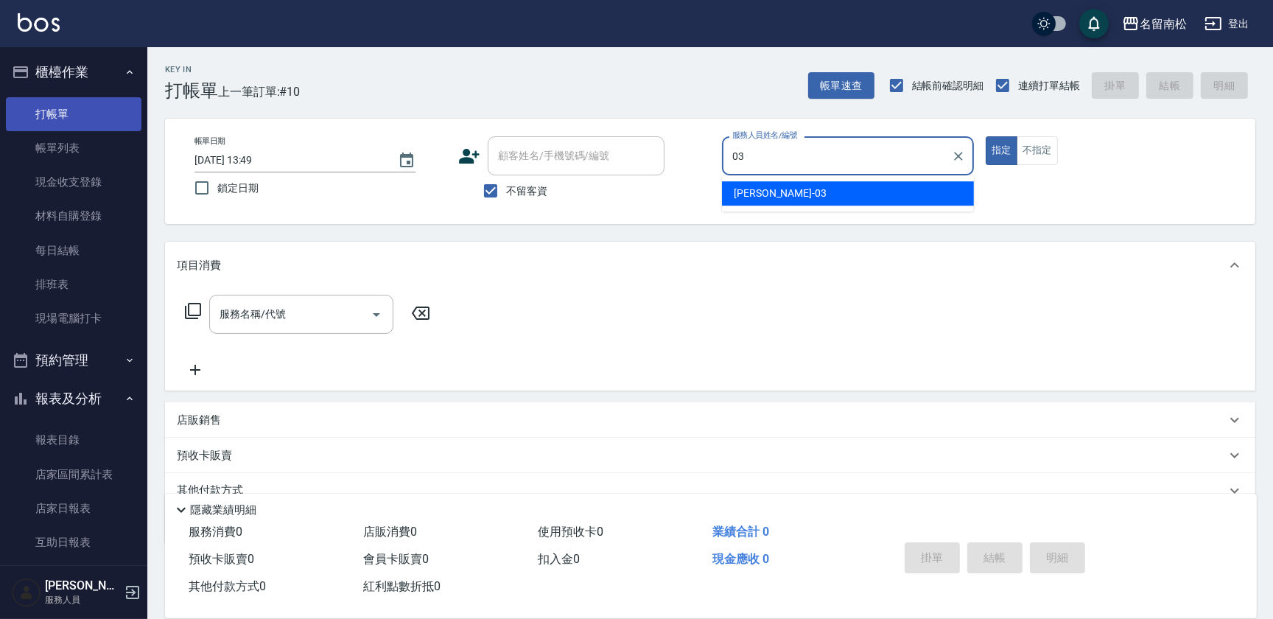
type input "張蕎驛-03"
type button "true"
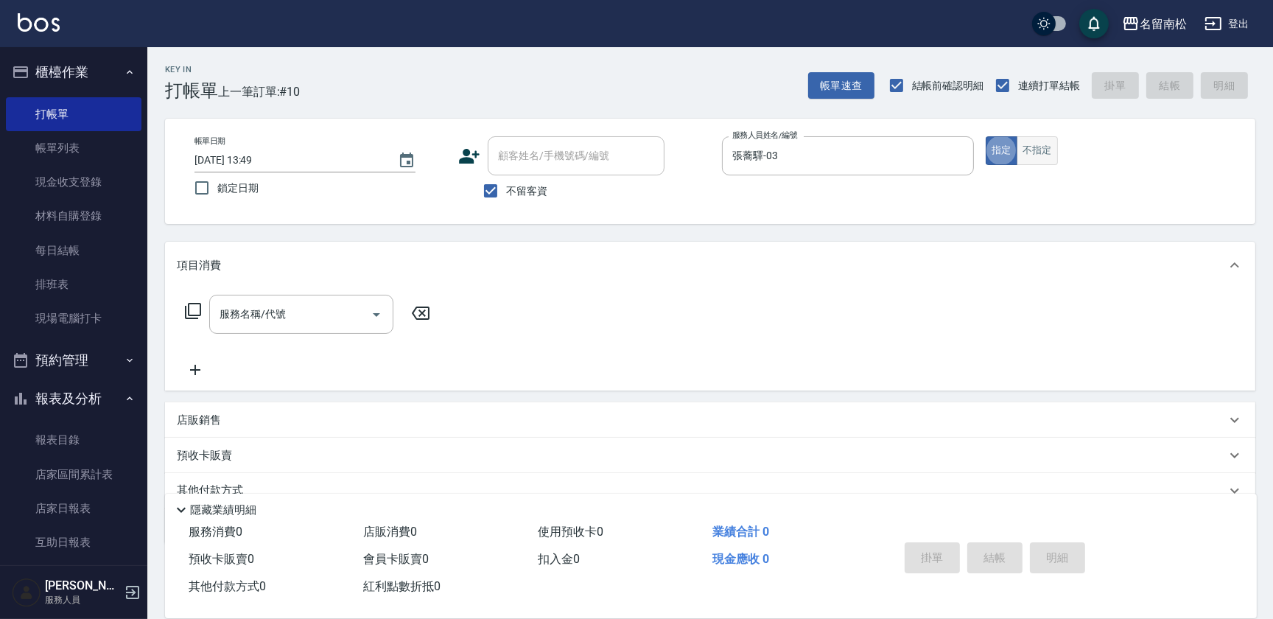
click at [1040, 155] on button "不指定" at bounding box center [1037, 150] width 41 height 29
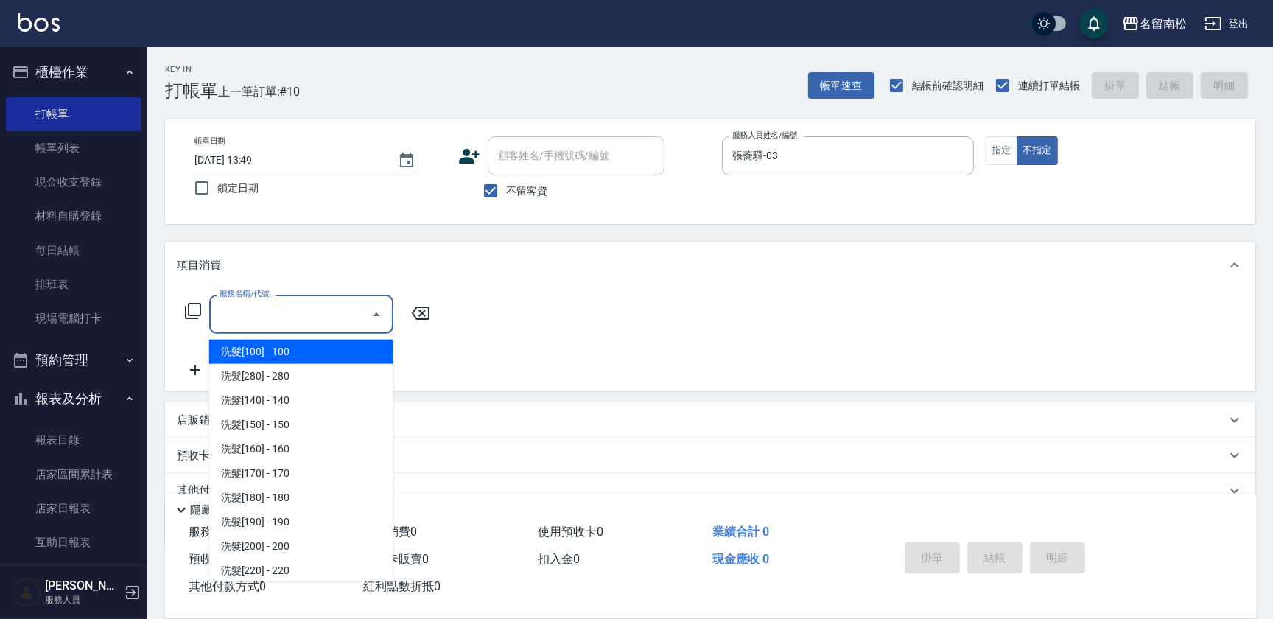
click at [290, 318] on input "服務名稱/代號" at bounding box center [290, 314] width 149 height 26
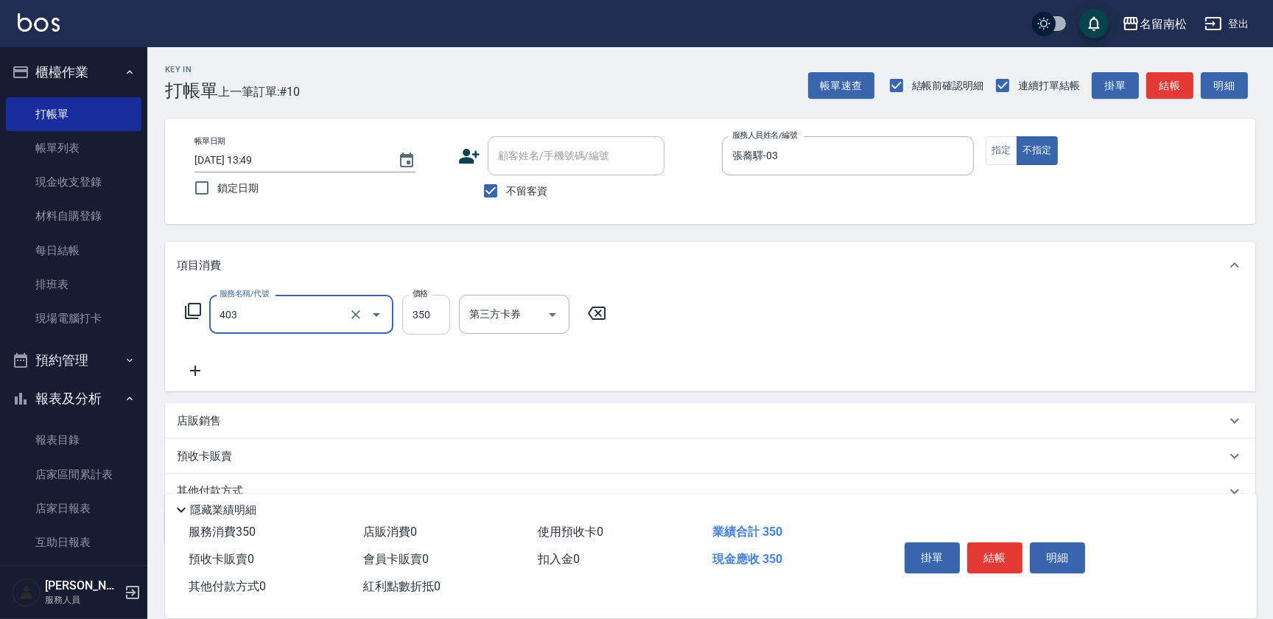
type input "剪髮(350)(403)"
click at [426, 334] on input "350" at bounding box center [426, 315] width 48 height 40
type input "380"
click at [982, 547] on button "結帳" at bounding box center [994, 557] width 55 height 31
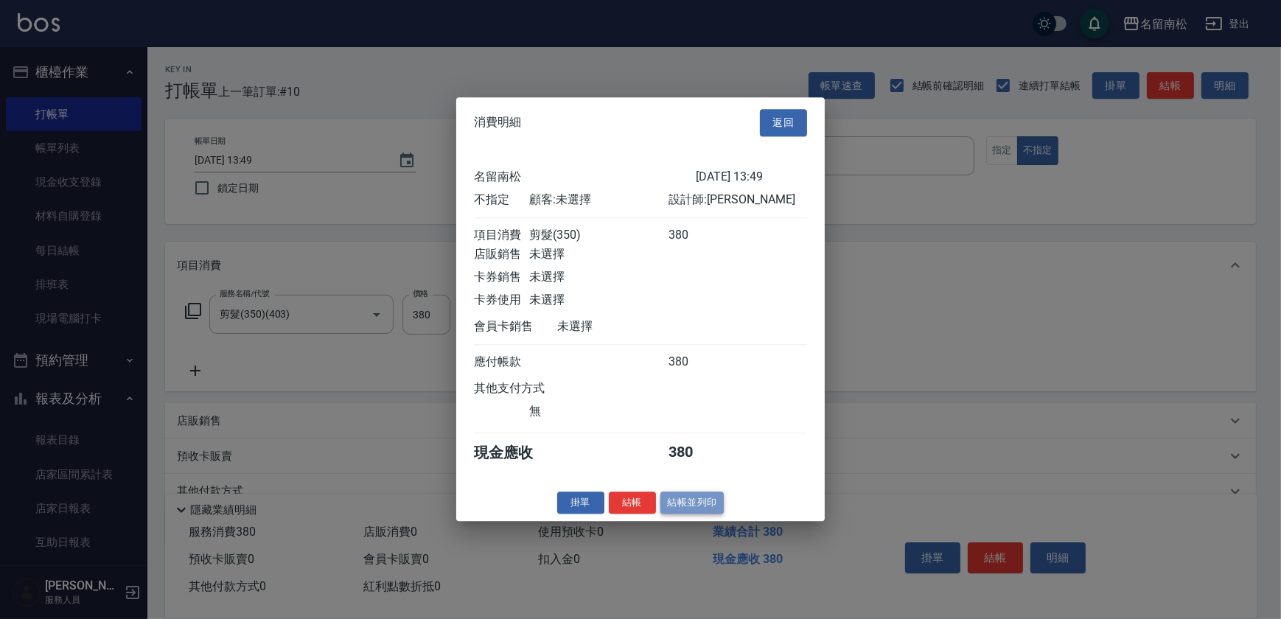
click at [696, 504] on button "結帳並列印" at bounding box center [692, 502] width 64 height 23
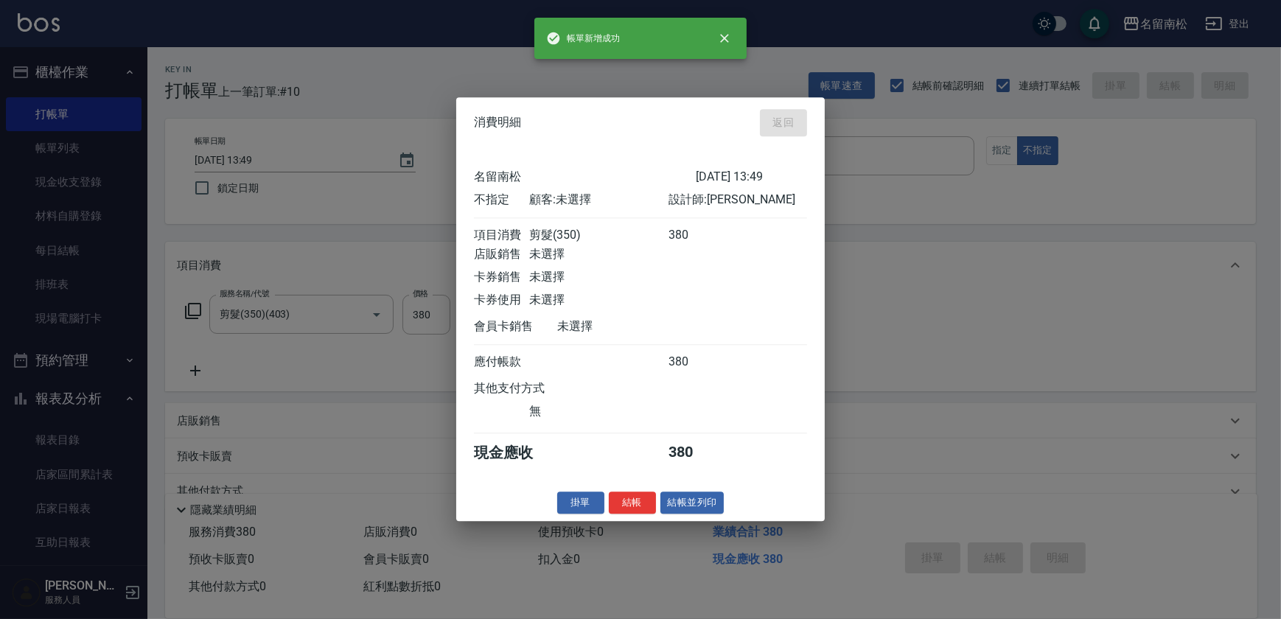
type input "[DATE] 14:16"
